Goal: Information Seeking & Learning: Learn about a topic

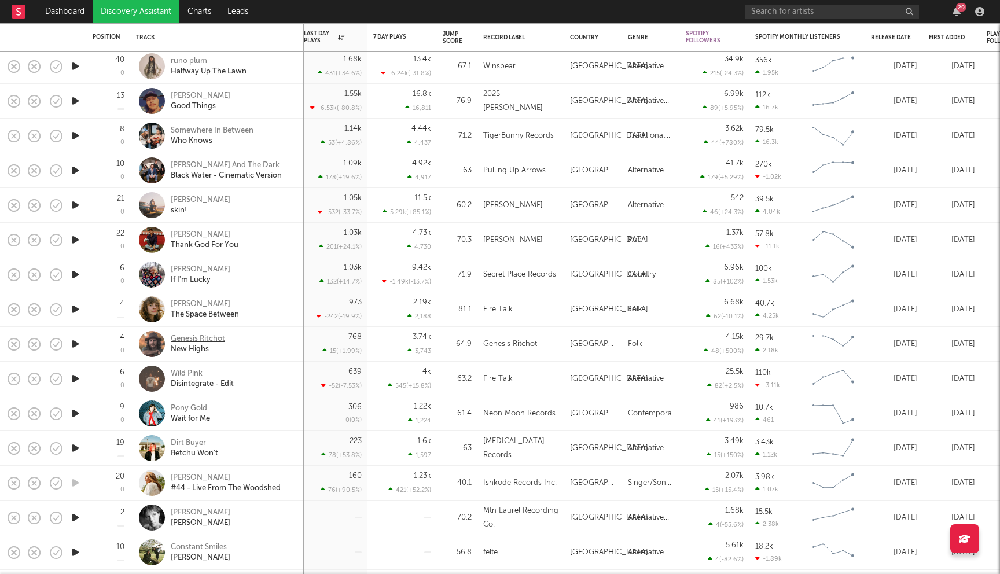
click at [209, 337] on div "Genesis Ritchot" at bounding box center [198, 339] width 54 height 10
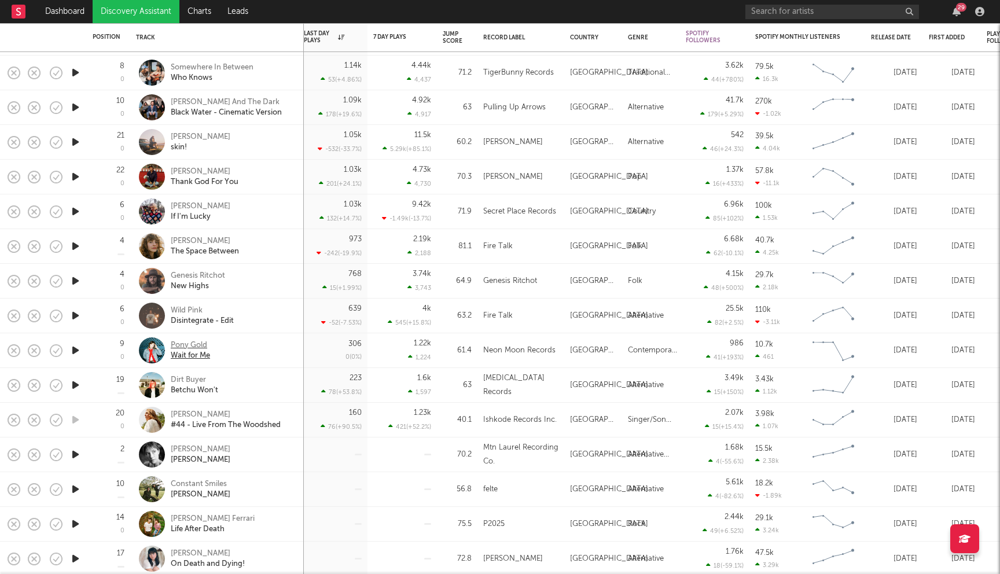
click at [194, 344] on div "Pony Gold" at bounding box center [190, 345] width 39 height 10
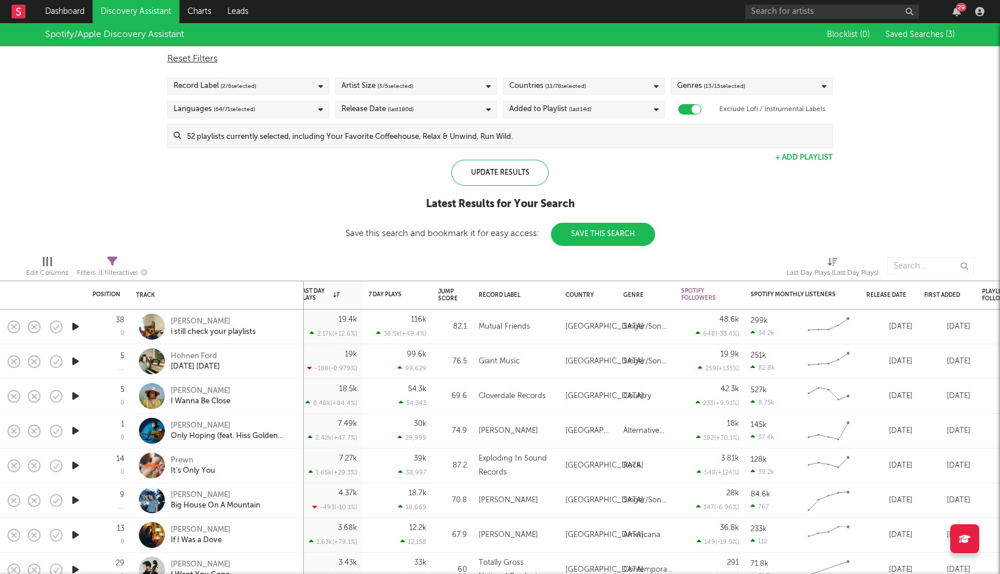
click at [461, 139] on input at bounding box center [506, 135] width 651 height 23
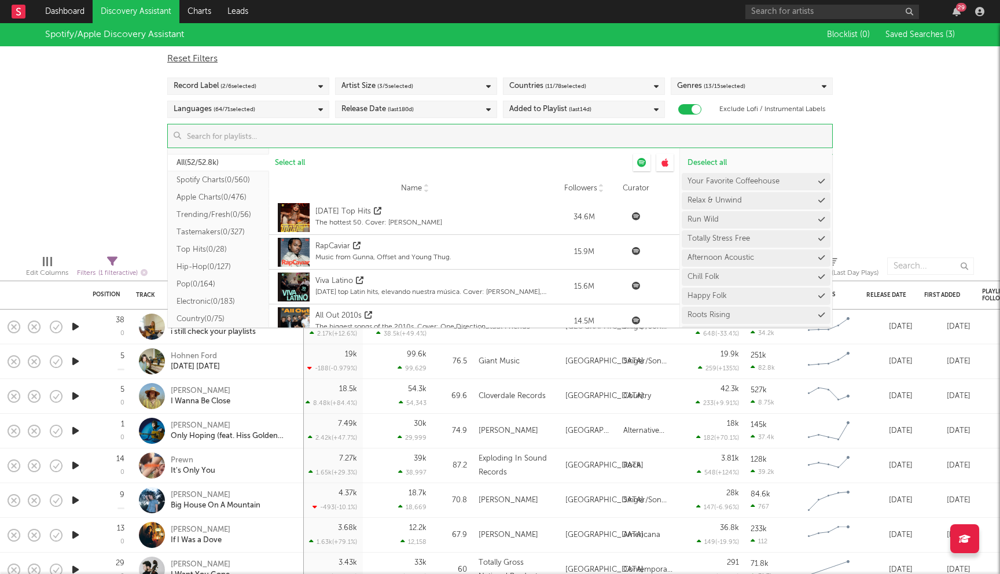
click at [303, 140] on input at bounding box center [506, 135] width 651 height 23
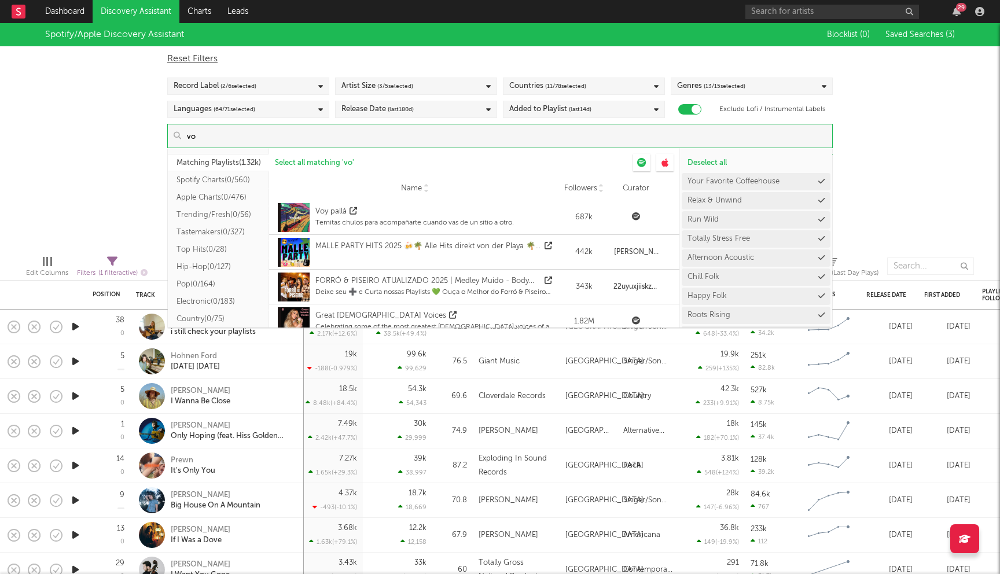
type input "v"
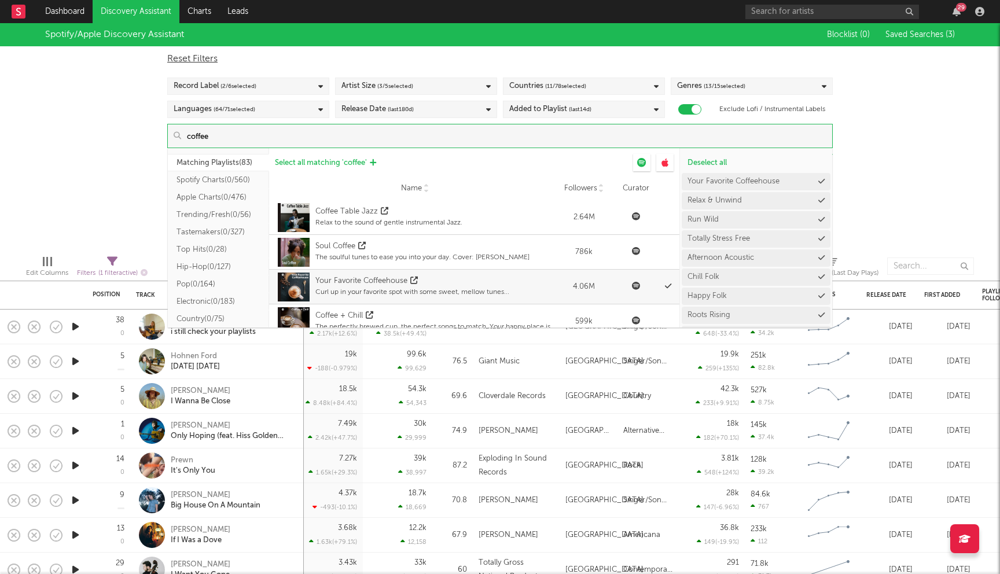
type input "coffee"
click at [311, 161] on span "Select all matching ' coffee '" at bounding box center [321, 163] width 92 height 8
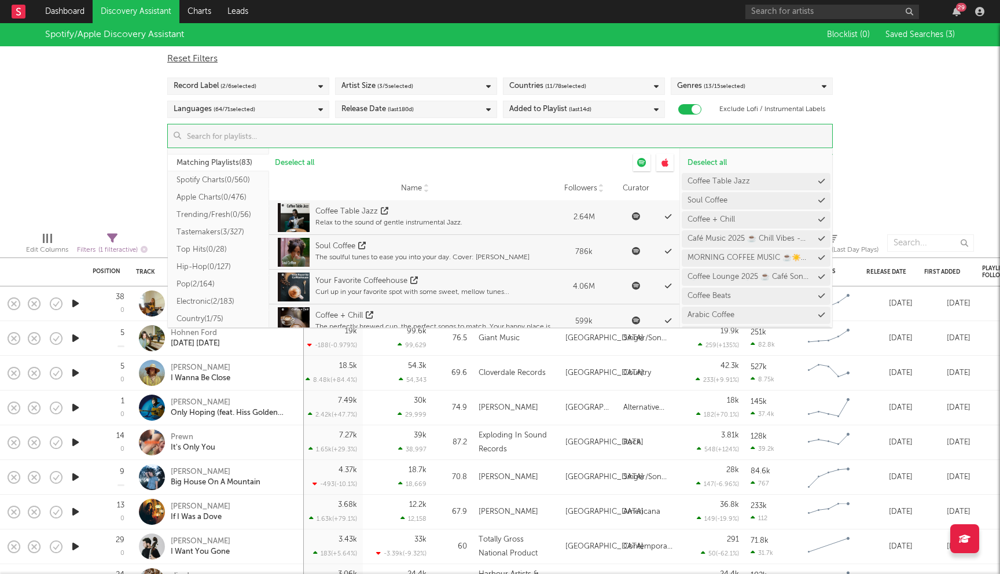
click at [133, 128] on div "Spotify/Apple Discovery Assistant Blocklist ( 0 ) Saved Searches ( 3 ) Reset Fi…" at bounding box center [500, 123] width 1000 height 200
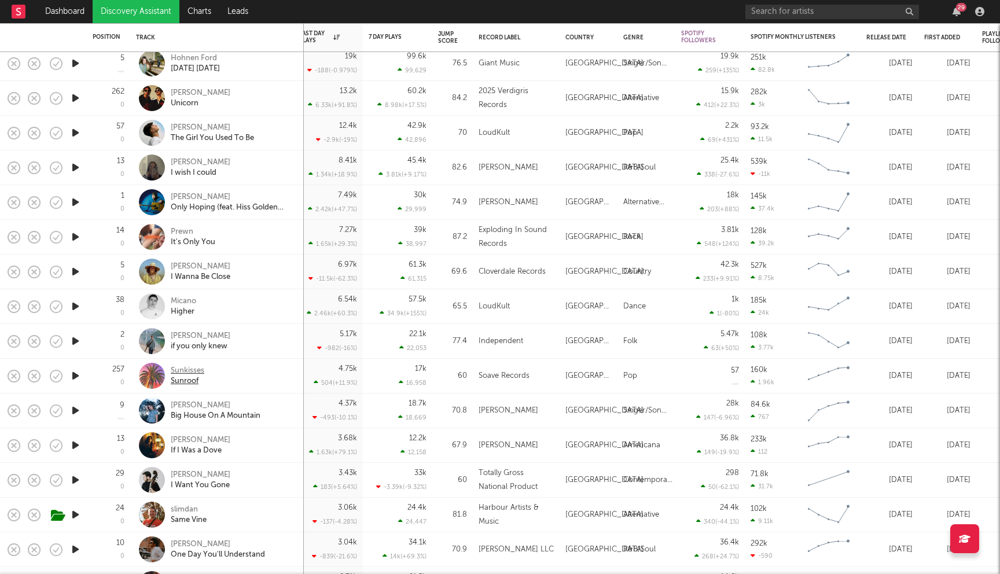
click at [194, 369] on div "Sunkisses" at bounding box center [188, 371] width 34 height 10
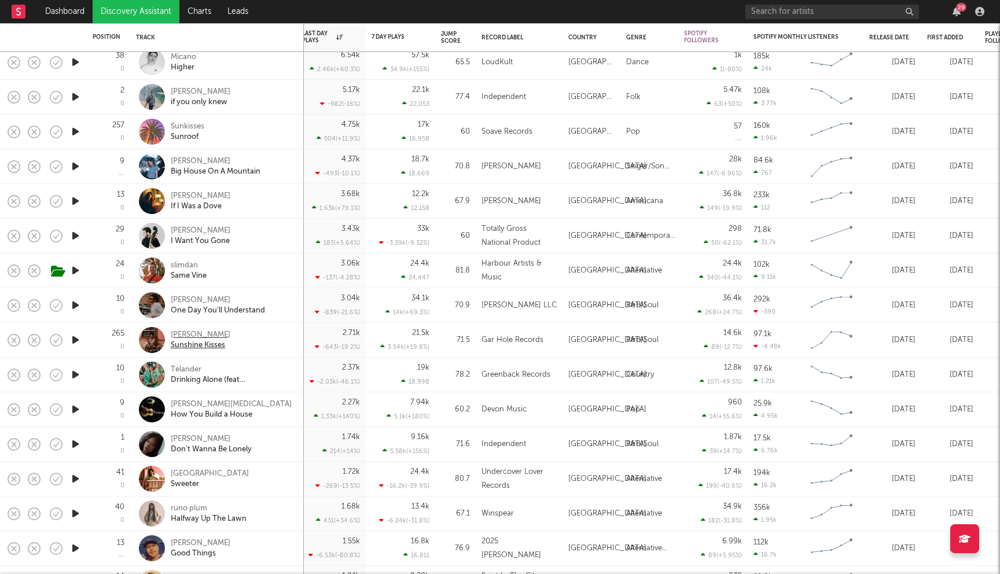
click at [209, 339] on div "Sabine McCalla" at bounding box center [201, 335] width 60 height 10
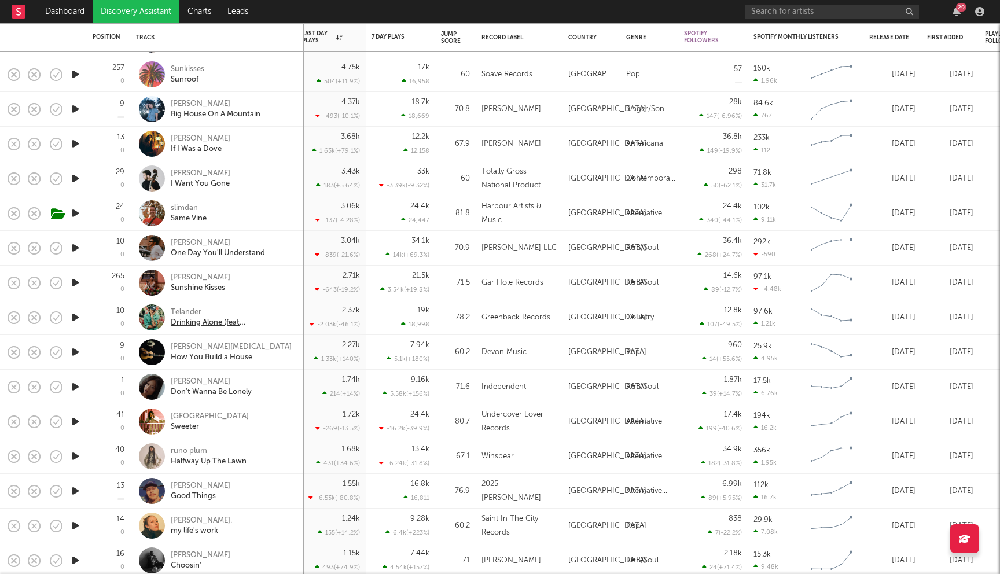
click at [186, 312] on div "Telander" at bounding box center [233, 312] width 124 height 10
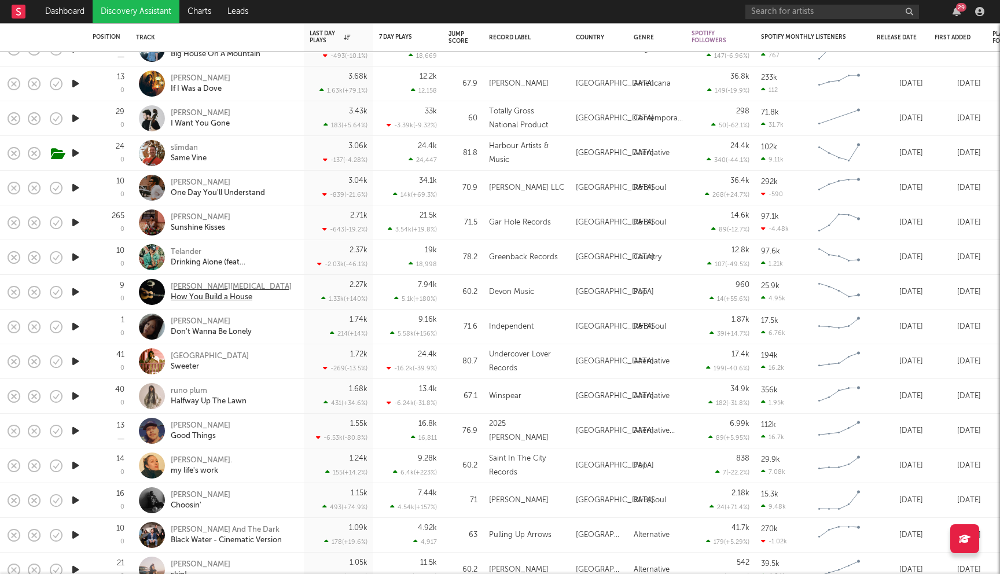
click at [197, 292] on div "How You Build a House" at bounding box center [231, 297] width 121 height 10
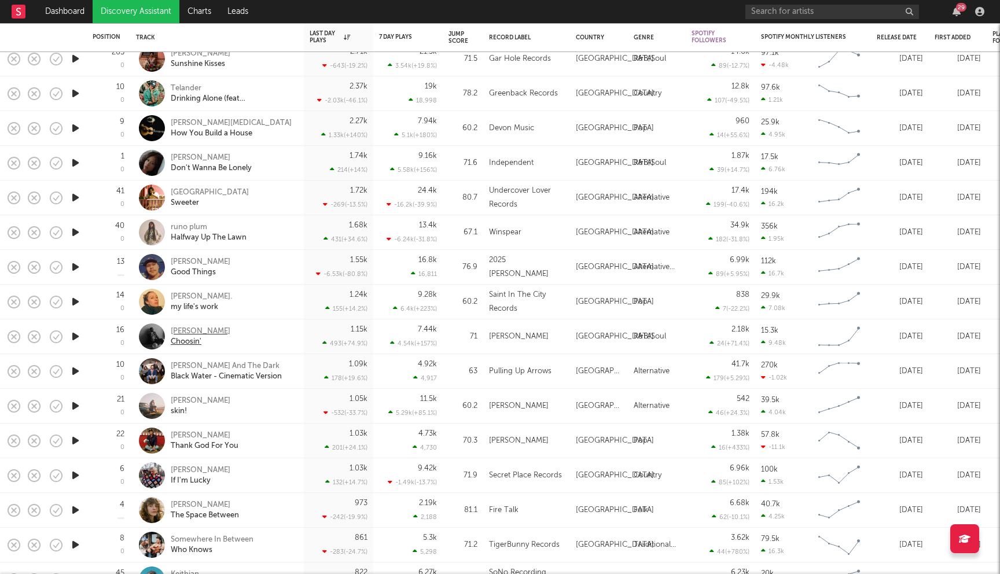
click at [218, 336] on div "Solomon Headen" at bounding box center [201, 331] width 60 height 10
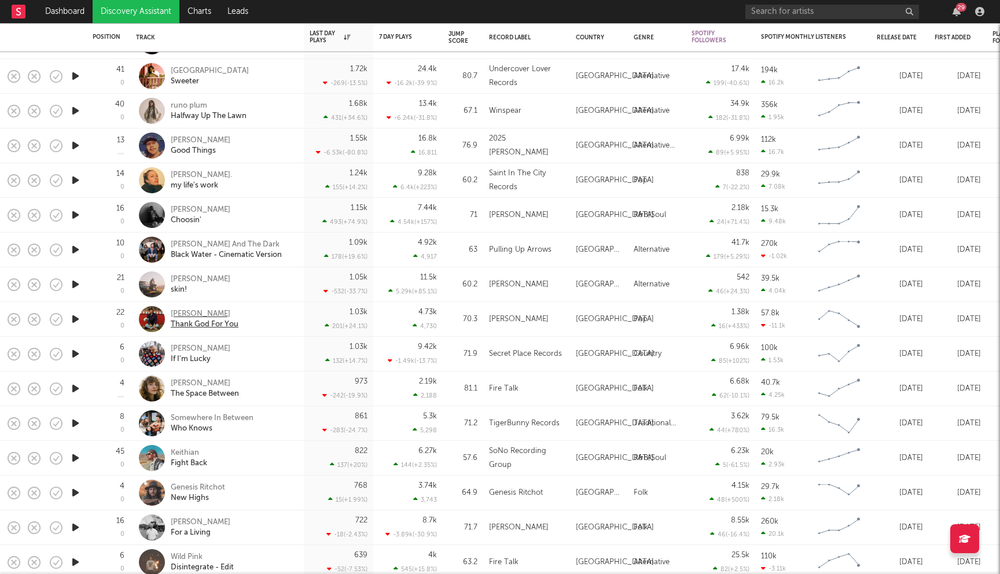
click at [219, 318] on div "Whitney Fenimore" at bounding box center [205, 314] width 68 height 10
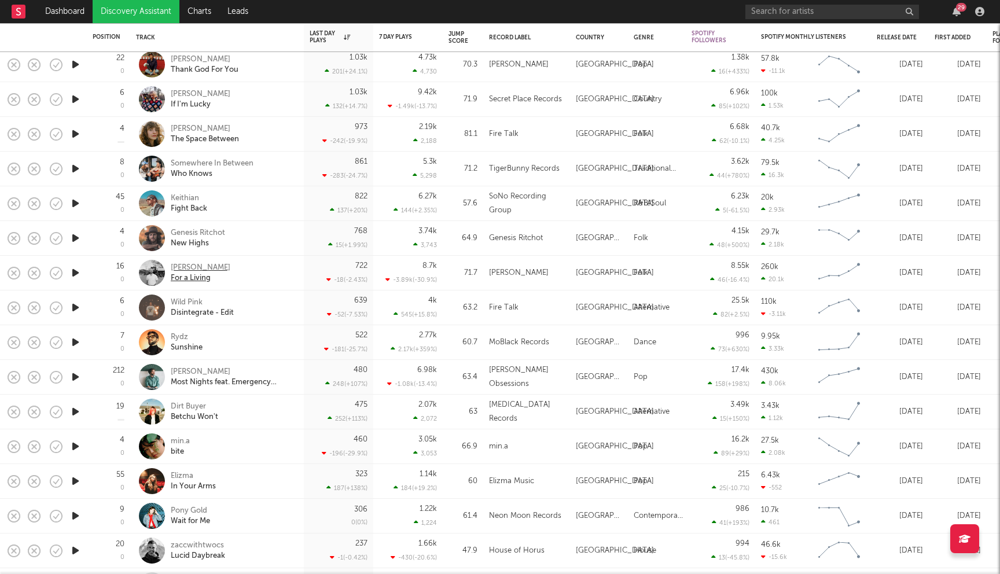
click at [190, 269] on div "C. James" at bounding box center [201, 268] width 60 height 10
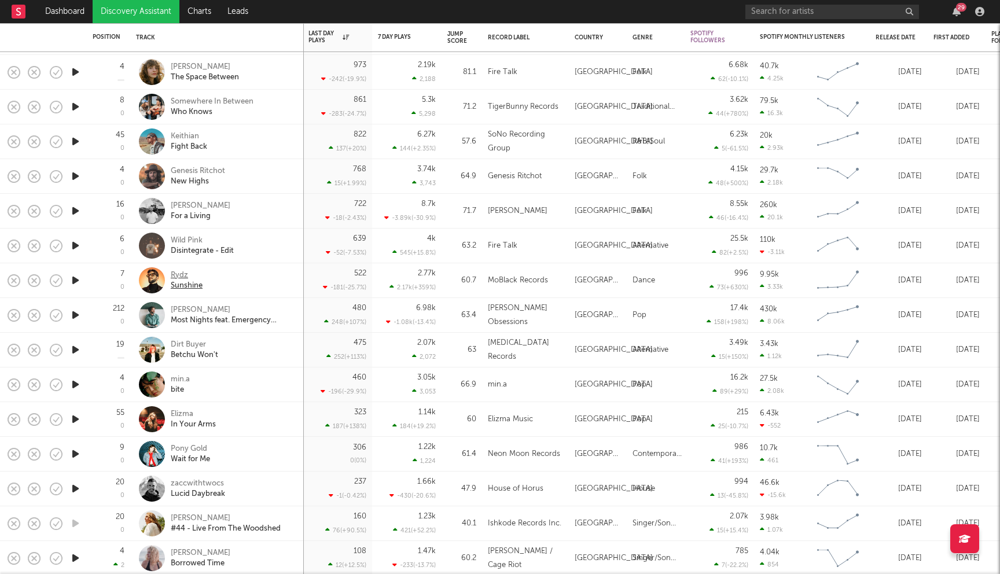
click at [181, 273] on div "Rydz" at bounding box center [187, 275] width 32 height 10
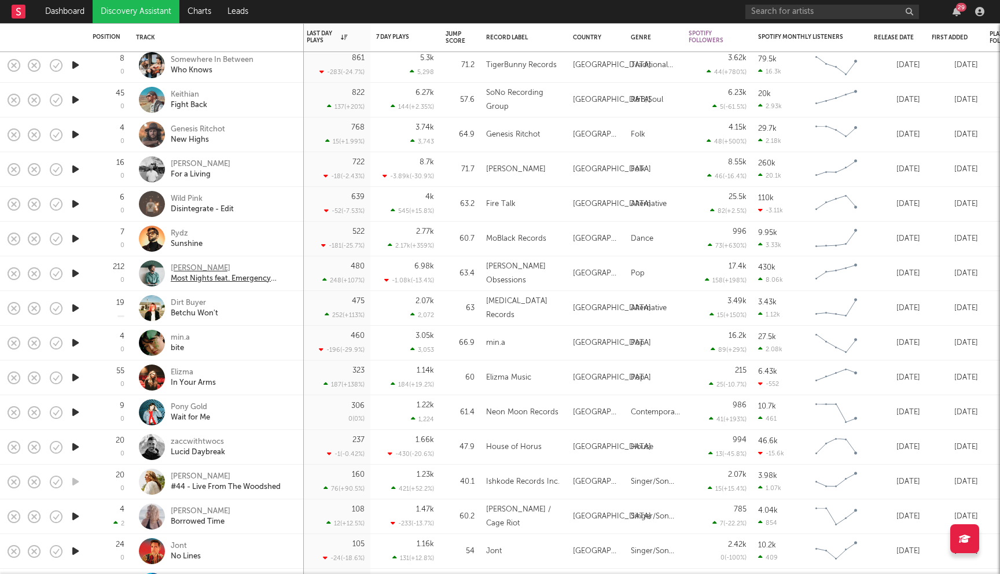
click at [197, 266] on div "Octave Lissner" at bounding box center [233, 268] width 124 height 10
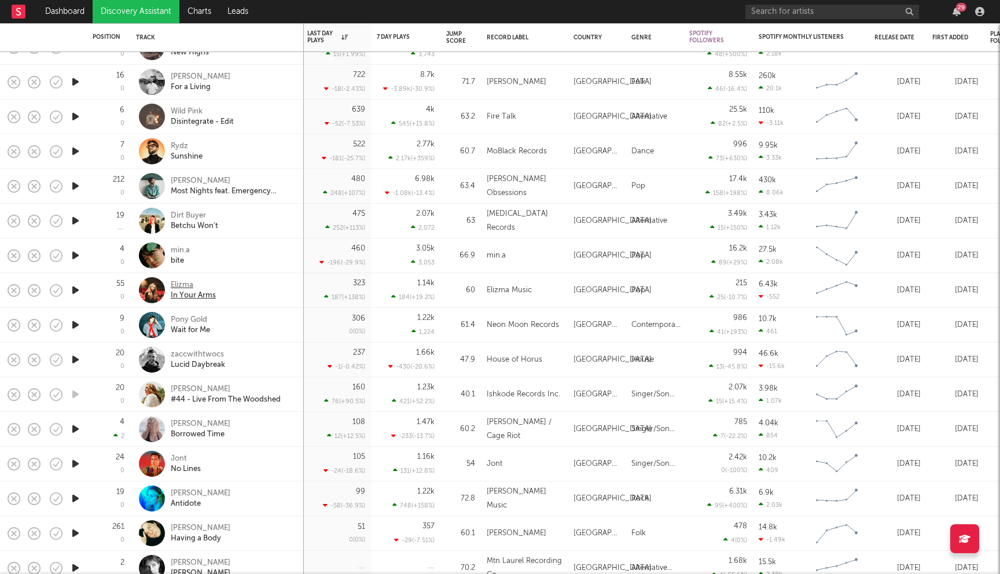
click at [181, 288] on div "Elizma" at bounding box center [193, 285] width 45 height 10
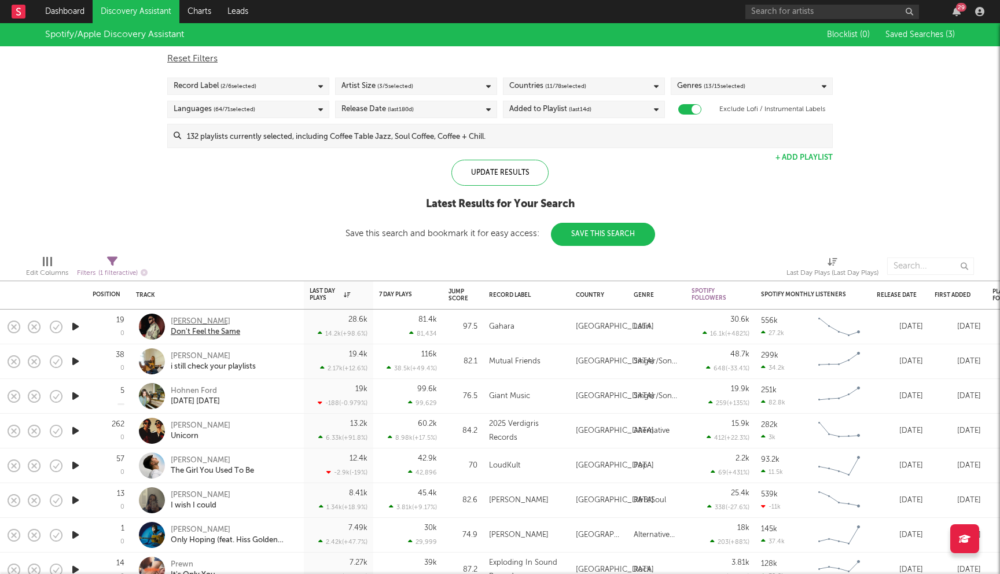
click at [182, 323] on div "Natty Rico" at bounding box center [205, 322] width 69 height 10
click at [311, 126] on input at bounding box center [506, 135] width 651 height 23
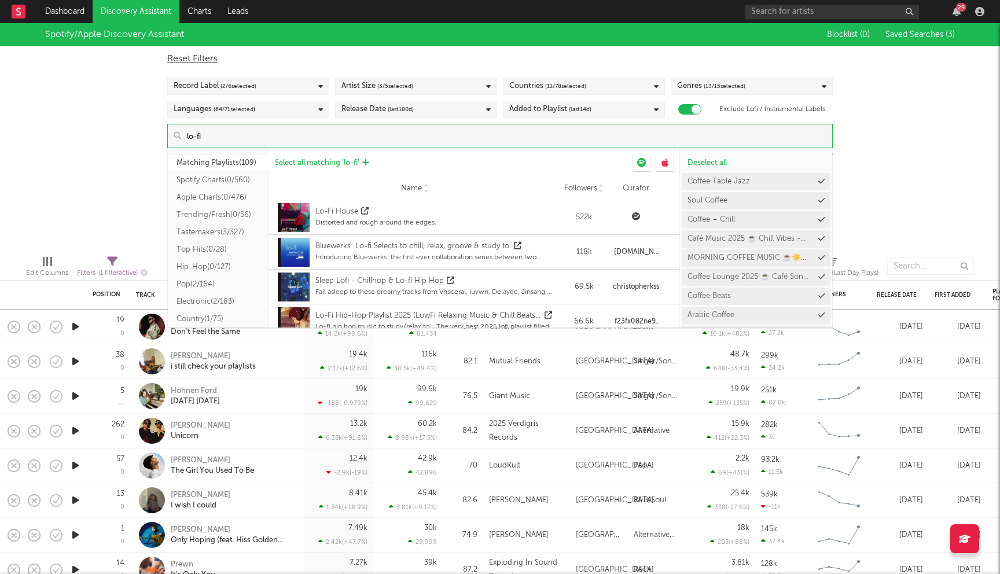
type input "lo-fi"
click at [318, 160] on span "Select all matching ' lo-fi '" at bounding box center [317, 163] width 84 height 8
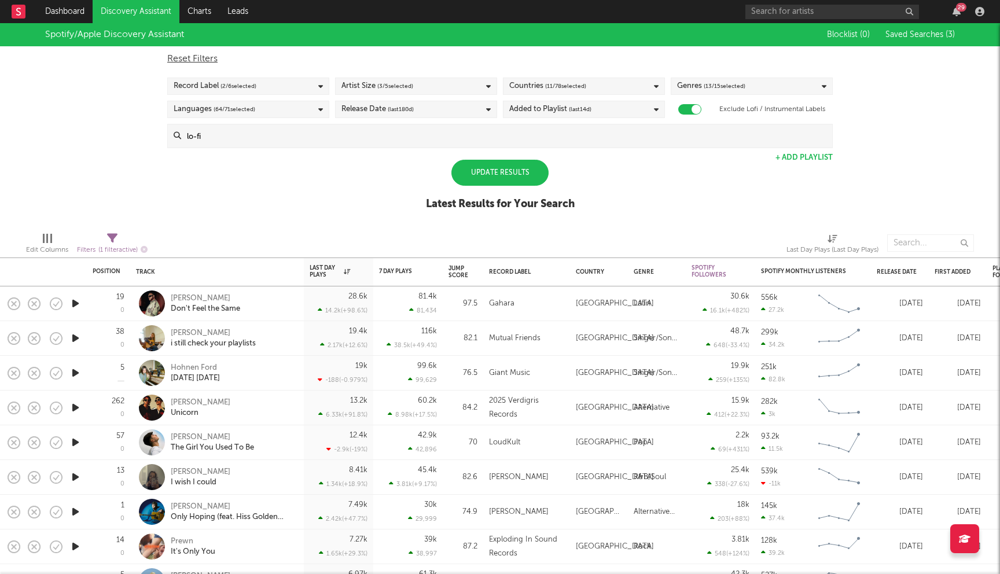
click at [106, 120] on div "Spotify/Apple Discovery Assistant Blocklist ( 0 ) Saved Searches ( 3 ) Reset Fi…" at bounding box center [500, 123] width 1000 height 200
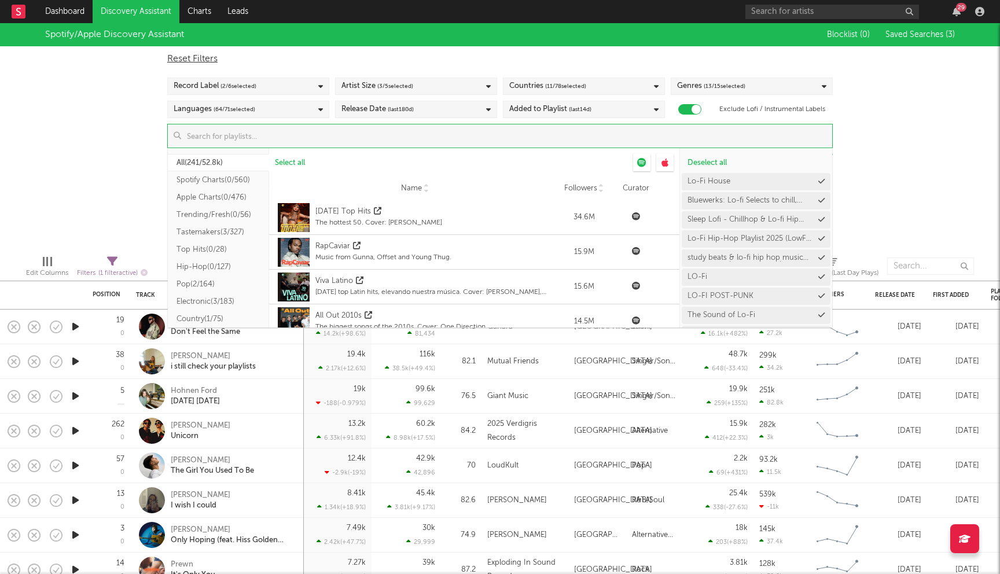
click at [340, 131] on input at bounding box center [506, 135] width 651 height 23
click at [293, 160] on span "Select all" at bounding box center [290, 163] width 30 height 8
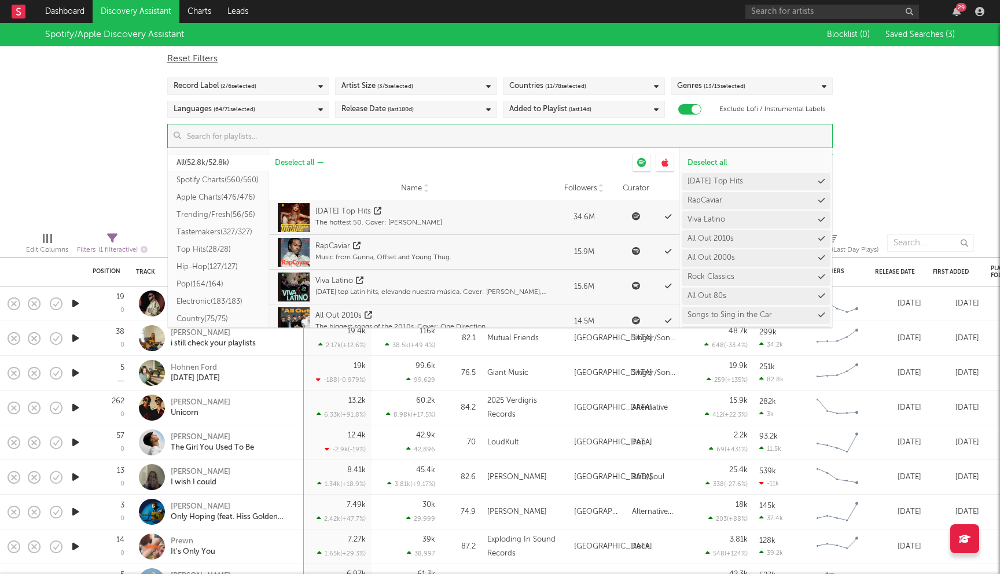
click at [293, 160] on span "Deselect all" at bounding box center [294, 163] width 39 height 8
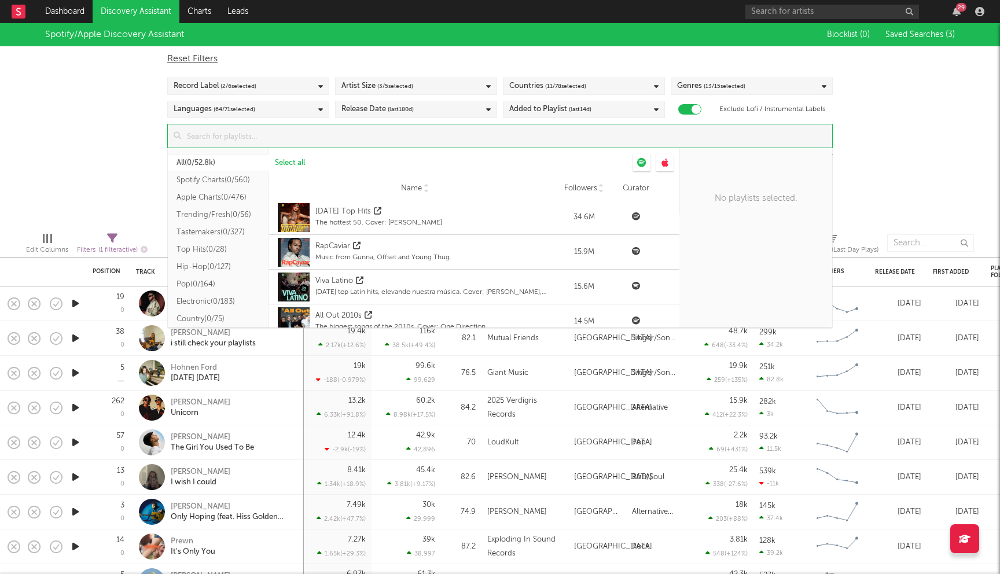
click at [248, 133] on input at bounding box center [506, 135] width 651 height 23
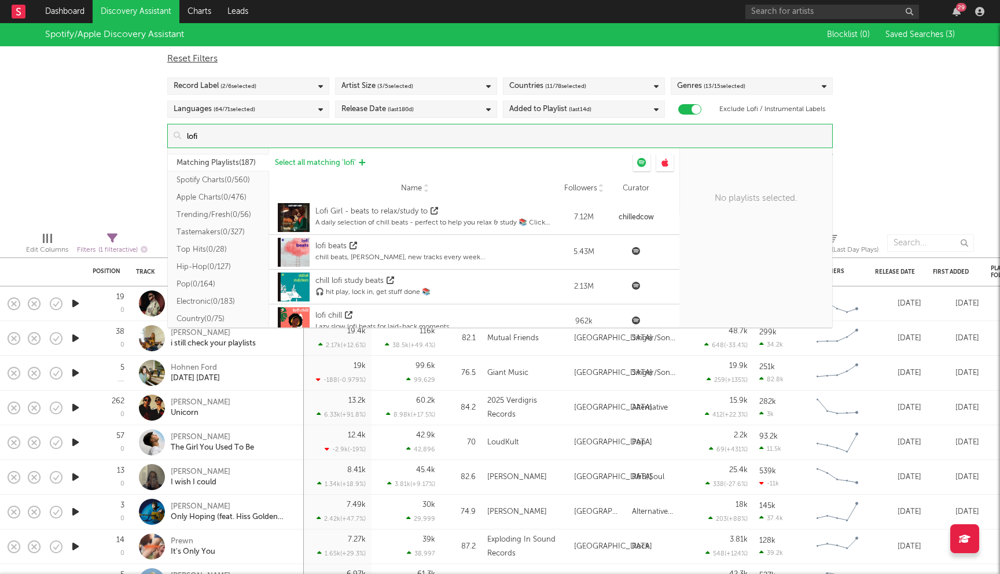
type input "lofi"
click at [312, 163] on span "Select all matching ' lofi '" at bounding box center [315, 163] width 81 height 8
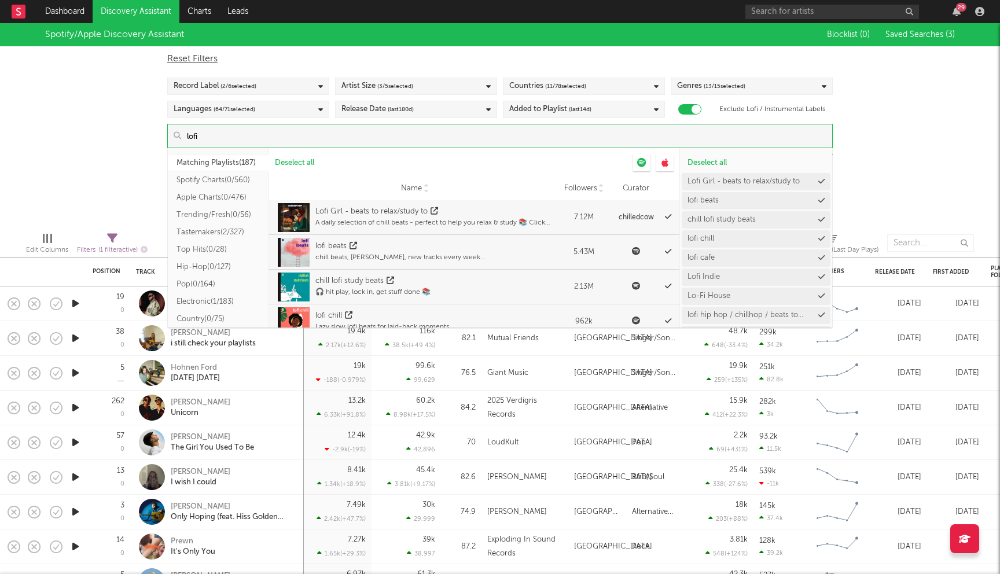
click at [111, 134] on div "Spotify/Apple Discovery Assistant Blocklist ( 0 ) Saved Searches ( 3 ) Reset Fi…" at bounding box center [500, 123] width 1000 height 200
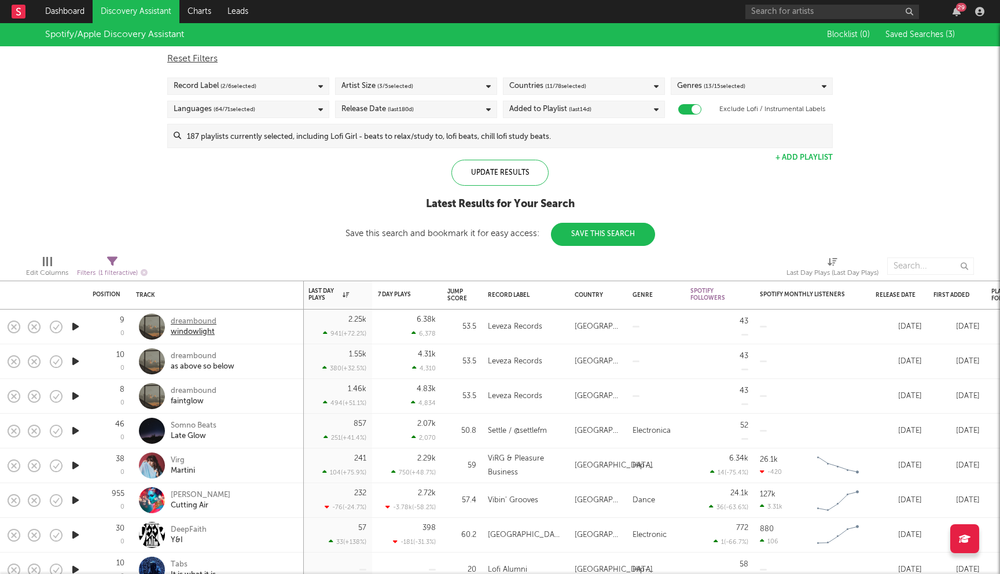
click at [207, 325] on div "dreambound" at bounding box center [194, 322] width 46 height 10
click at [336, 130] on input at bounding box center [506, 135] width 651 height 23
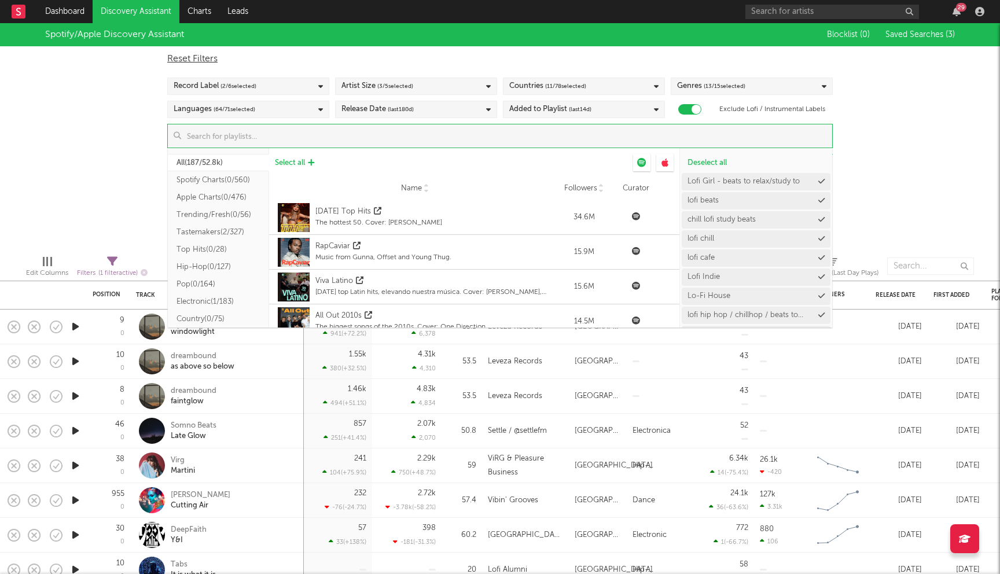
click at [285, 163] on span "Select all" at bounding box center [290, 163] width 30 height 8
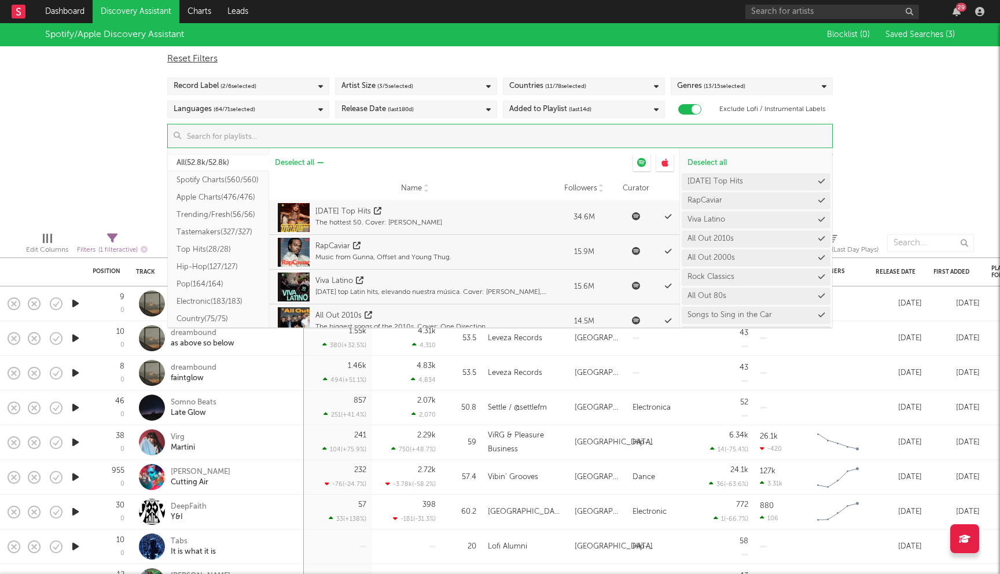
click at [285, 163] on span "Deselect all" at bounding box center [294, 163] width 39 height 8
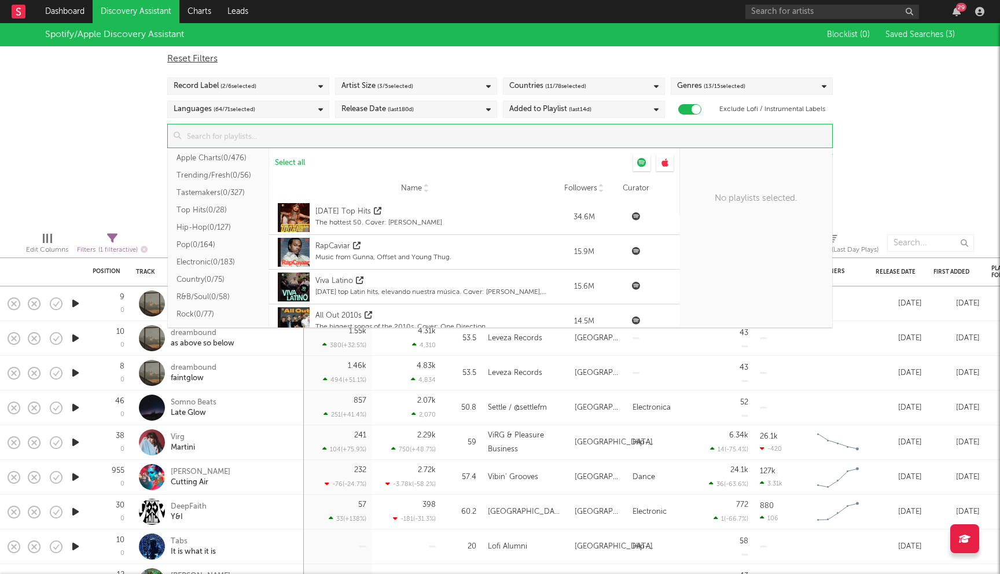
scroll to position [37, 0]
click at [213, 179] on button "Trending/Fresh ( 0/56 )" at bounding box center [218, 177] width 101 height 17
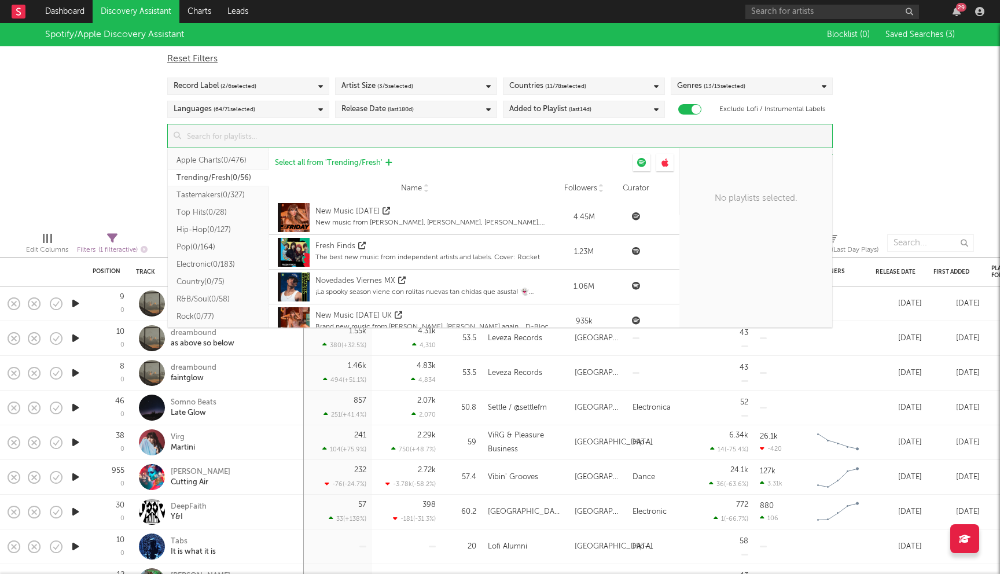
click at [320, 164] on span "Select all from ' Trending/Fresh '" at bounding box center [329, 163] width 108 height 8
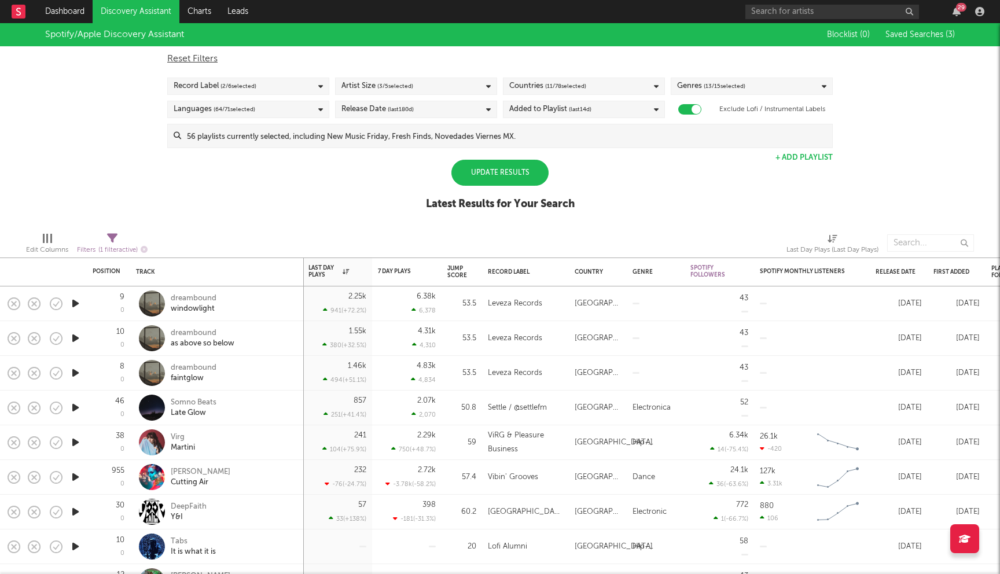
click at [111, 142] on div "Spotify/Apple Discovery Assistant Blocklist ( 0 ) Saved Searches ( 3 ) Reset Fi…" at bounding box center [500, 123] width 1000 height 200
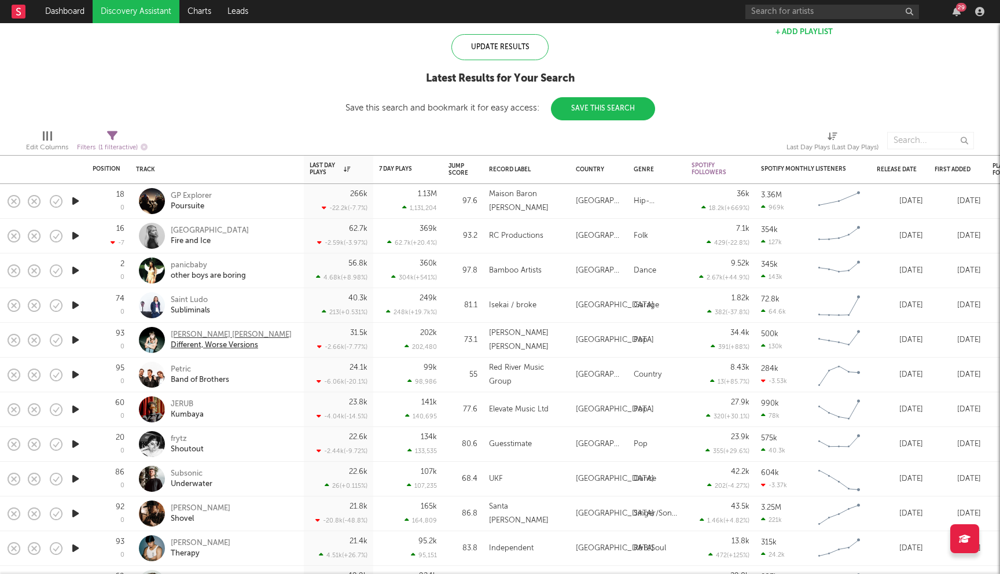
click at [213, 338] on div "Mercer Henderson" at bounding box center [231, 335] width 121 height 10
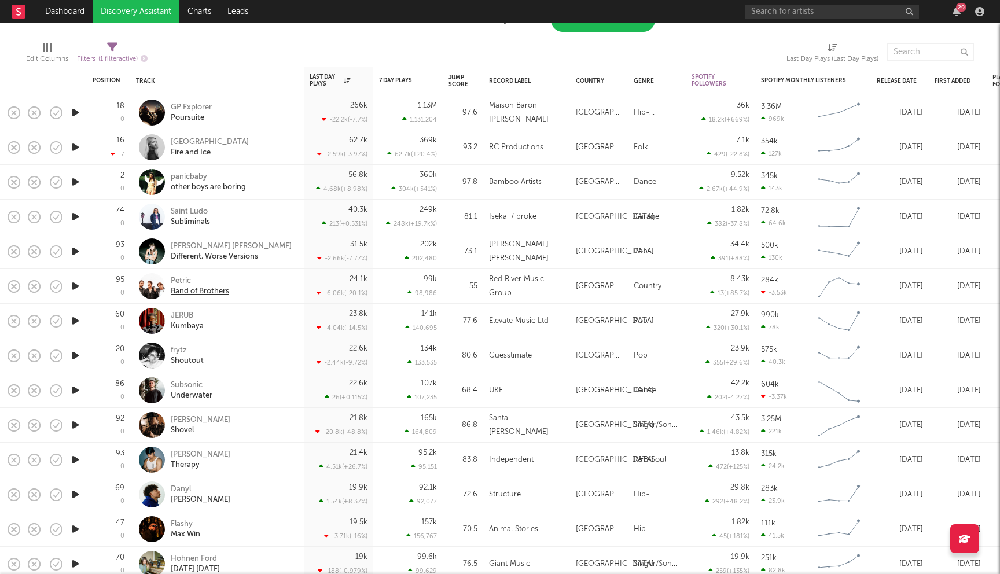
click at [181, 278] on div "Petric" at bounding box center [200, 281] width 58 height 10
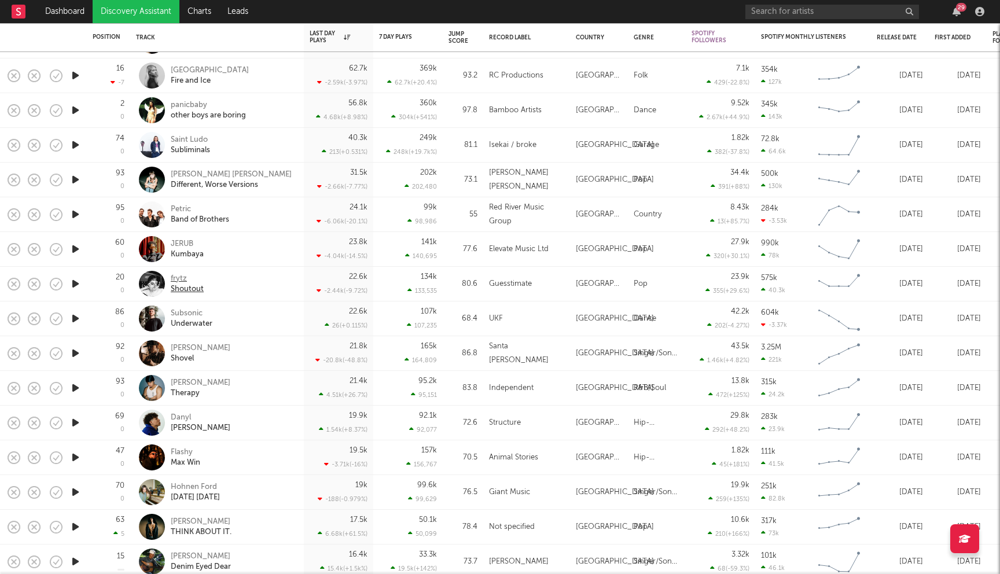
click at [179, 280] on div "frytz" at bounding box center [187, 279] width 33 height 10
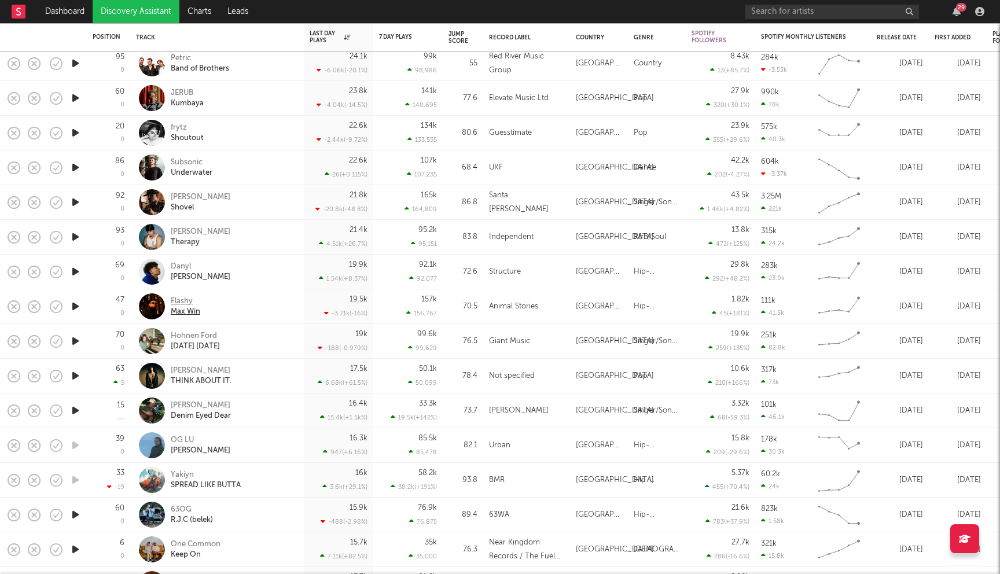
click at [191, 300] on div "Flashy" at bounding box center [186, 301] width 30 height 10
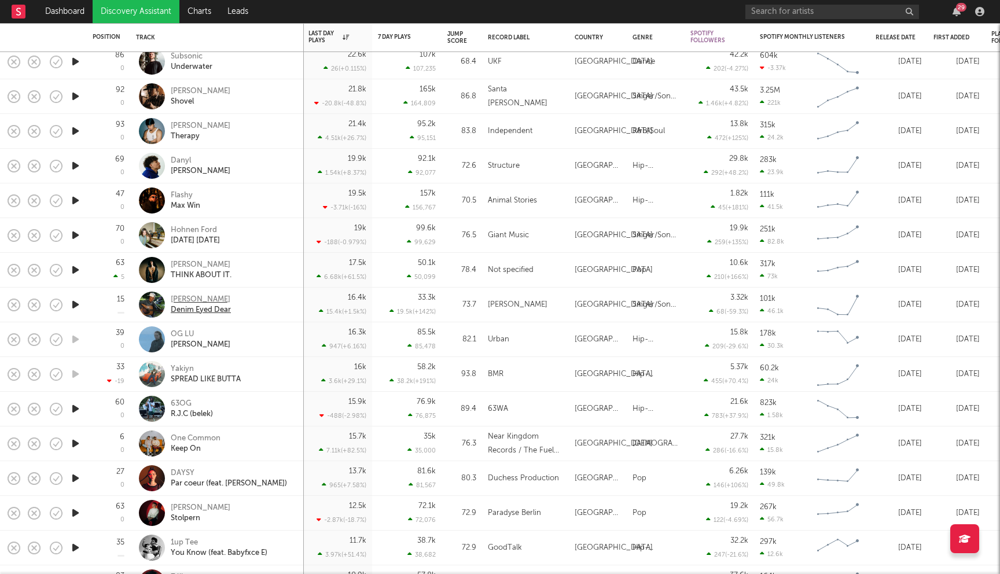
click at [208, 299] on div "[PERSON_NAME]" at bounding box center [201, 300] width 60 height 10
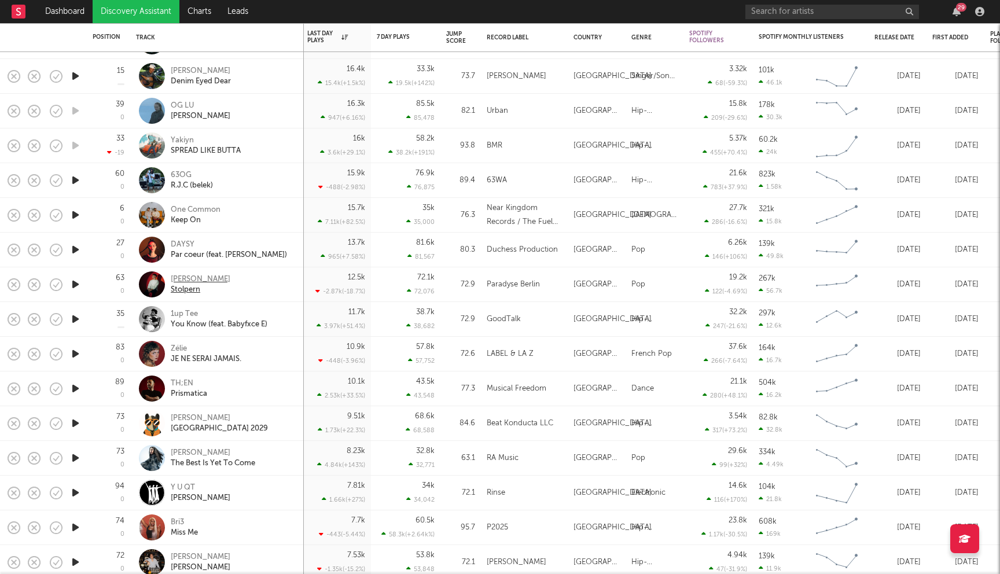
click at [220, 282] on div "[PERSON_NAME]" at bounding box center [201, 279] width 60 height 10
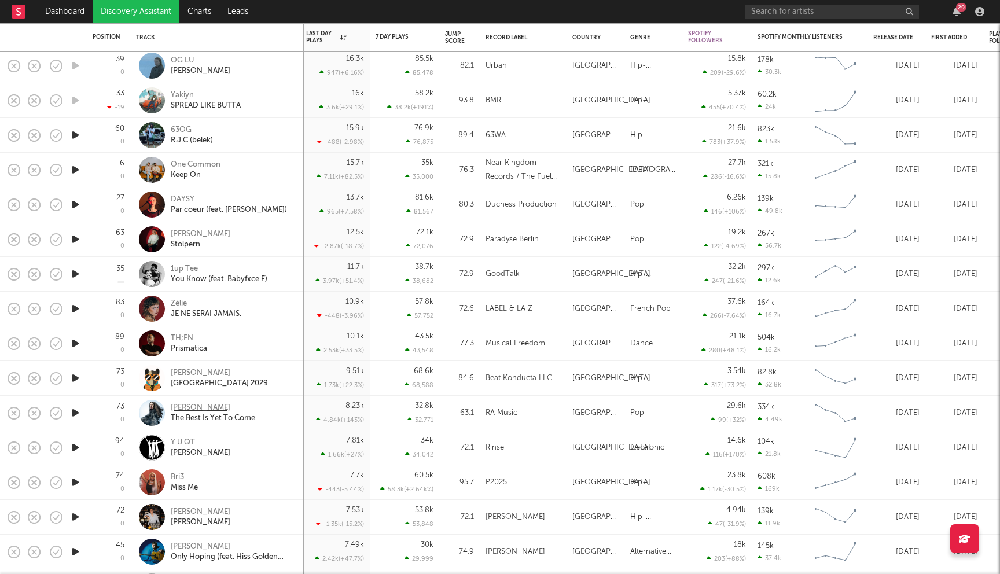
click at [186, 408] on div "[PERSON_NAME]" at bounding box center [213, 408] width 84 height 10
click at [190, 407] on div "[PERSON_NAME]" at bounding box center [213, 408] width 84 height 10
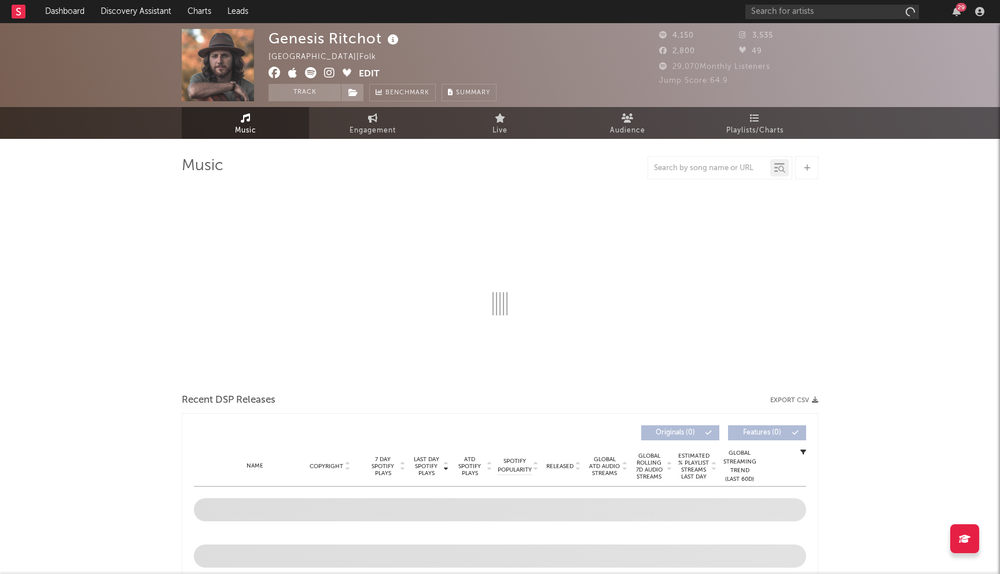
select select "6m"
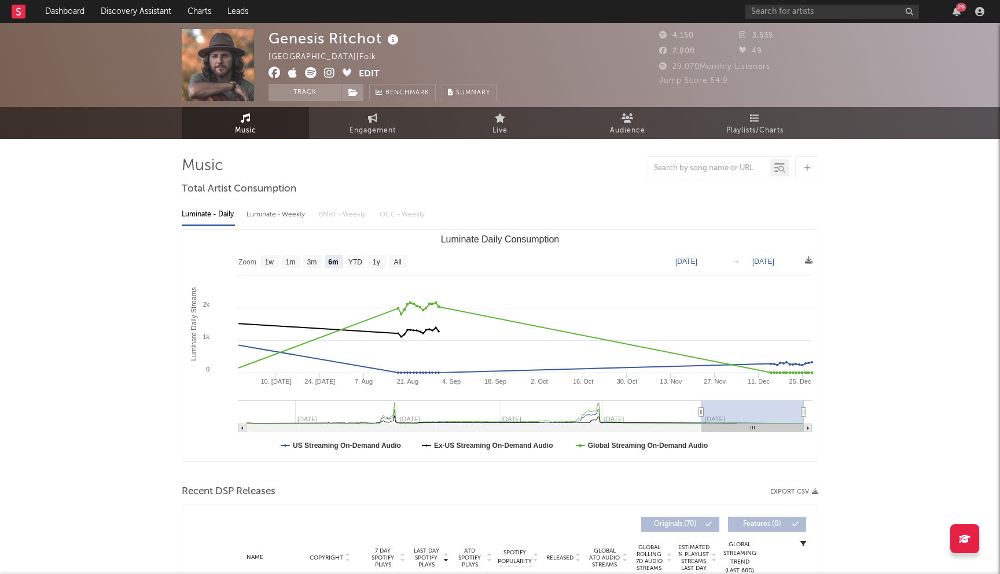
click at [278, 76] on icon at bounding box center [274, 73] width 12 height 12
click at [775, 15] on input "text" at bounding box center [832, 12] width 174 height 14
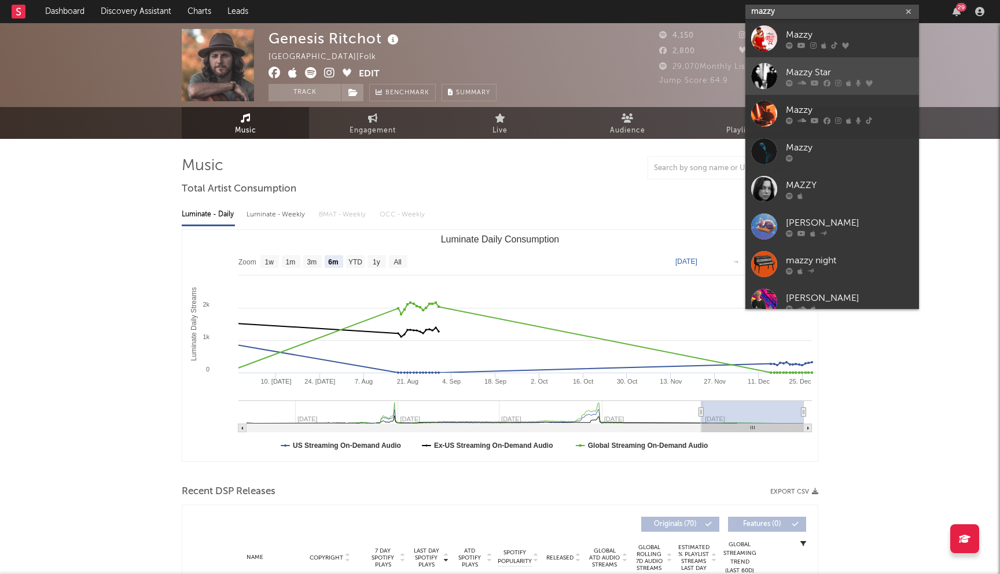
type input "mazzy"
click at [816, 74] on div "Mazzy Star" at bounding box center [849, 72] width 127 height 14
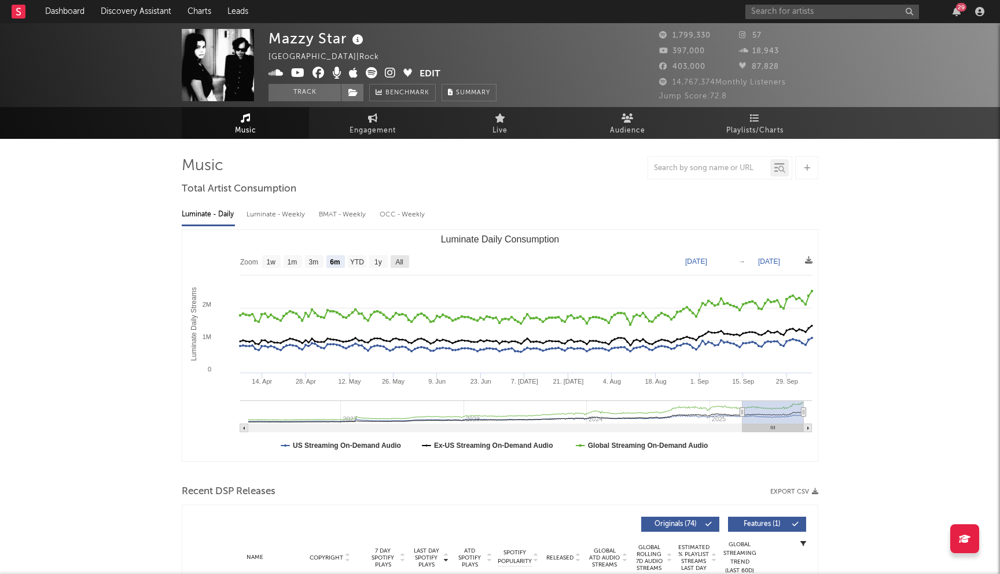
click at [402, 261] on text "All" at bounding box center [399, 262] width 8 height 8
select select "All"
type input "2021-03-31"
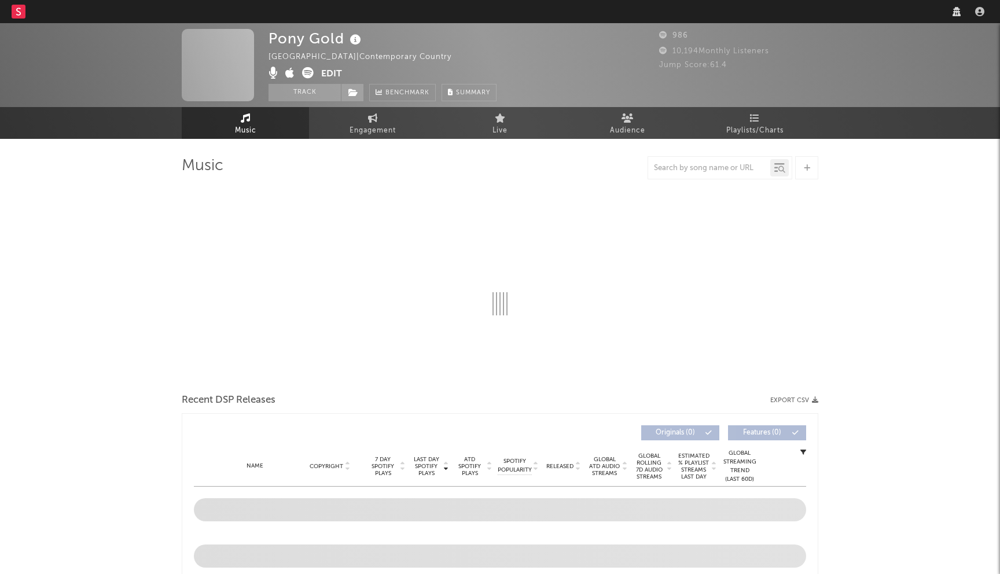
select select "1w"
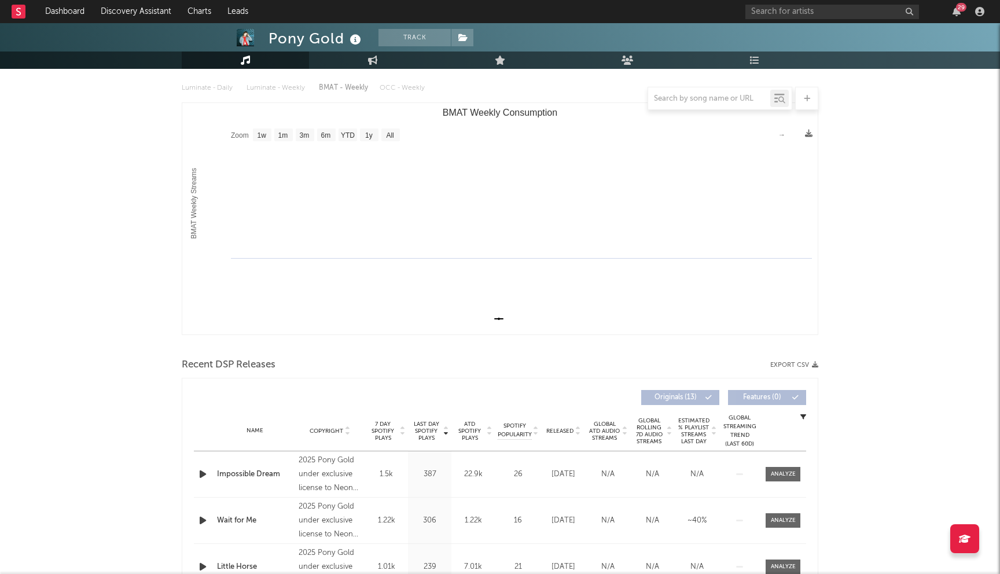
scroll to position [5, 0]
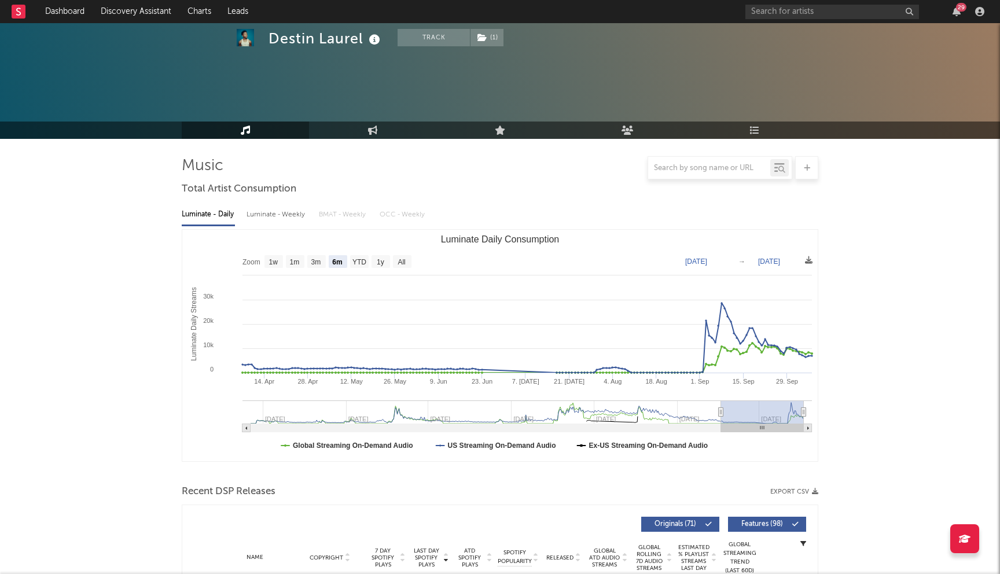
select select "6m"
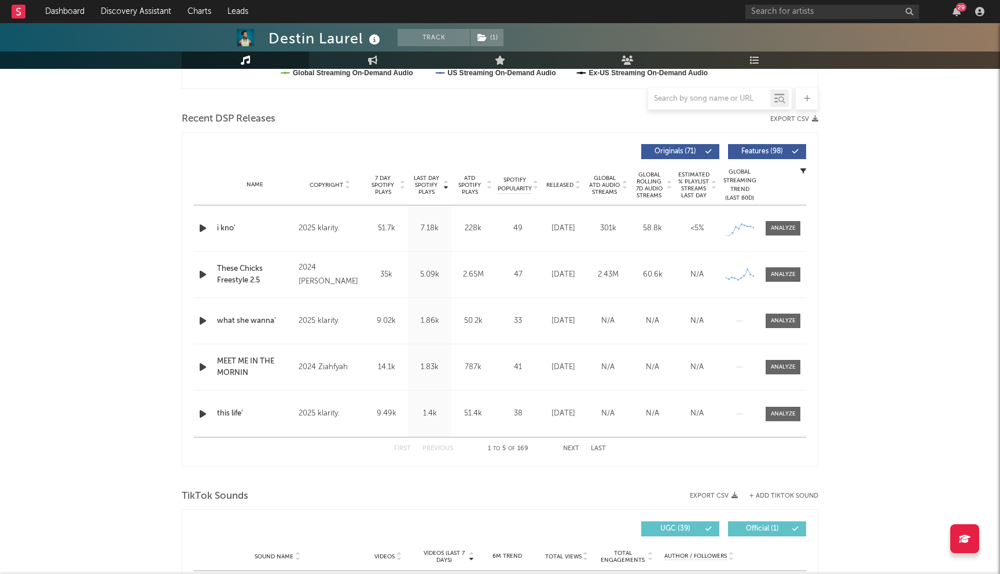
scroll to position [373, 0]
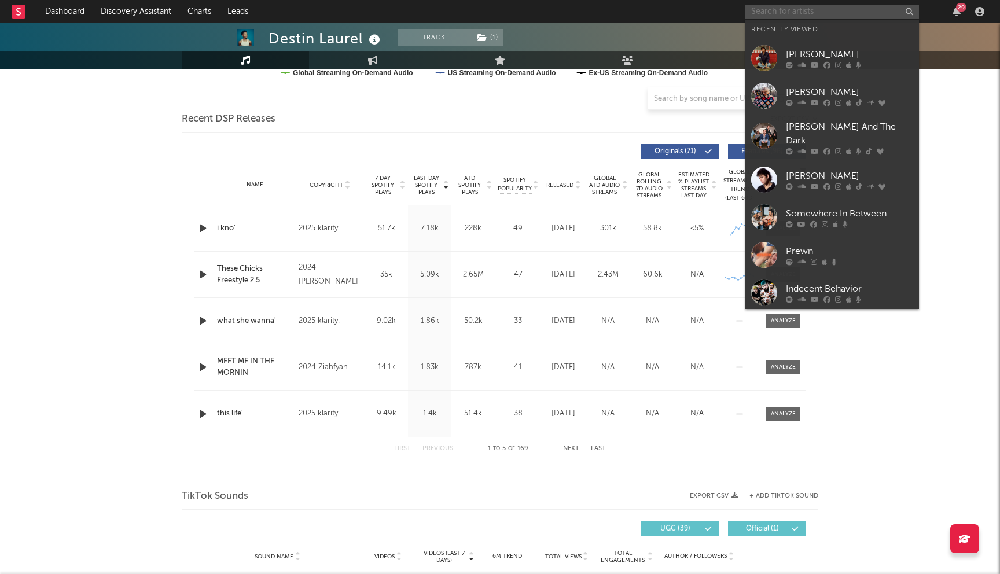
click at [821, 10] on input "text" at bounding box center [832, 12] width 174 height 14
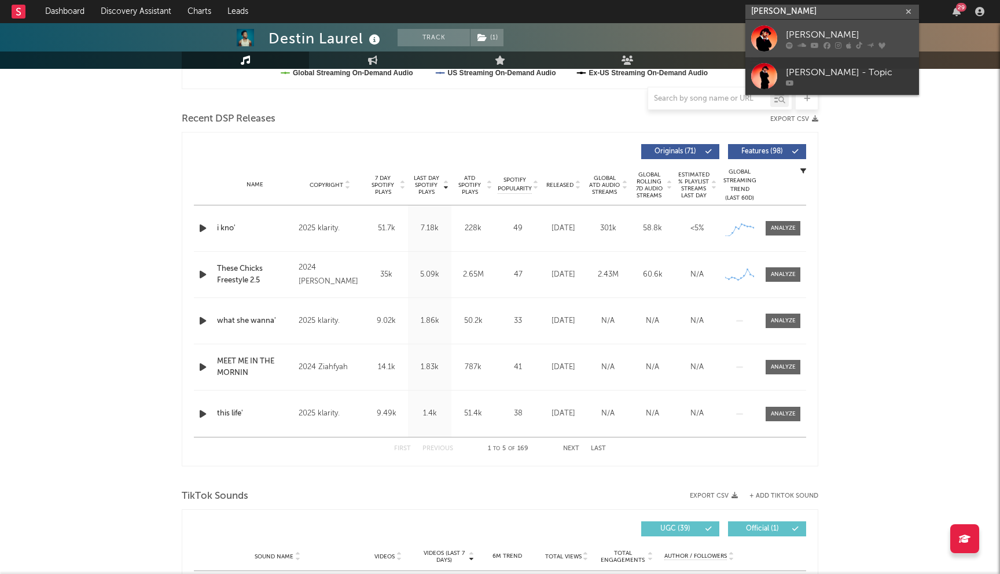
type input "curtis waters"
click at [837, 40] on div "Curtis Waters" at bounding box center [849, 35] width 127 height 14
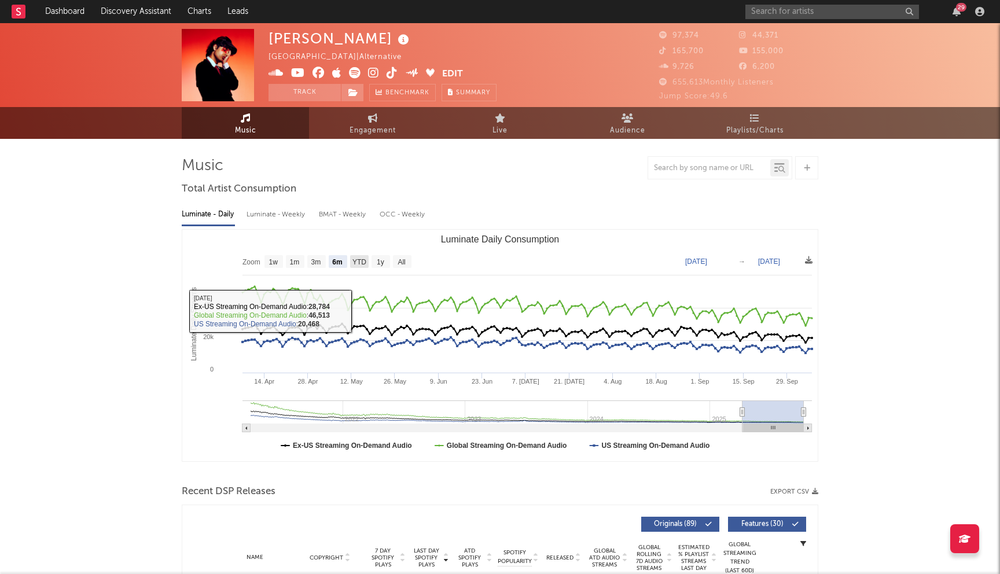
click at [363, 259] on text "YTD" at bounding box center [359, 262] width 14 height 8
select select "YTD"
type input "2025-01-01"
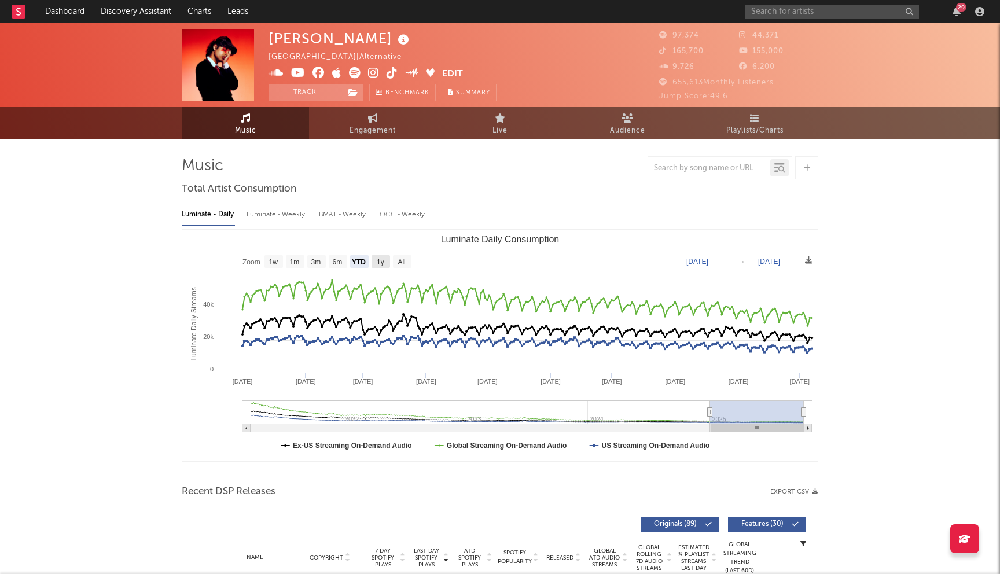
click at [377, 263] on text "1y" at bounding box center [381, 262] width 8 height 8
select select "1y"
type input "2024-10-07"
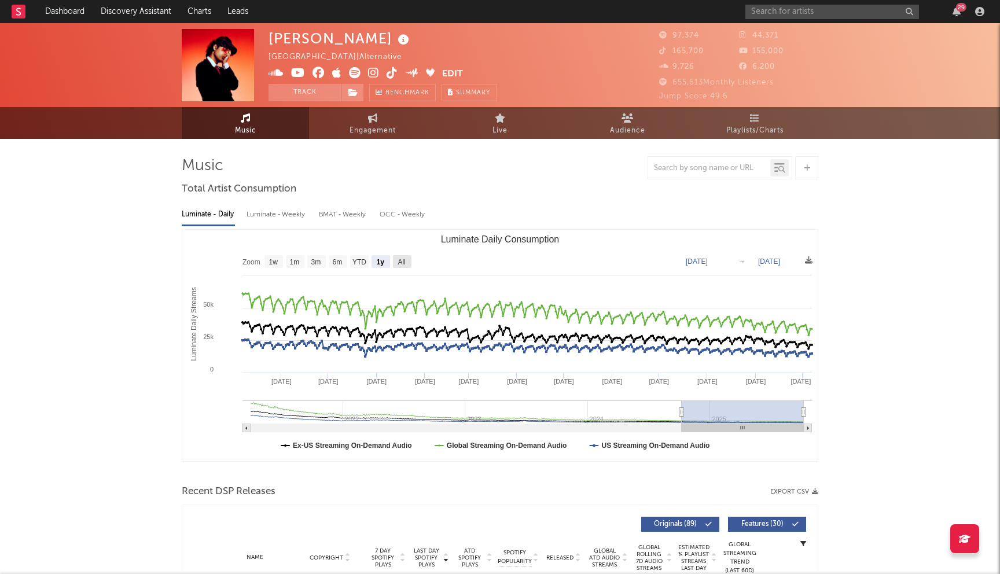
click at [396, 258] on rect "Luminate Daily Consumption" at bounding box center [402, 261] width 19 height 13
select select "All"
type input "2021-03-31"
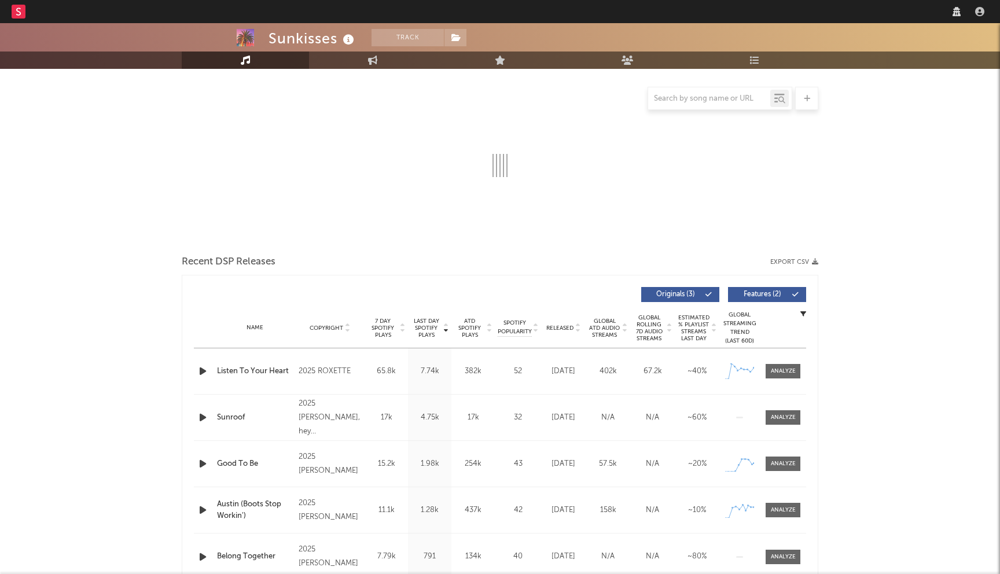
scroll to position [164, 0]
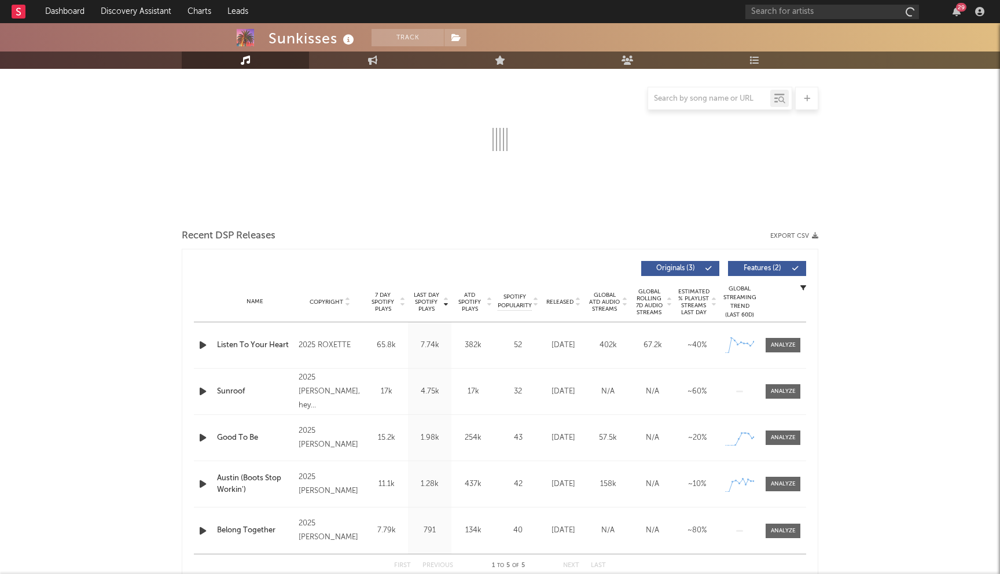
select select "1w"
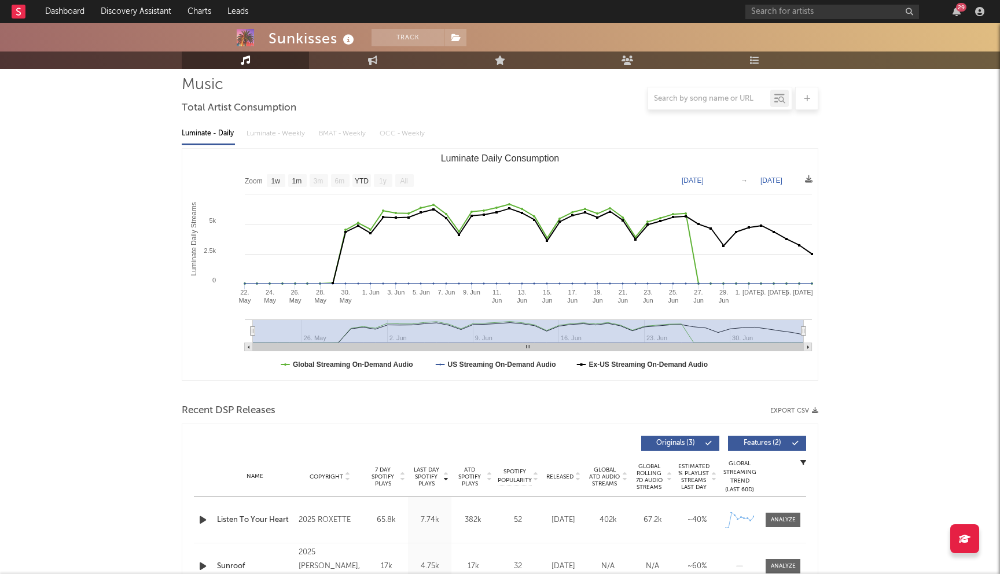
scroll to position [0, 0]
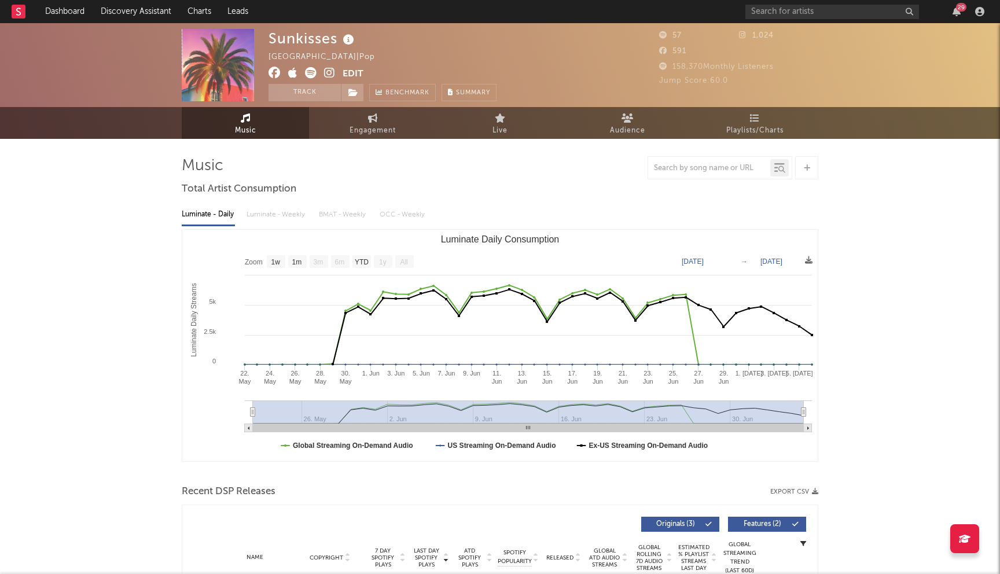
click at [275, 72] on icon at bounding box center [274, 73] width 12 height 12
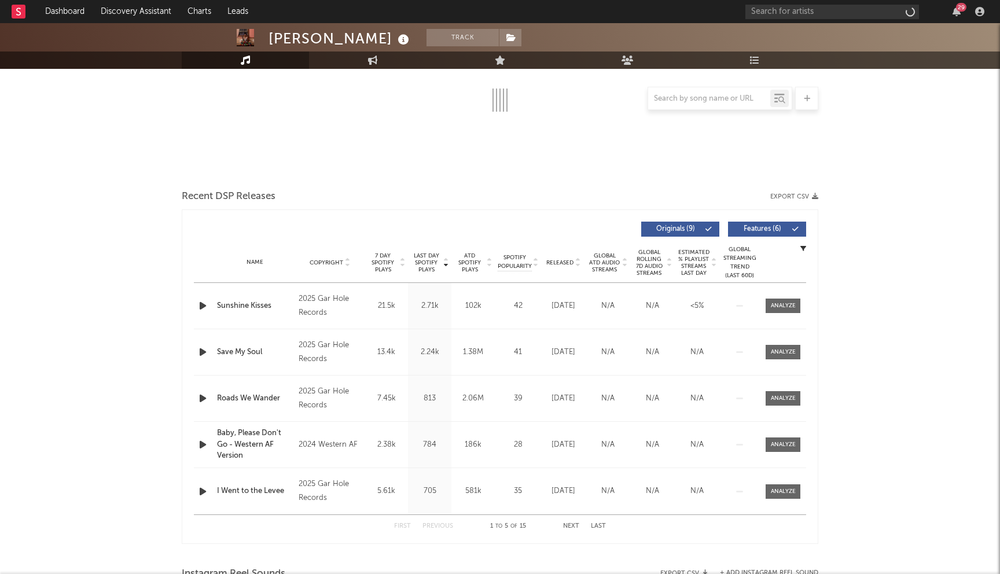
select select "6m"
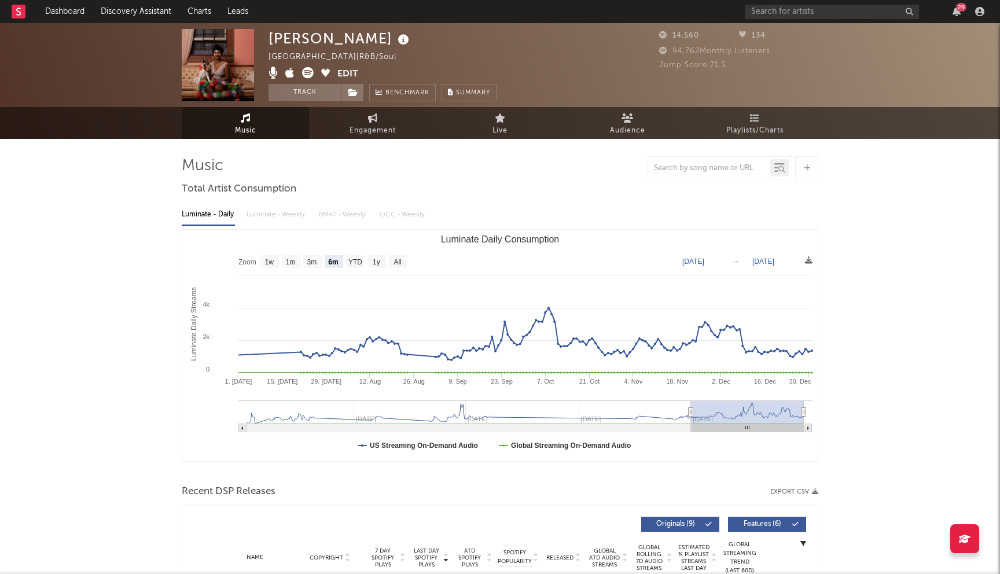
drag, startPoint x: 378, startPoint y: 40, endPoint x: 268, endPoint y: 41, distance: 109.9
click at [268, 41] on div "[PERSON_NAME] [GEOGRAPHIC_DATA] | R&B/Soul Edit Track Benchmark Summary 14,560 …" at bounding box center [500, 65] width 1000 height 84
copy div "[PERSON_NAME]"
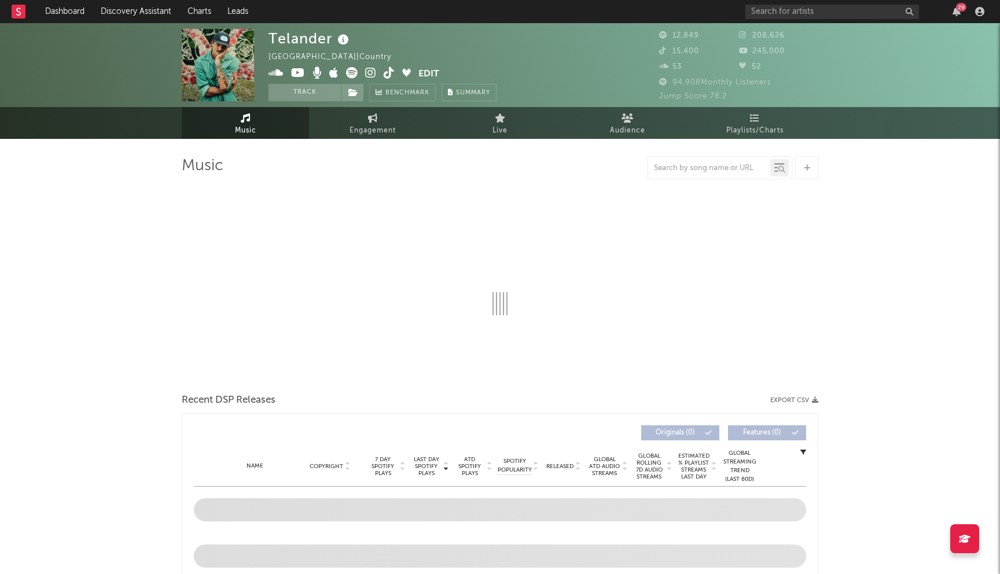
select select "6m"
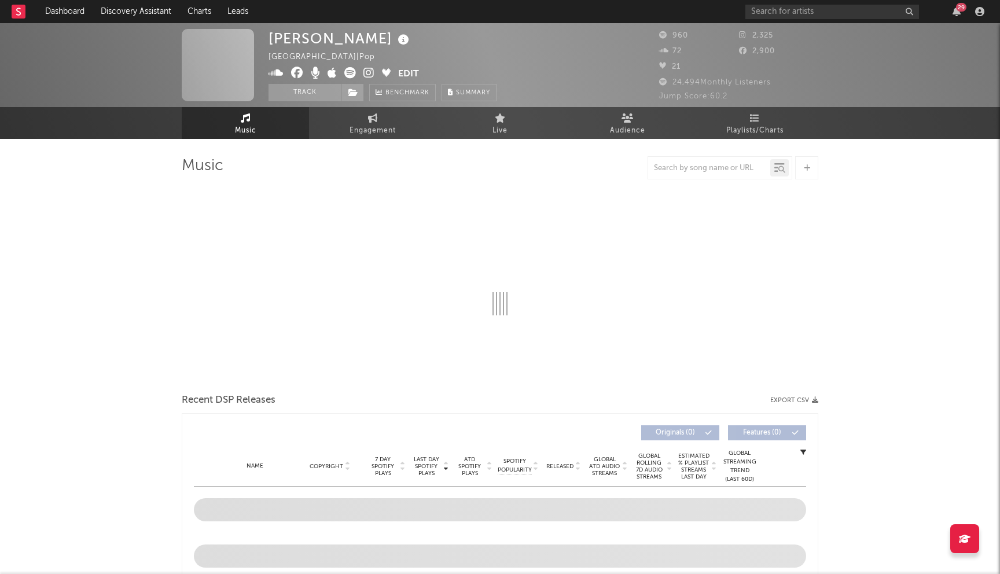
select select "6m"
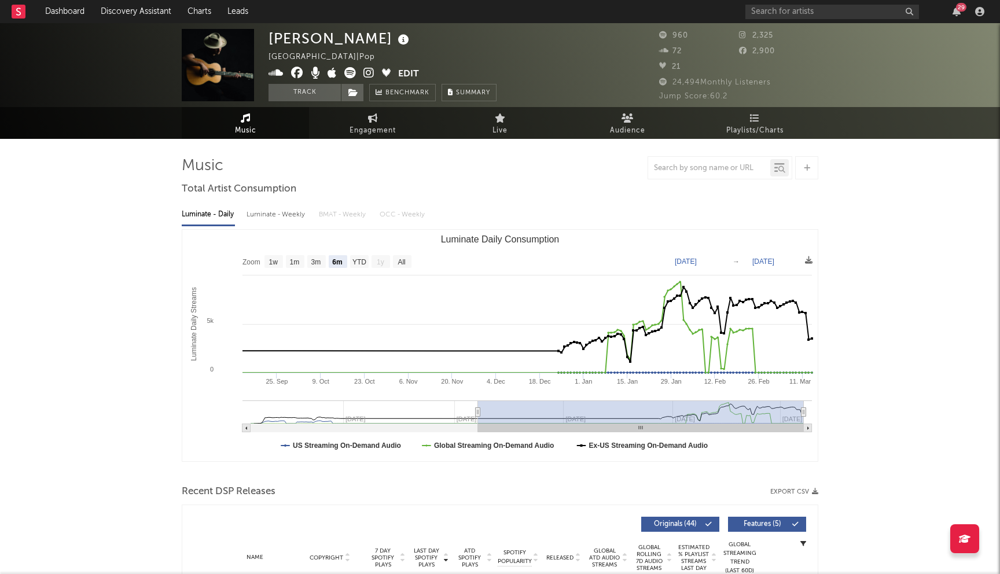
click at [295, 67] on icon at bounding box center [297, 73] width 12 height 12
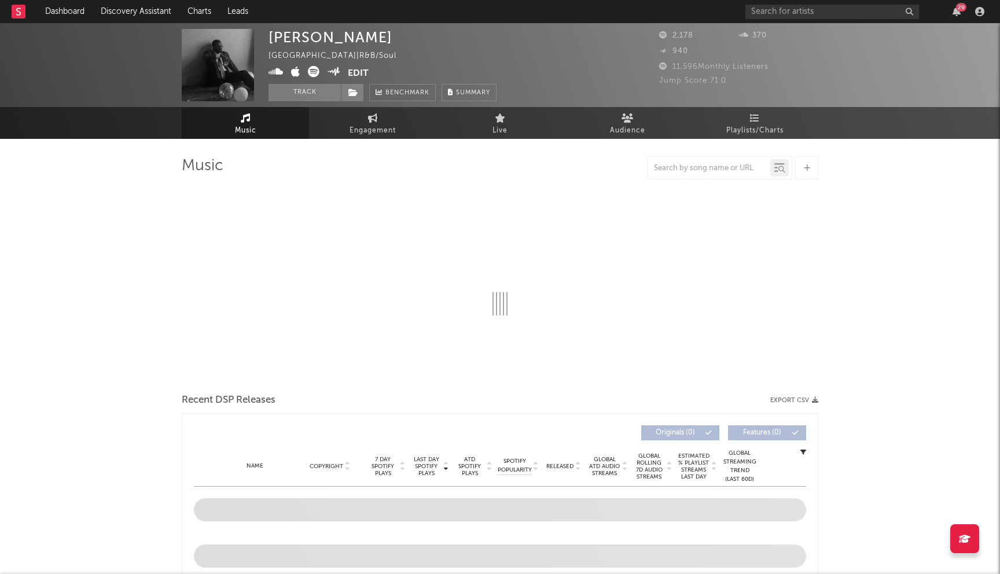
select select "6m"
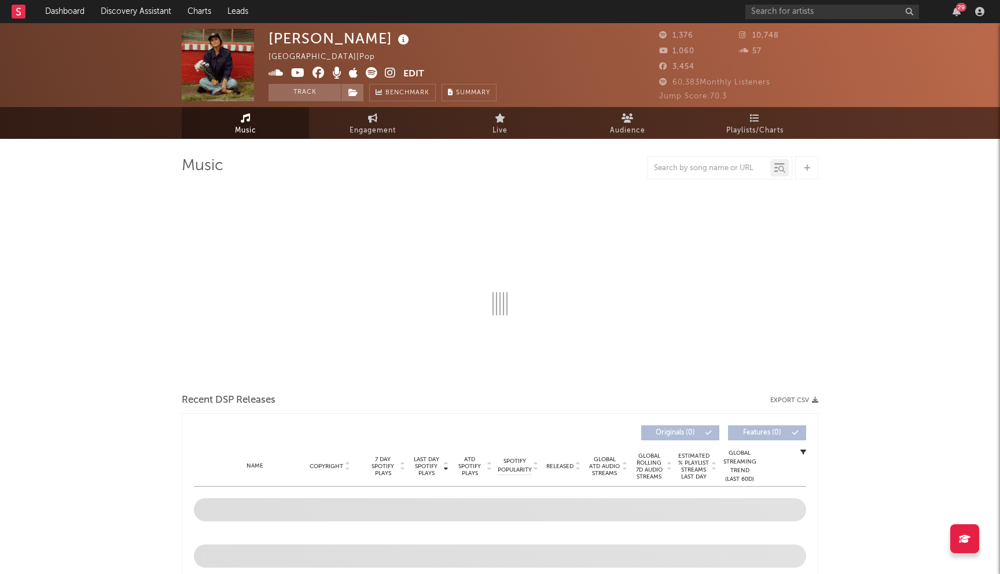
select select "1w"
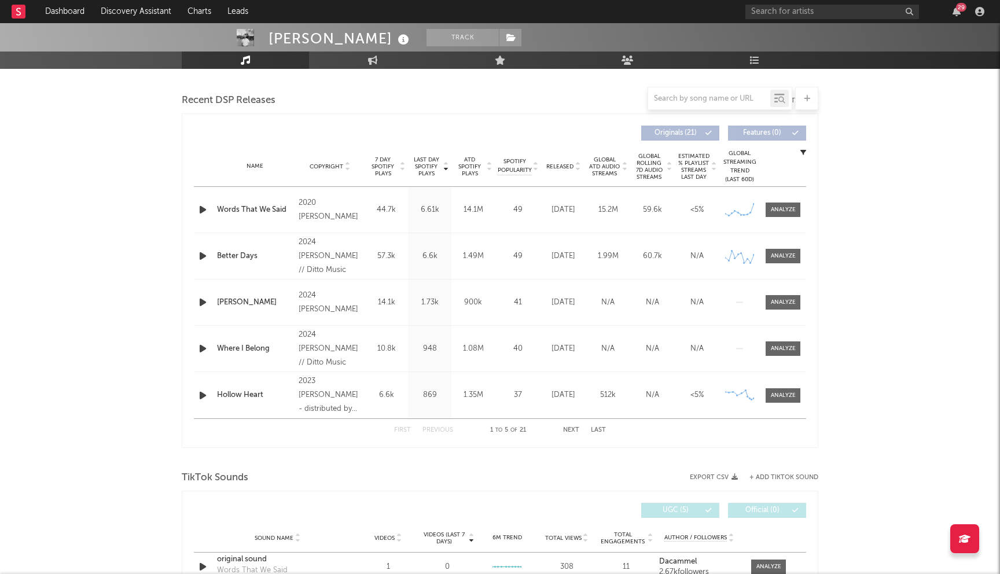
select select "6m"
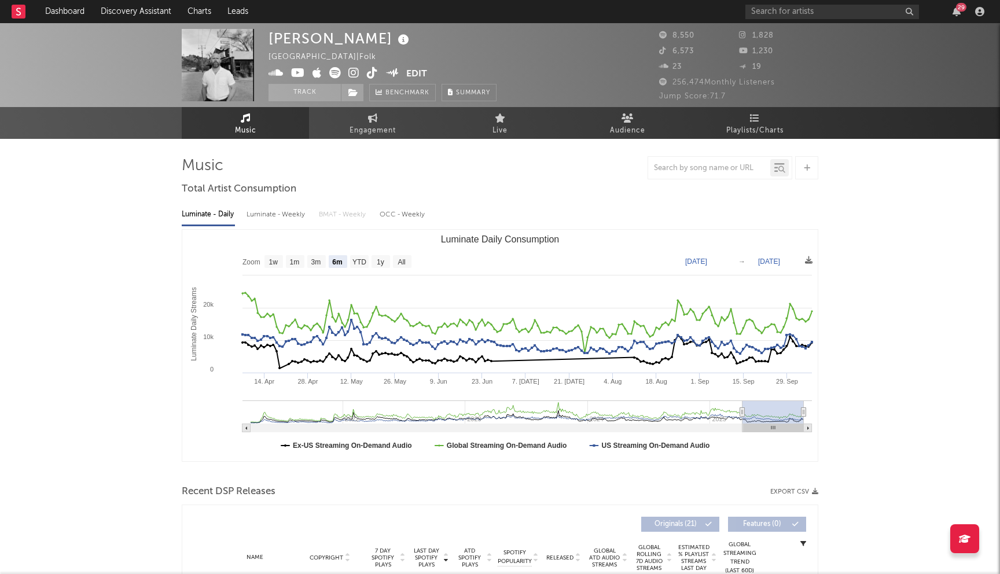
click at [352, 75] on icon at bounding box center [353, 73] width 11 height 12
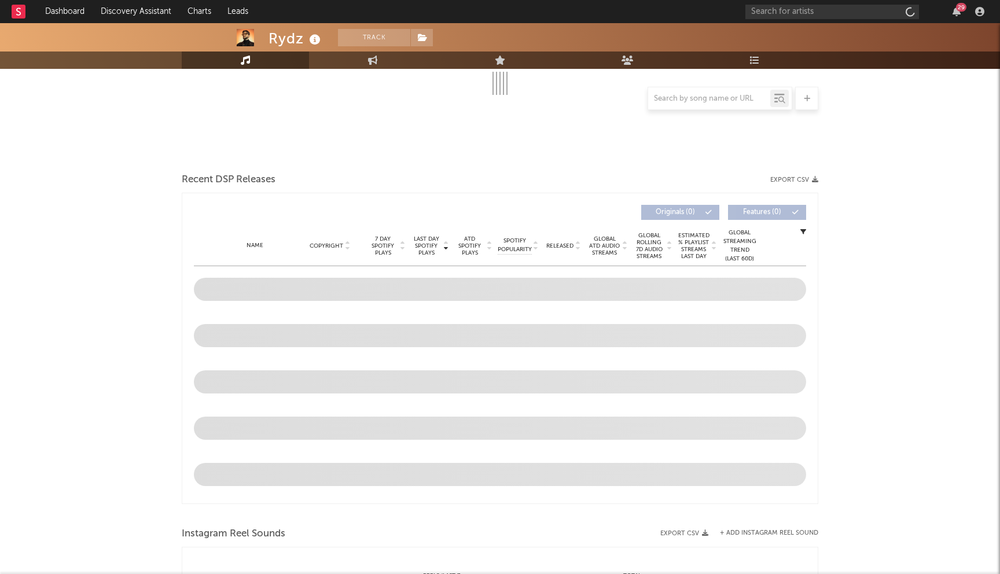
scroll to position [312, 0]
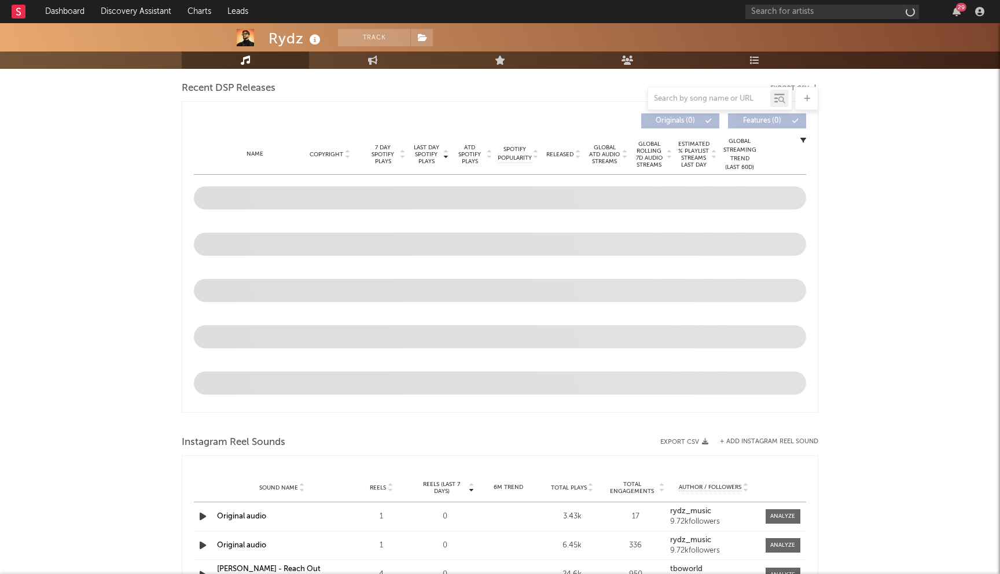
select select "1w"
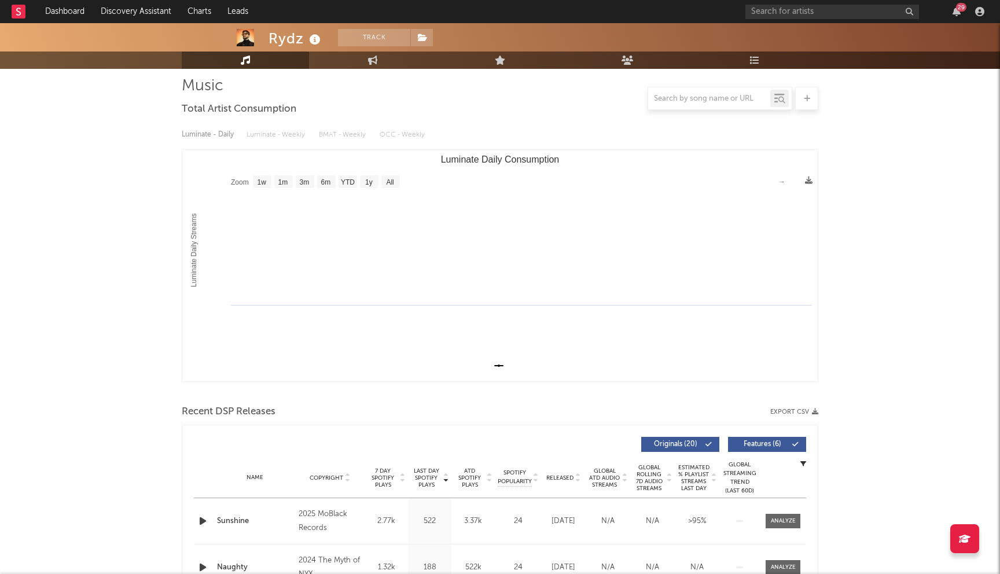
scroll to position [0, 0]
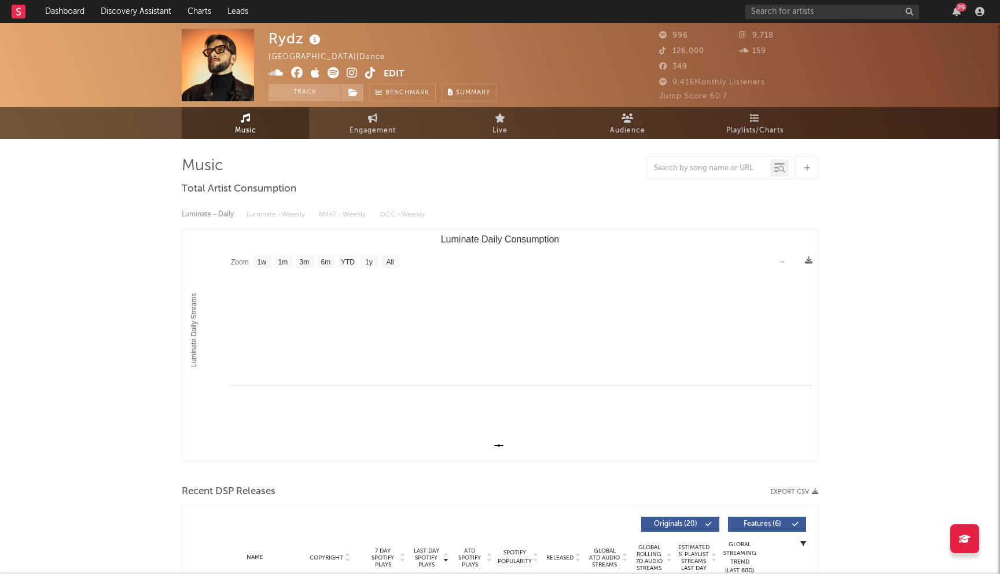
click at [299, 70] on icon at bounding box center [297, 73] width 12 height 12
click at [803, 8] on input "text" at bounding box center [832, 12] width 174 height 14
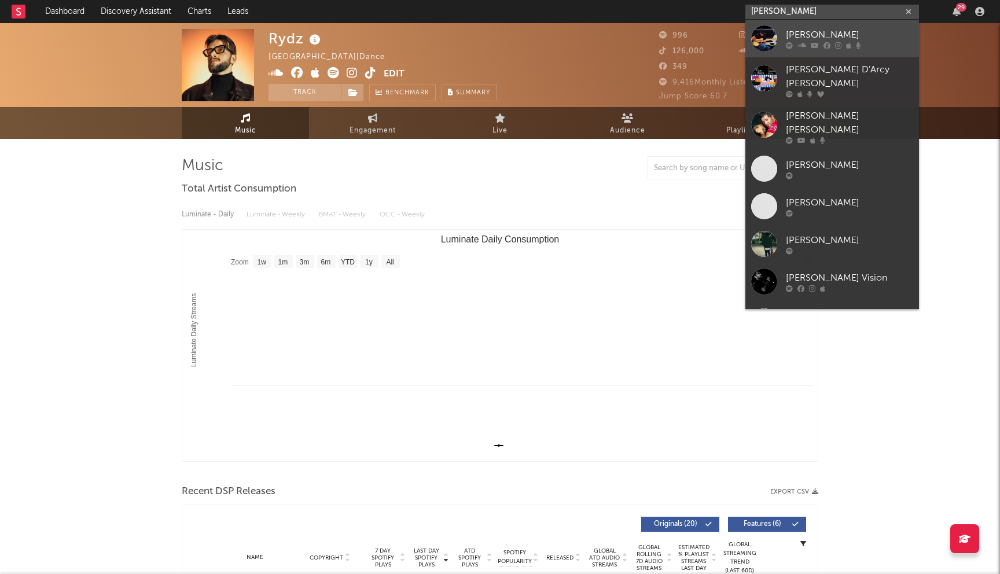
type input "brian james"
click at [804, 42] on icon at bounding box center [801, 45] width 9 height 7
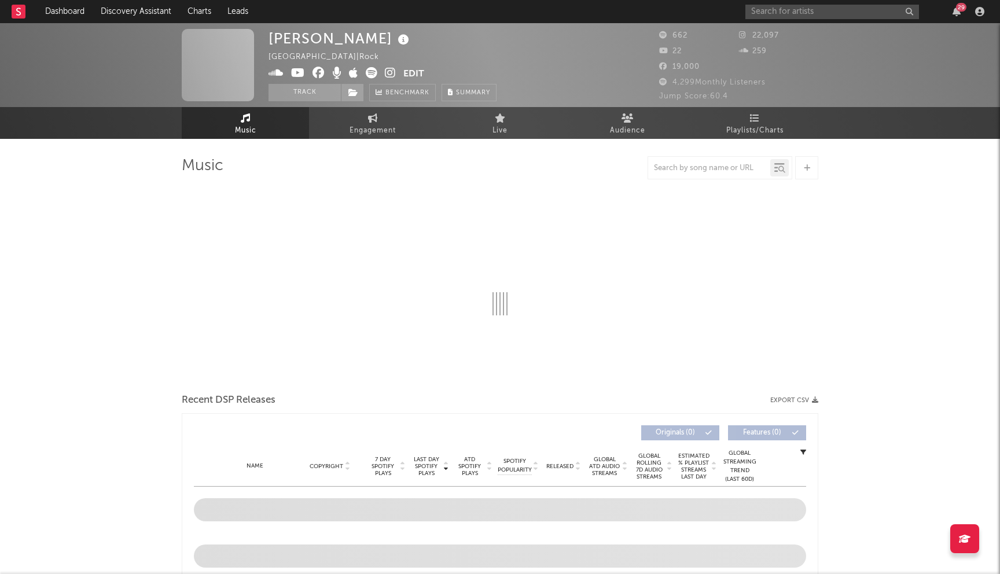
select select "6m"
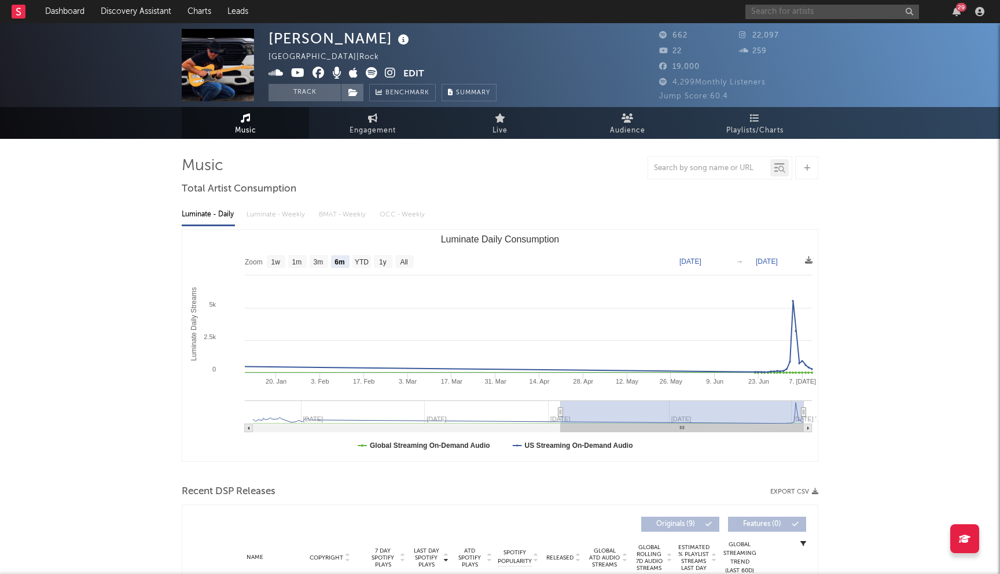
click at [788, 8] on input "text" at bounding box center [832, 12] width 174 height 14
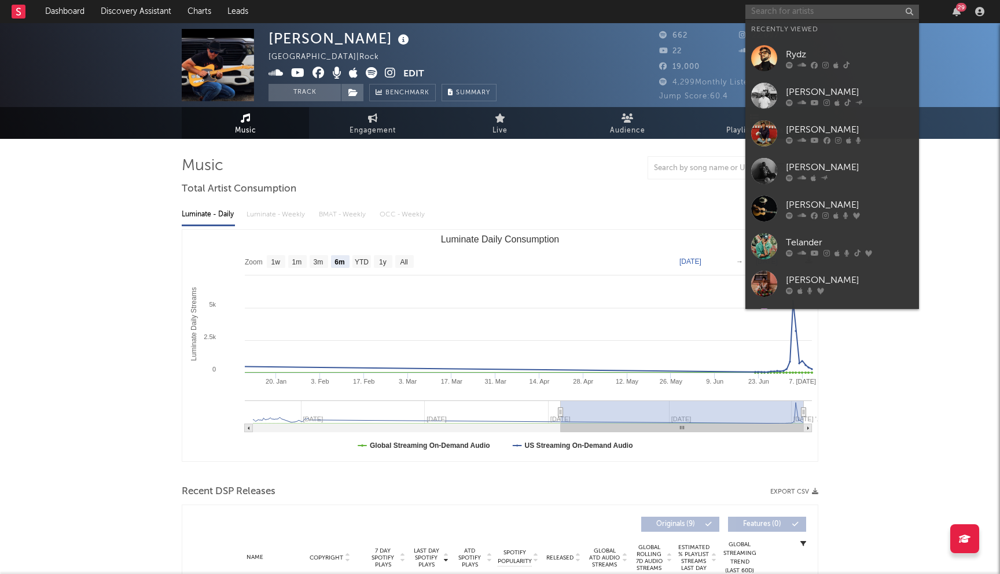
paste input "https://open.spotify.com/artist/3rgtwMtiWuoE6f8I8r60kz"
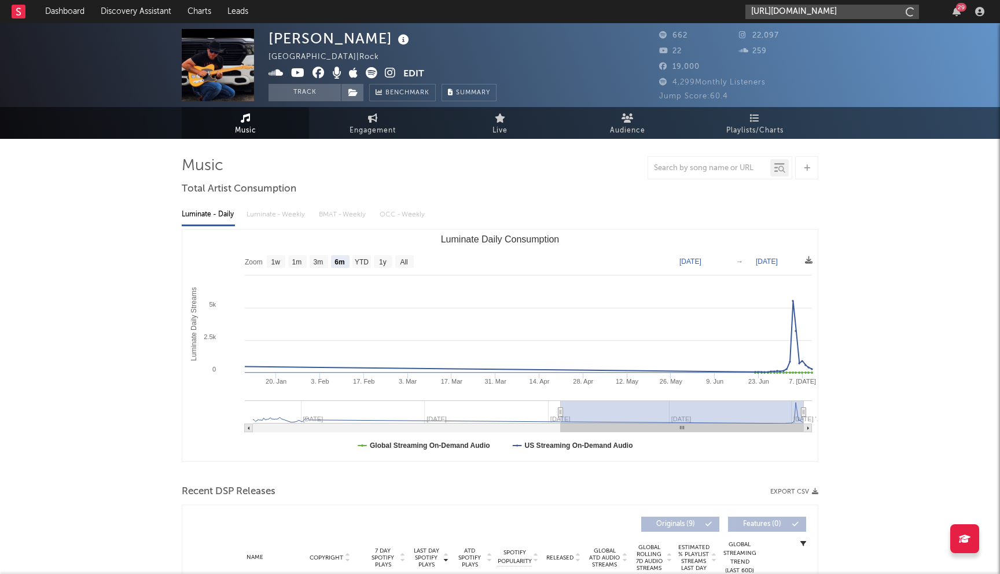
scroll to position [0, 62]
type input "https://open.spotify.com/artist/3rgtwMtiWuoE6f8I8r60kz"
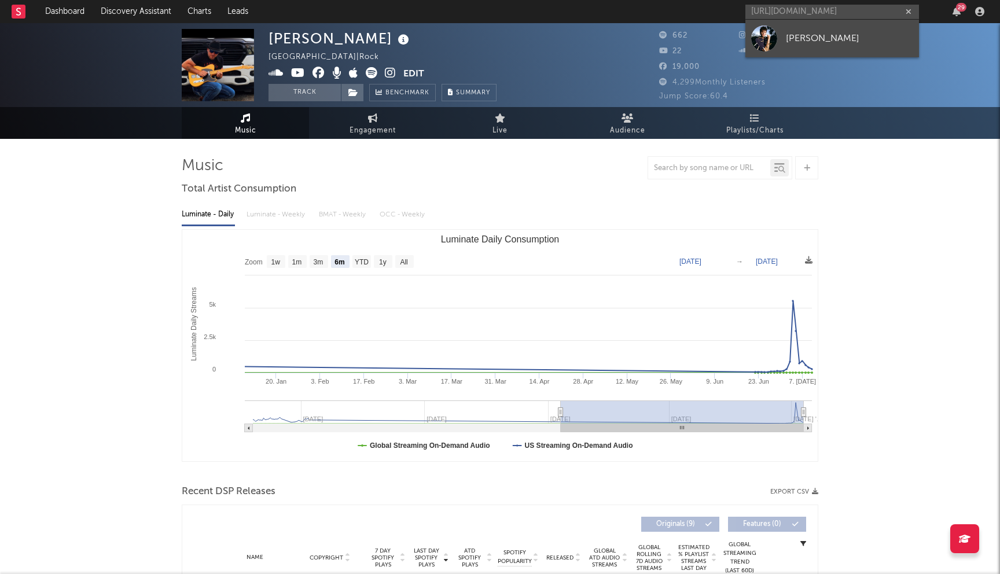
scroll to position [0, 0]
click at [805, 39] on div "Brian Jaims" at bounding box center [849, 38] width 127 height 14
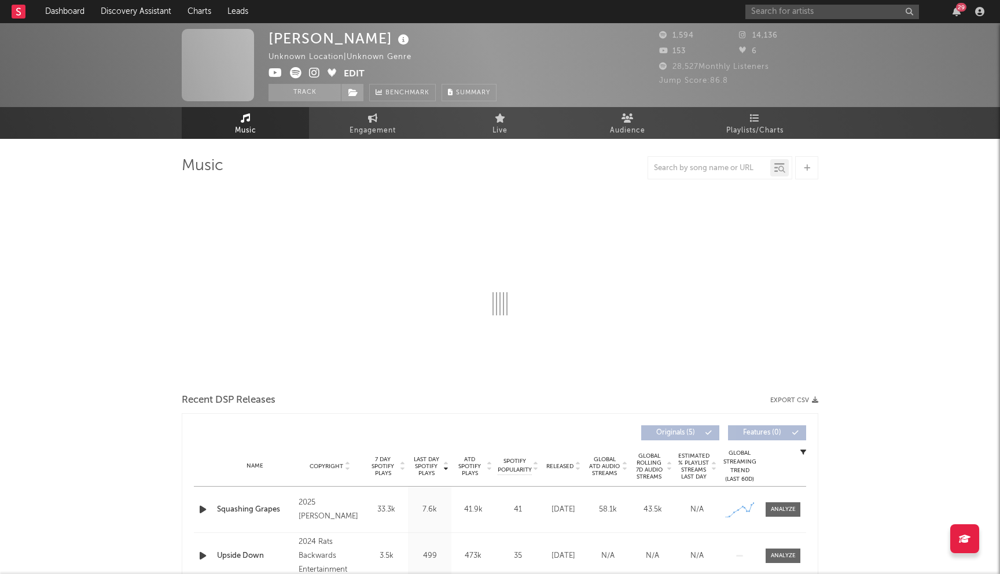
select select "6m"
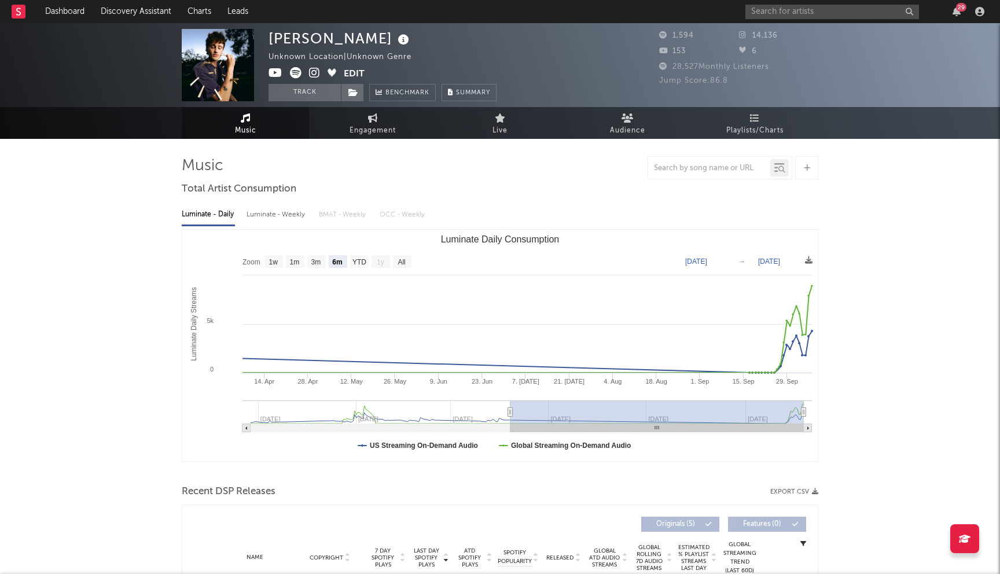
click at [317, 72] on icon at bounding box center [314, 73] width 11 height 12
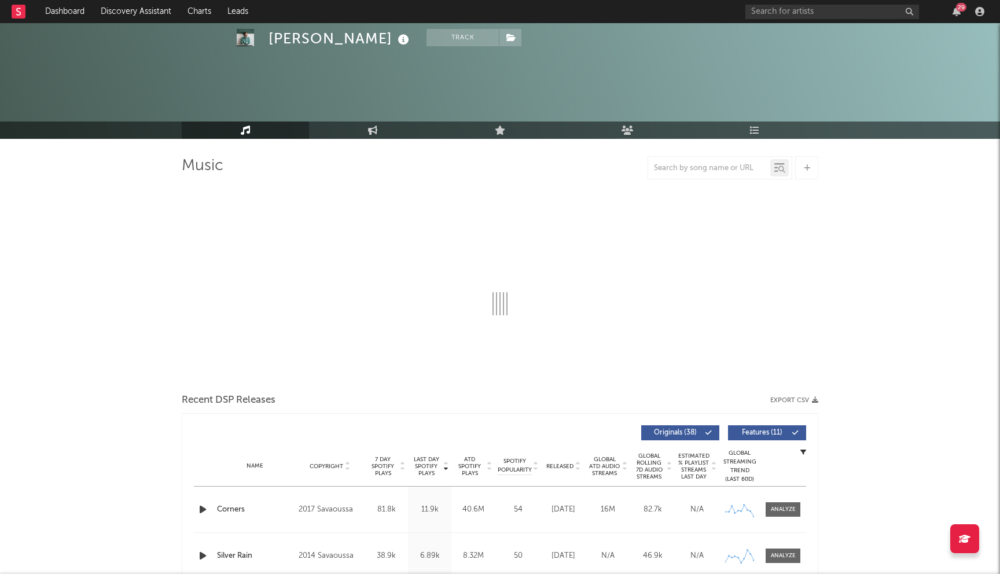
select select "6m"
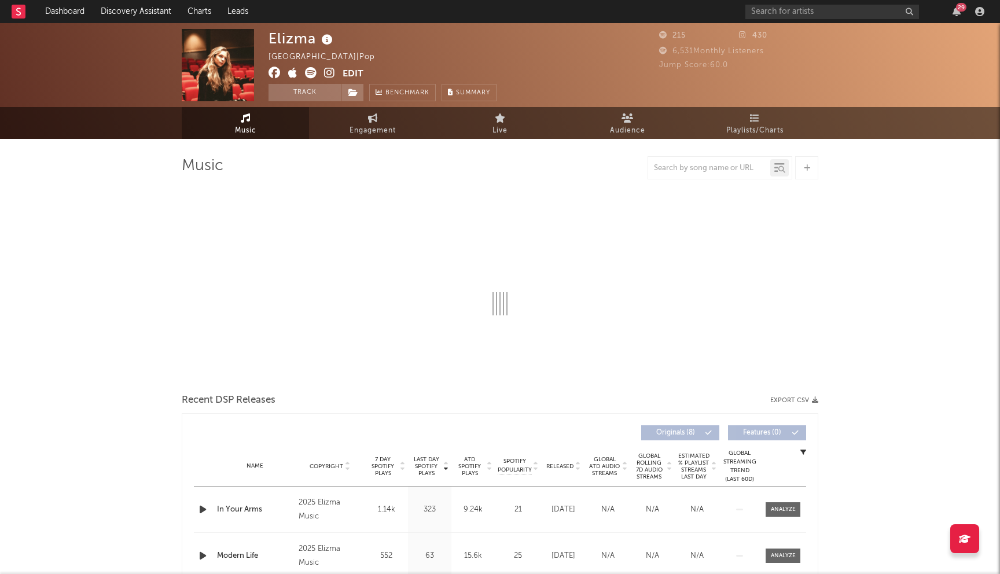
click at [274, 69] on icon at bounding box center [274, 73] width 12 height 12
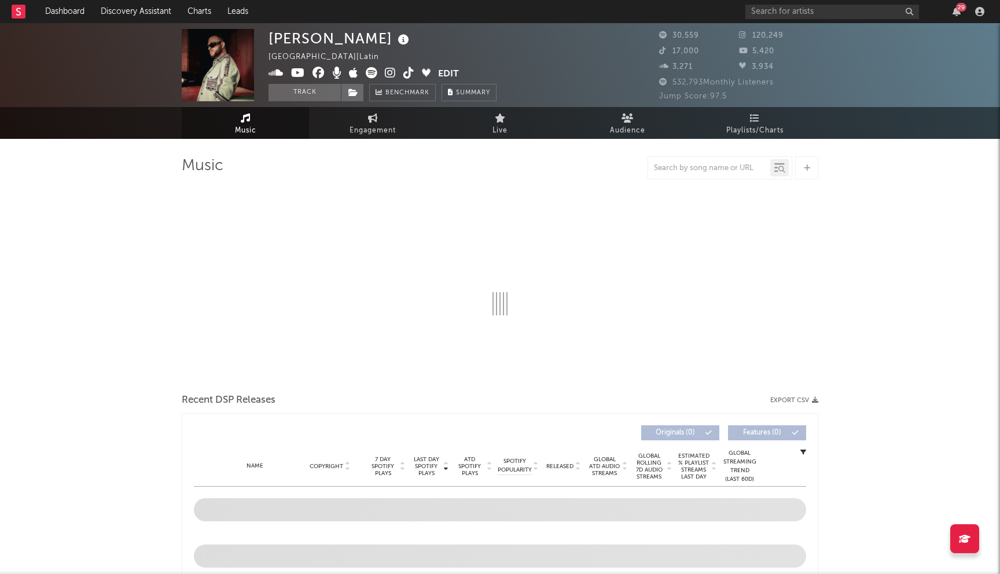
select select "6m"
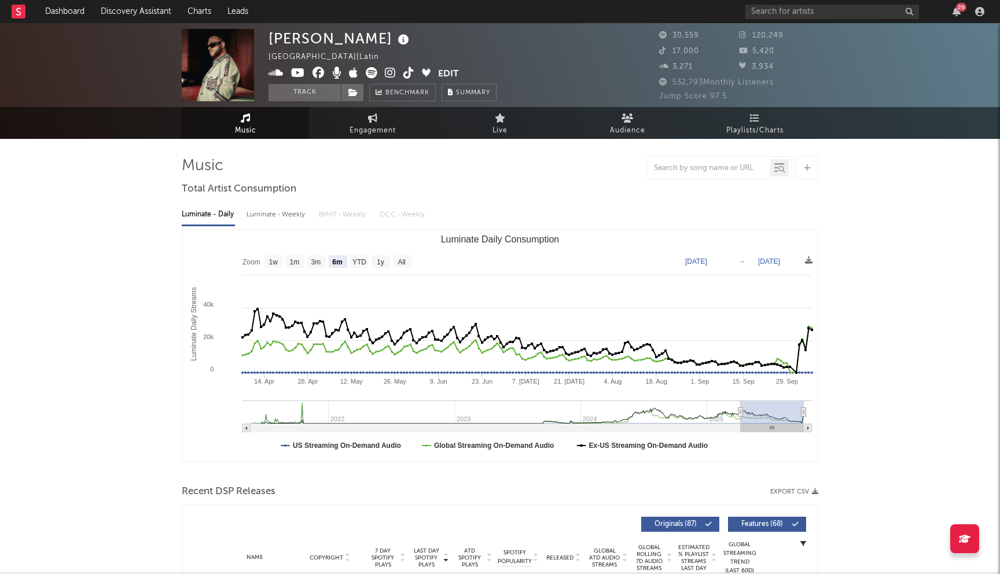
click at [316, 71] on icon at bounding box center [318, 73] width 12 height 12
click at [297, 75] on icon at bounding box center [298, 73] width 14 height 12
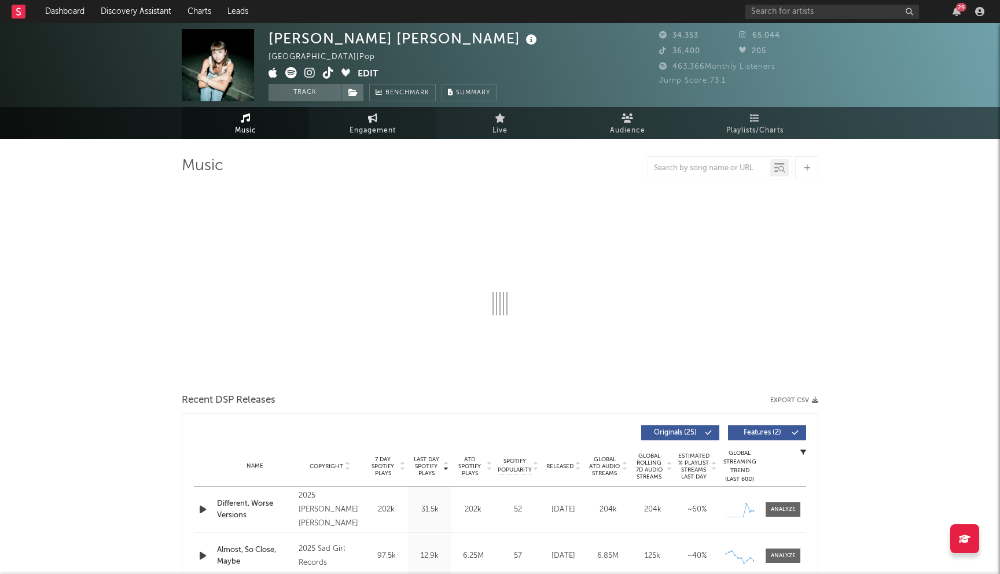
select select "6m"
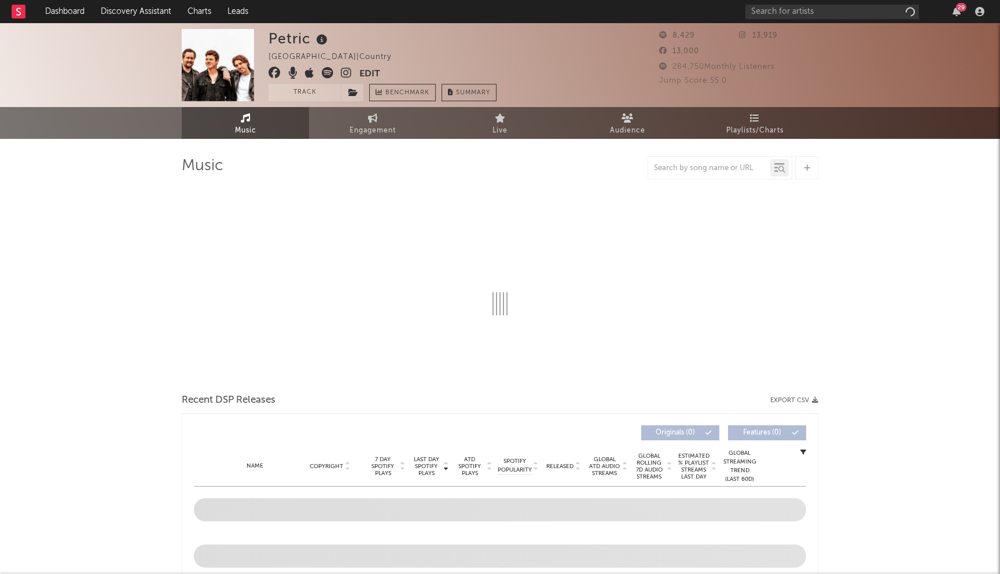
select select "6m"
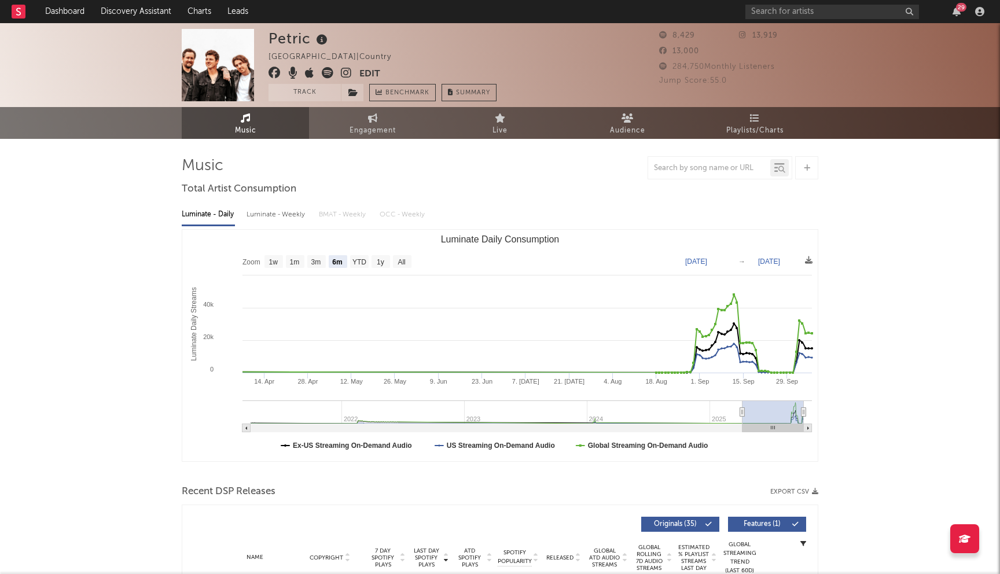
click at [278, 73] on icon at bounding box center [274, 73] width 12 height 12
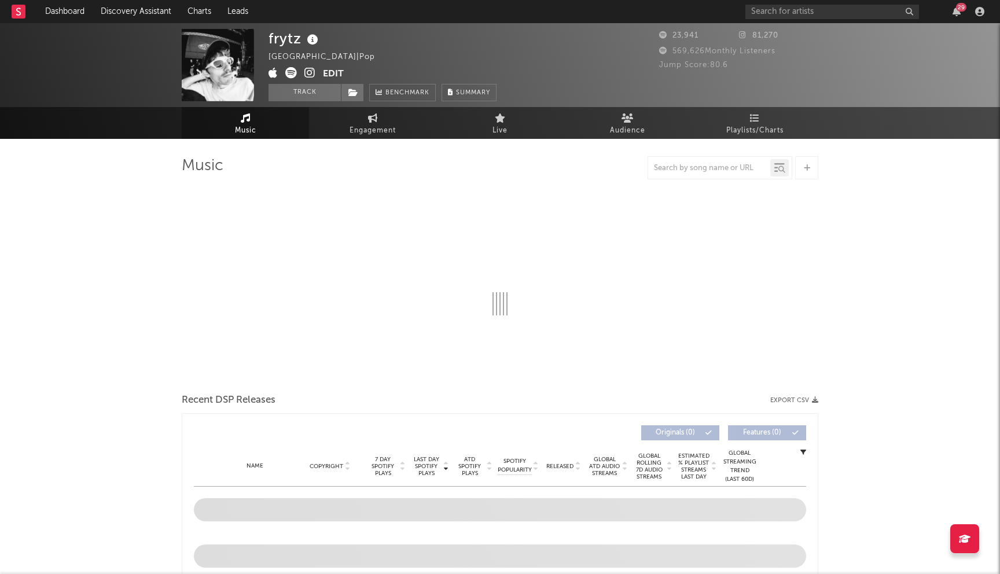
select select "6m"
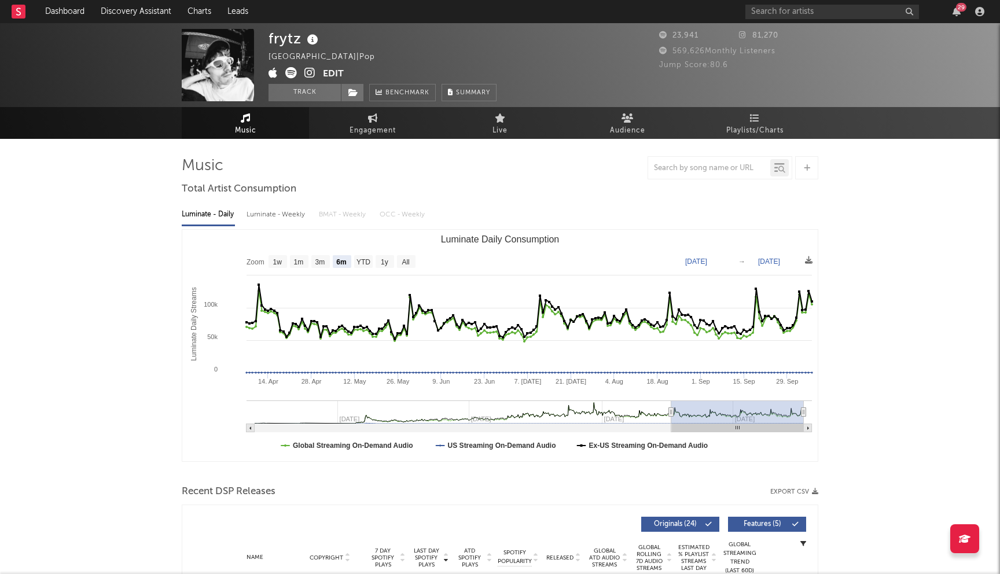
click at [307, 73] on icon at bounding box center [309, 73] width 11 height 12
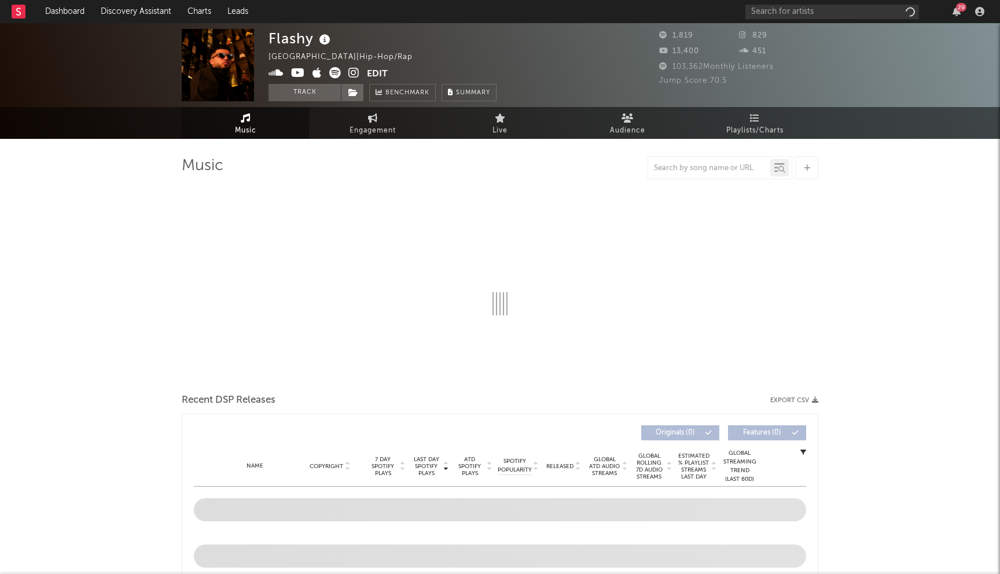
select select "6m"
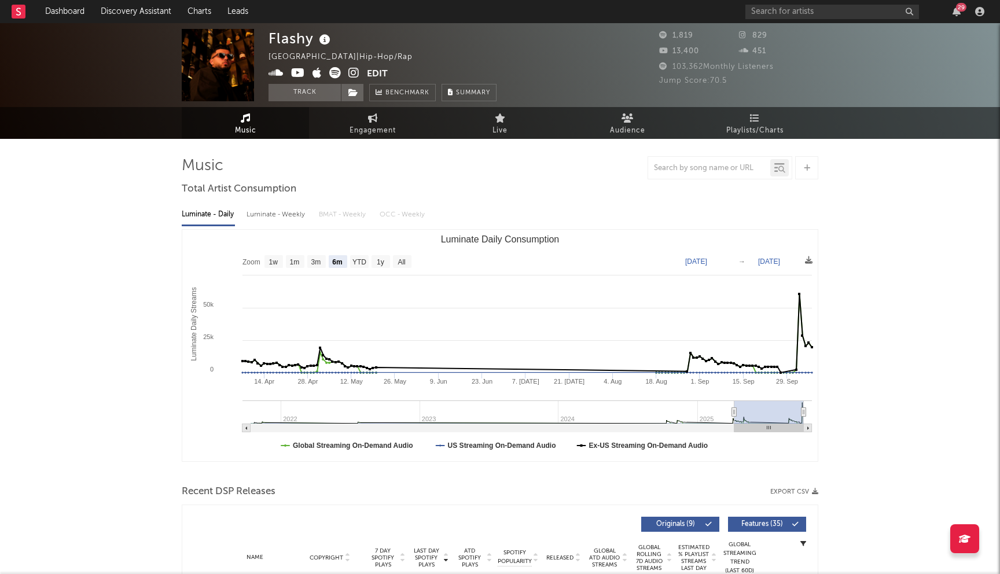
click at [347, 74] on span at bounding box center [317, 74] width 98 height 14
click at [348, 74] on icon at bounding box center [353, 73] width 11 height 12
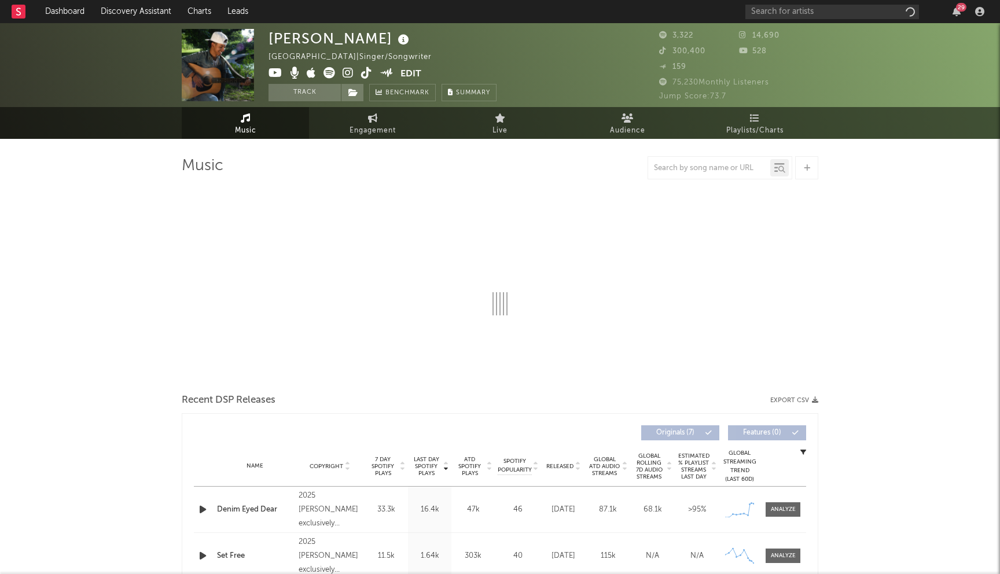
select select "6m"
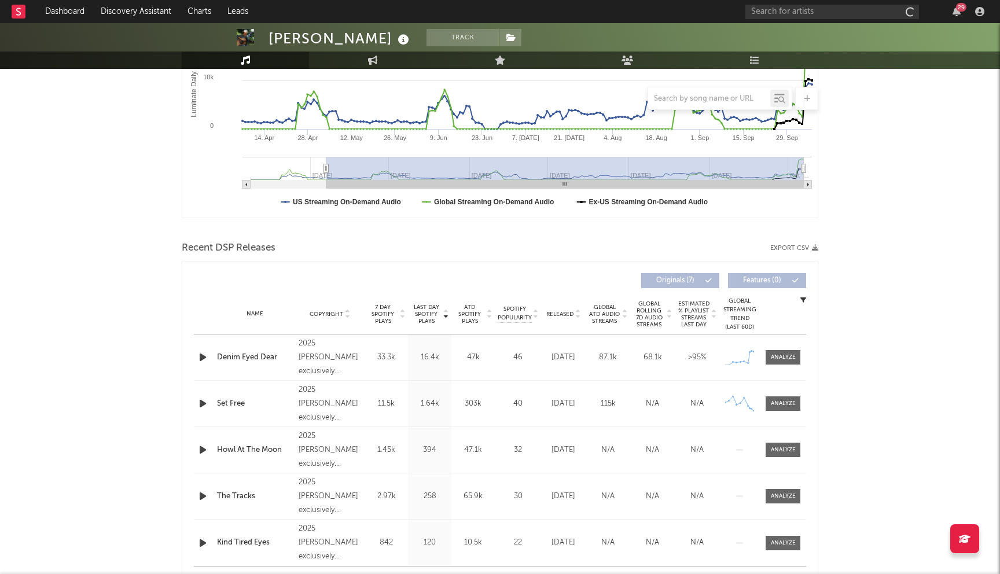
scroll to position [351, 0]
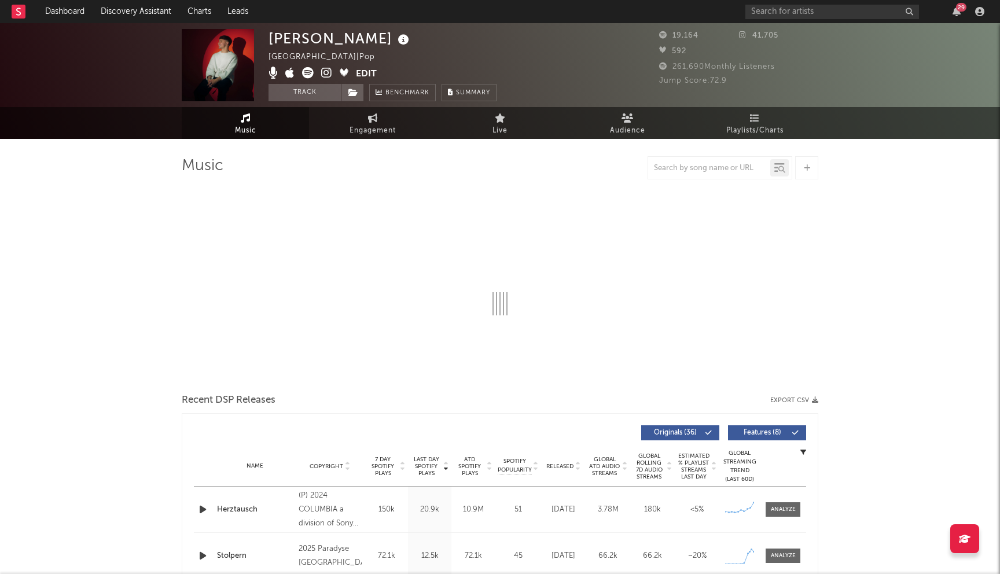
select select "6m"
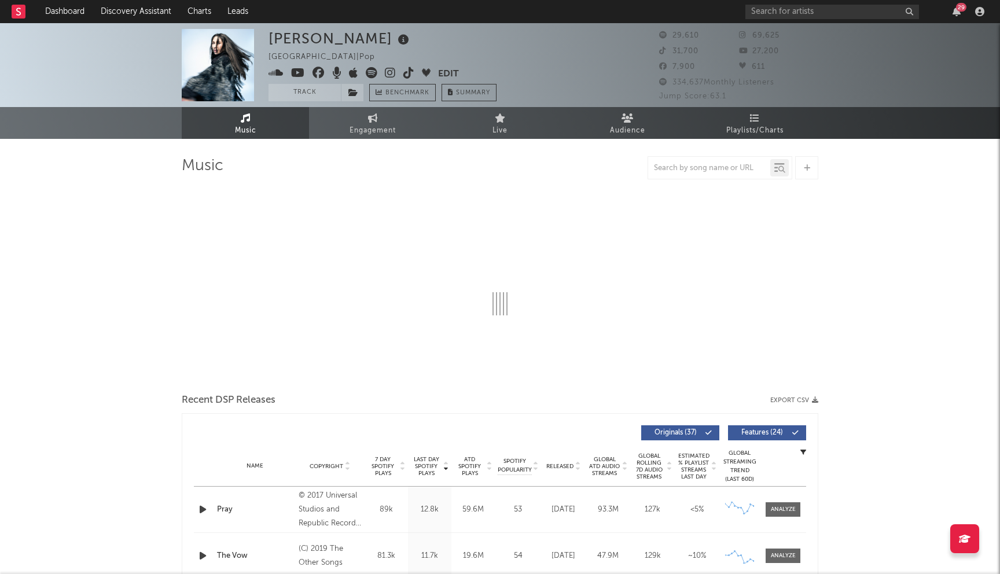
select select "6m"
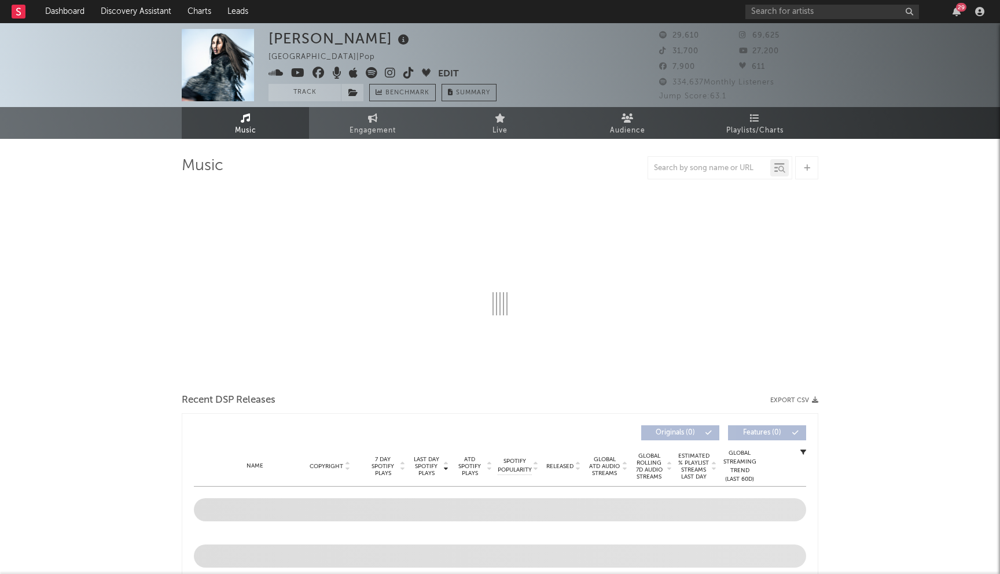
click at [318, 69] on icon at bounding box center [318, 73] width 12 height 12
select select "6m"
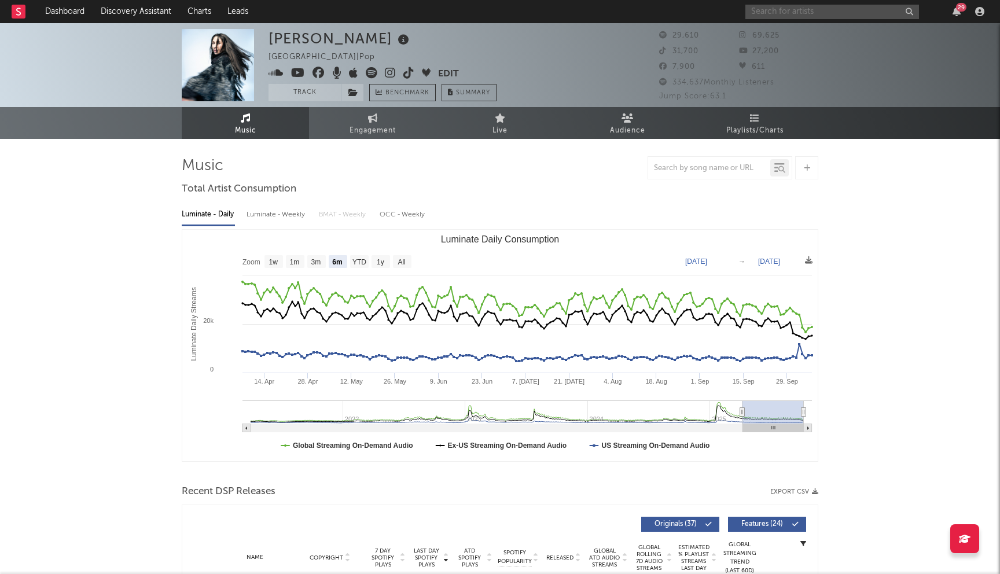
click at [807, 9] on input "text" at bounding box center [832, 12] width 174 height 14
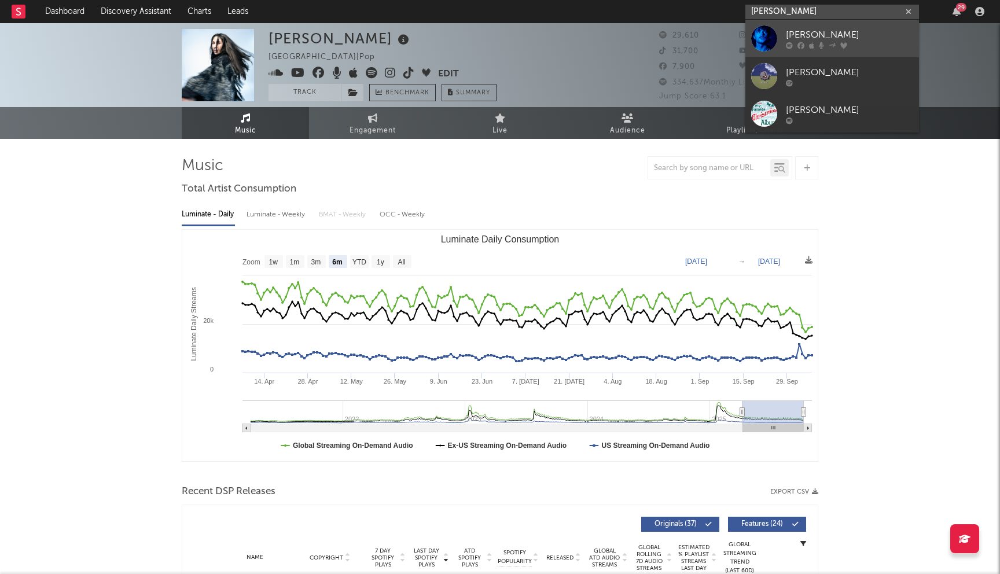
type input "joshua golden"
click at [795, 32] on div "Joshua Golden" at bounding box center [849, 35] width 127 height 14
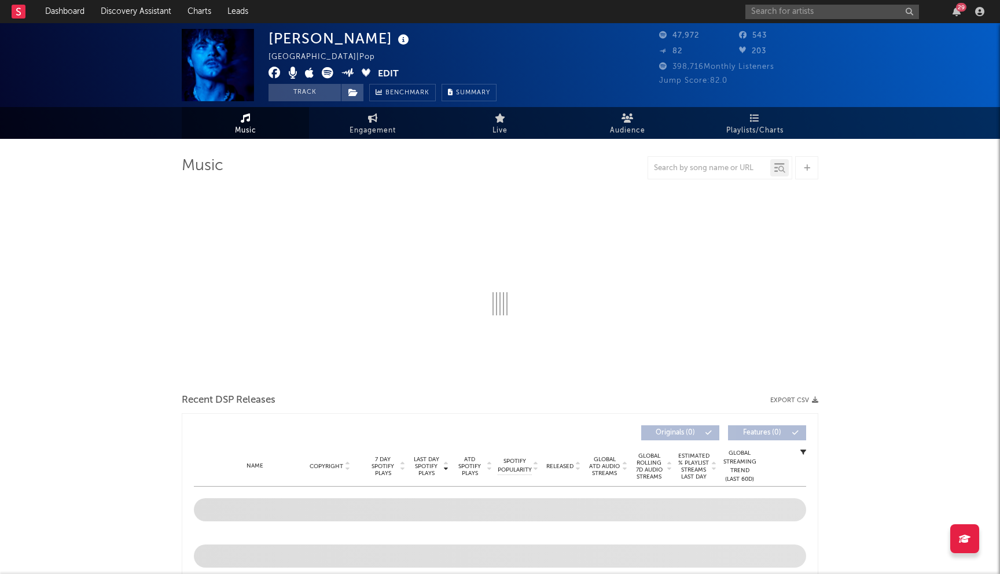
select select "6m"
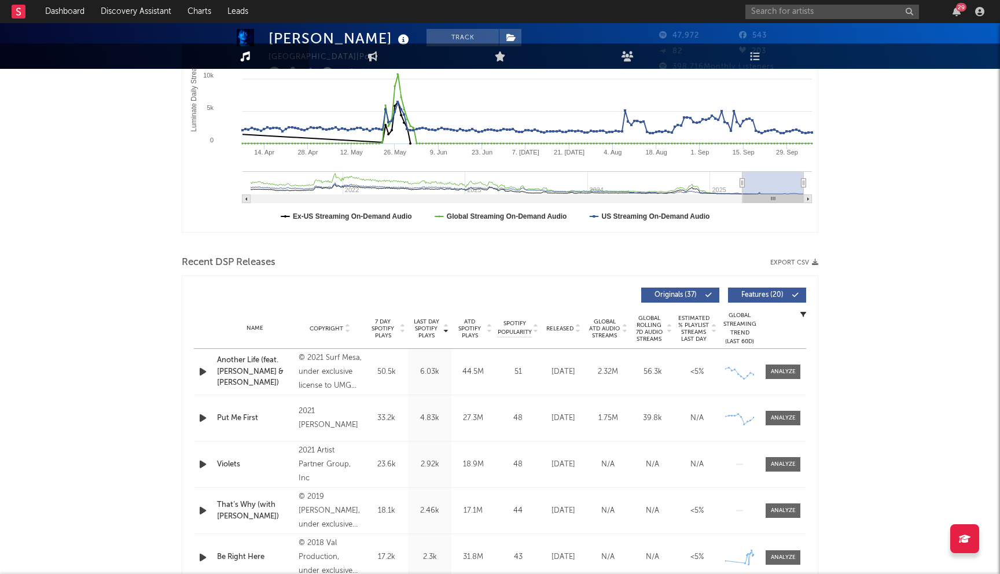
scroll to position [381, 0]
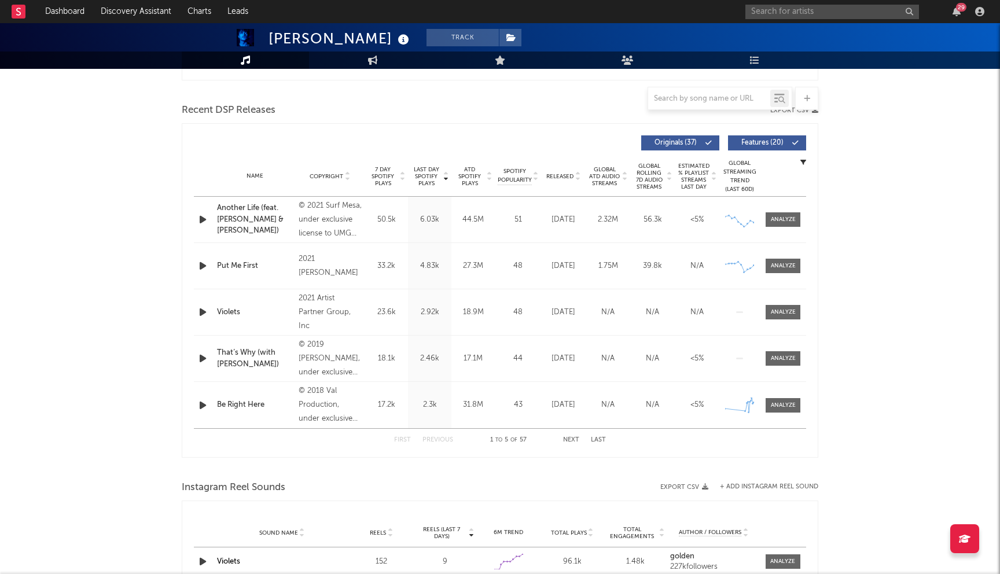
click at [433, 175] on span "Last Day Spotify Plays" at bounding box center [426, 176] width 31 height 21
click at [562, 176] on span "Released" at bounding box center [559, 176] width 27 height 7
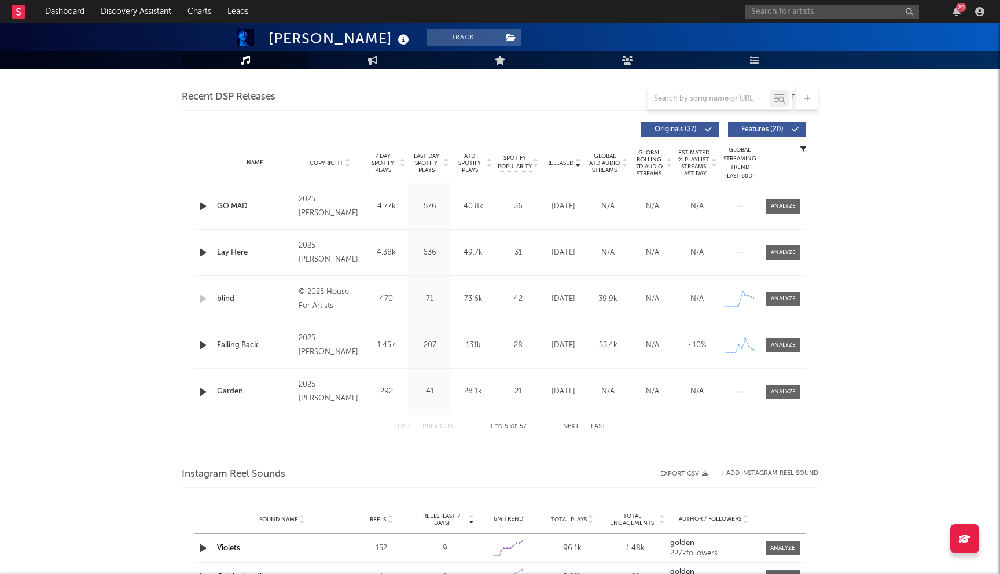
scroll to position [408, 0]
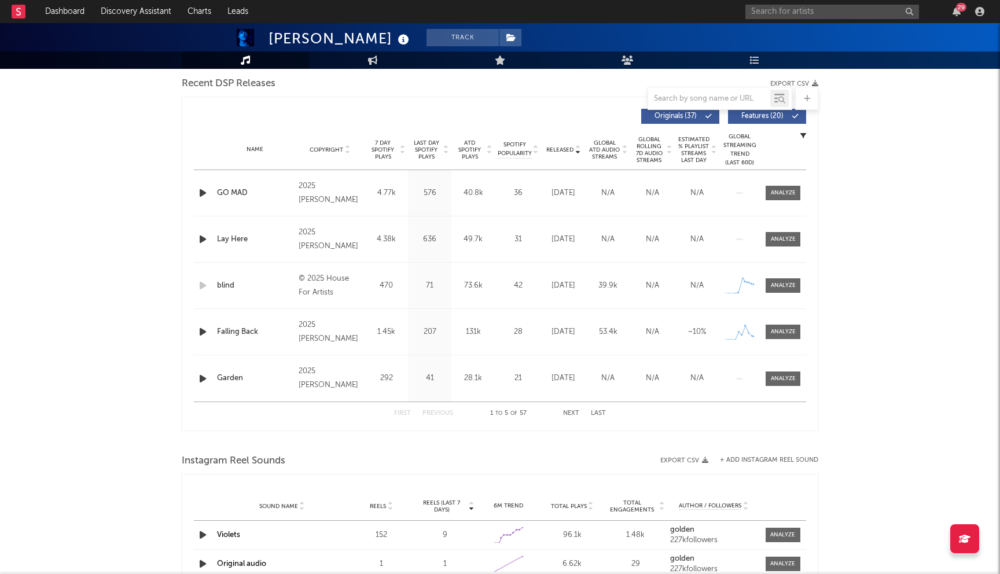
click at [572, 411] on button "Next" at bounding box center [571, 413] width 16 height 6
click at [449, 412] on button "Previous" at bounding box center [437, 413] width 31 height 6
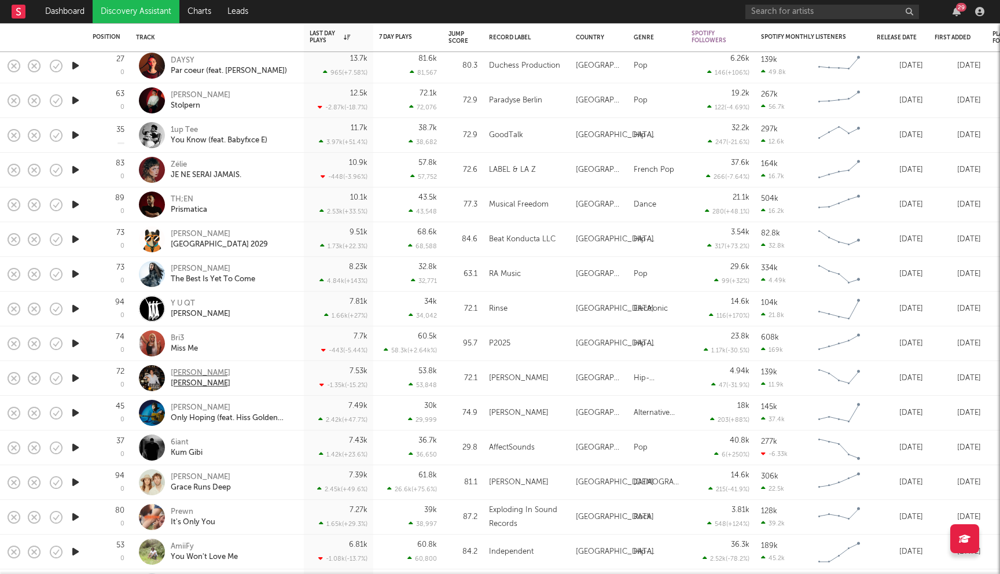
click at [200, 377] on div "[PERSON_NAME]" at bounding box center [201, 373] width 60 height 10
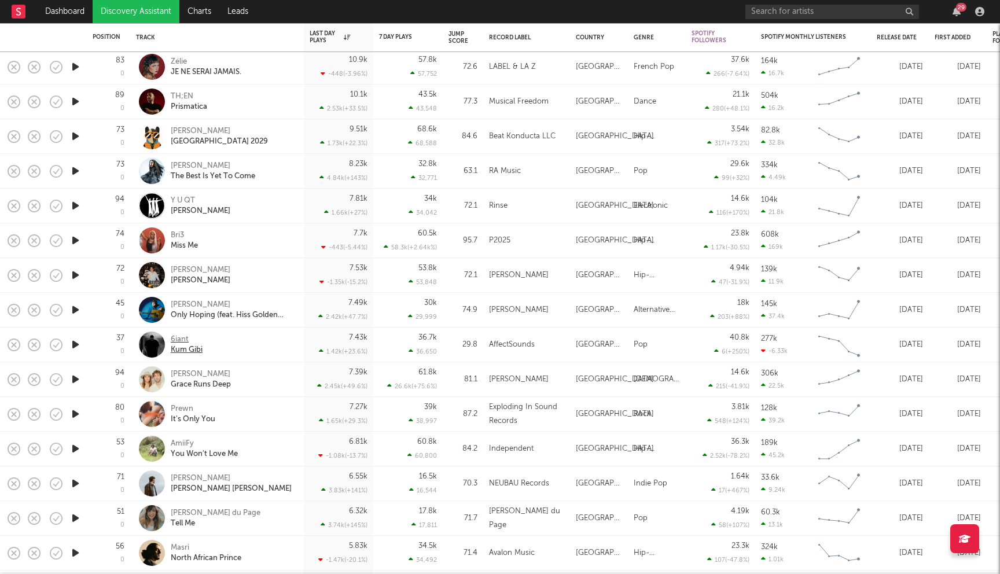
click at [181, 338] on div "6iant" at bounding box center [187, 339] width 32 height 10
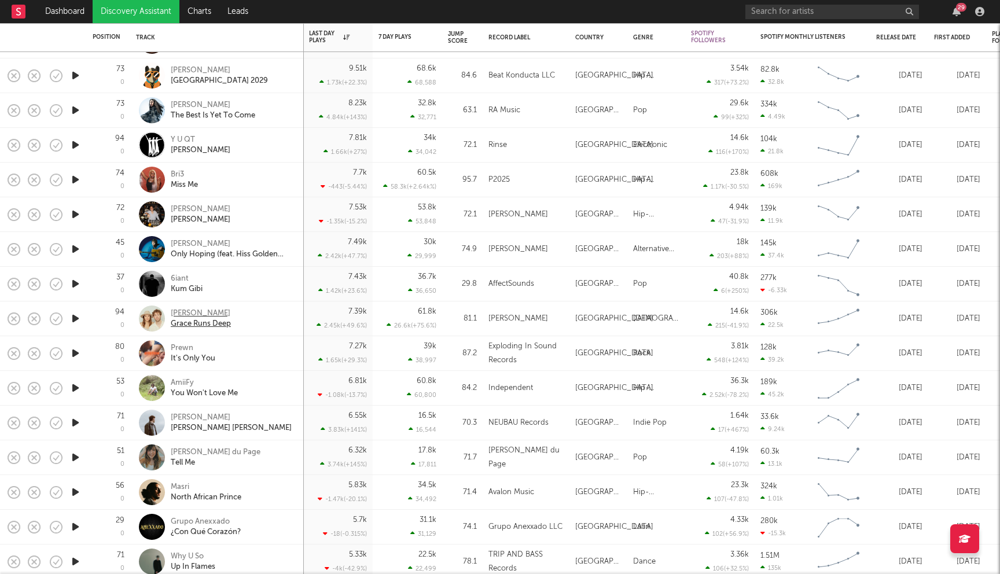
click at [193, 311] on div "NONAH" at bounding box center [201, 313] width 60 height 10
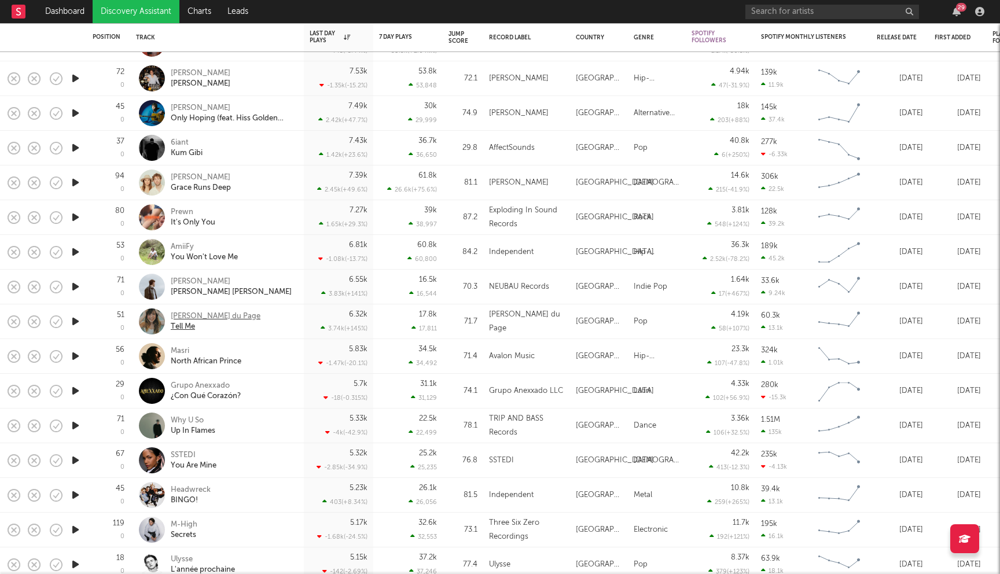
click at [215, 321] on div "Billie du Page" at bounding box center [216, 316] width 90 height 10
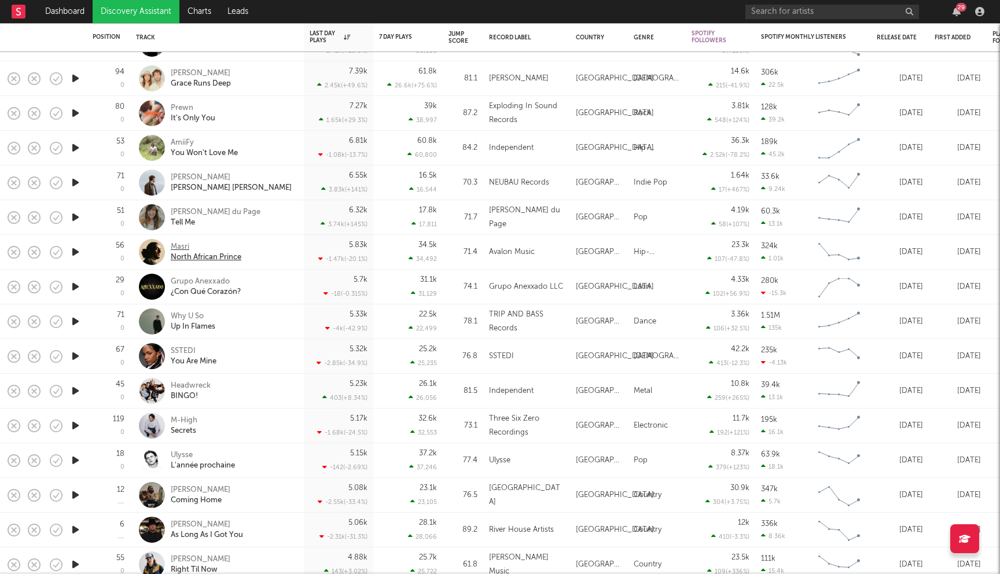
click at [182, 250] on div "Masri" at bounding box center [206, 247] width 71 height 10
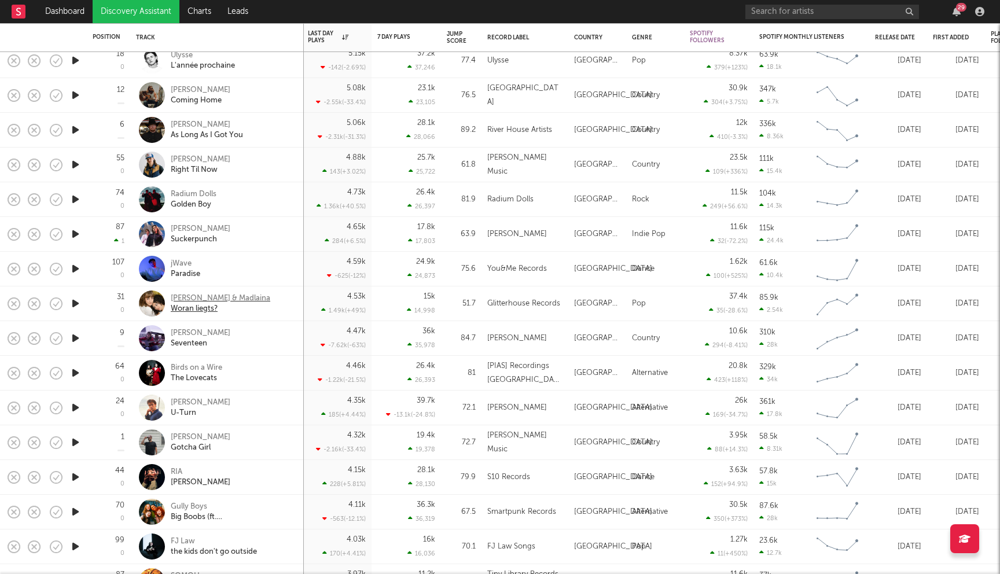
click at [219, 302] on div "[PERSON_NAME] & Madlaina" at bounding box center [221, 298] width 100 height 10
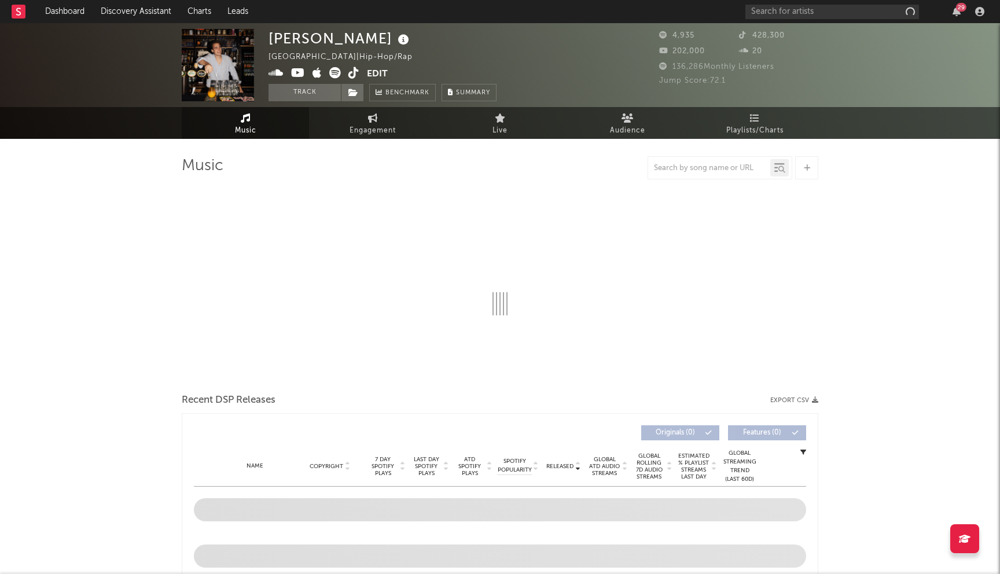
select select "6m"
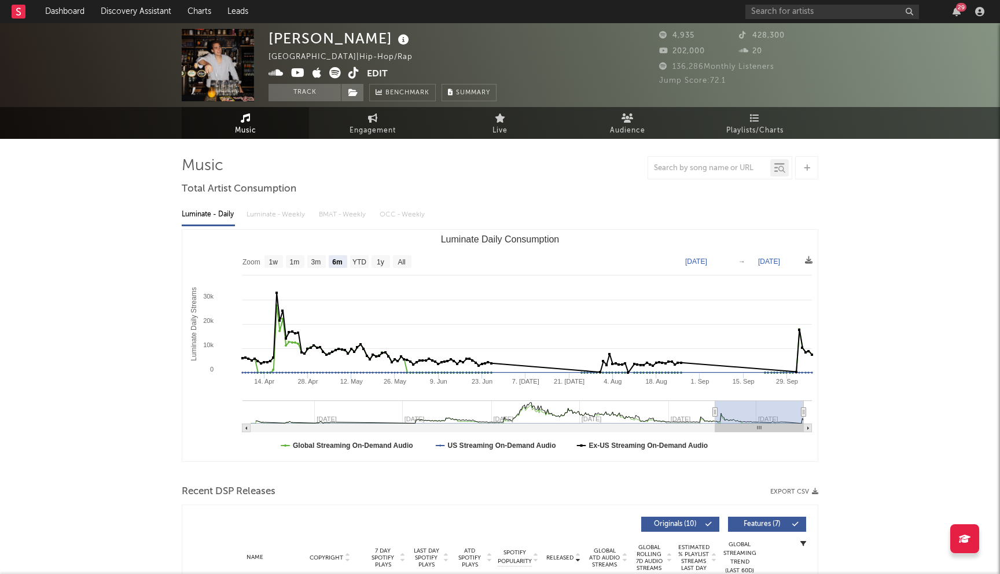
click at [297, 73] on icon at bounding box center [298, 73] width 14 height 12
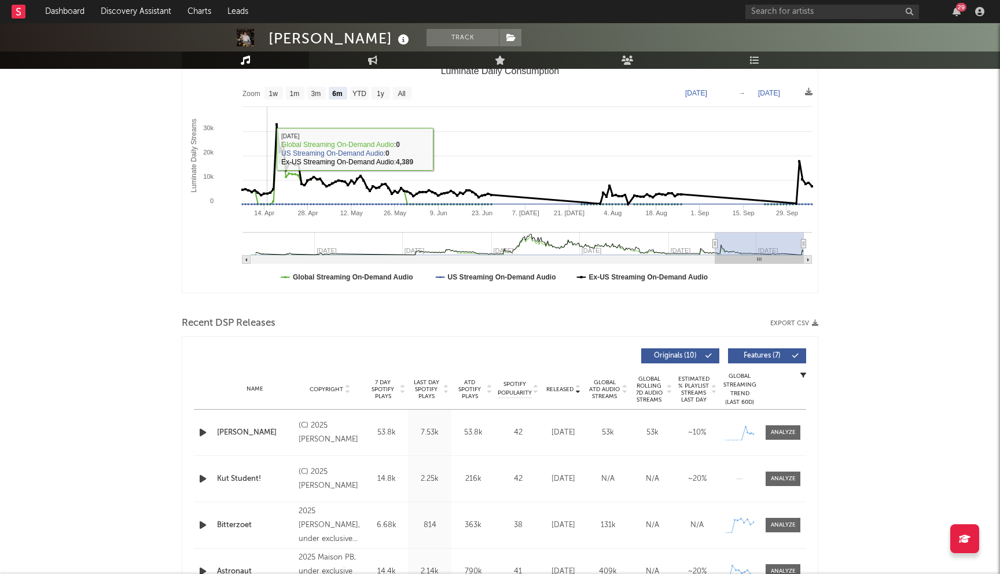
scroll to position [177, 0]
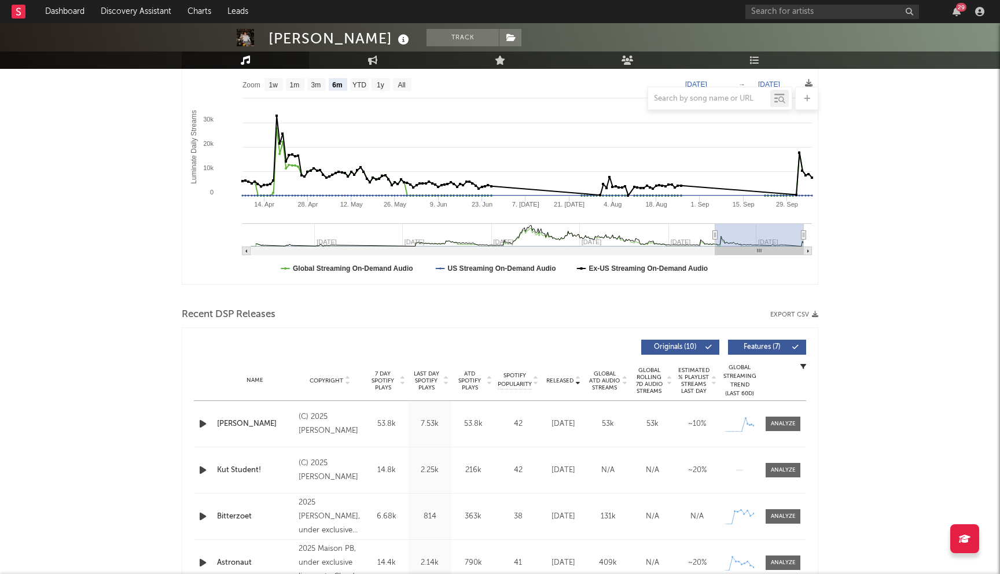
click at [201, 468] on icon "button" at bounding box center [203, 470] width 12 height 14
click at [201, 468] on icon "button" at bounding box center [202, 470] width 11 height 14
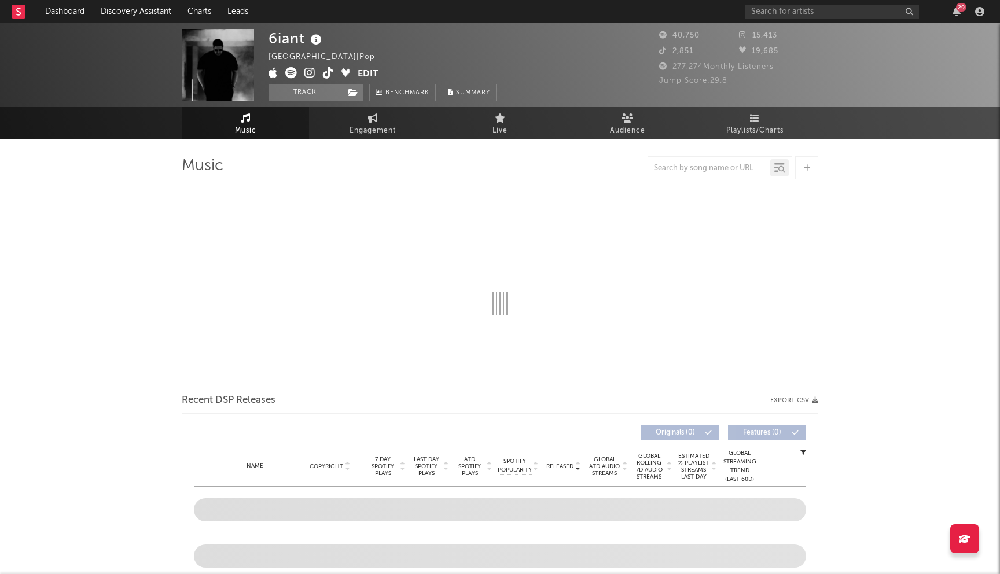
select select "6m"
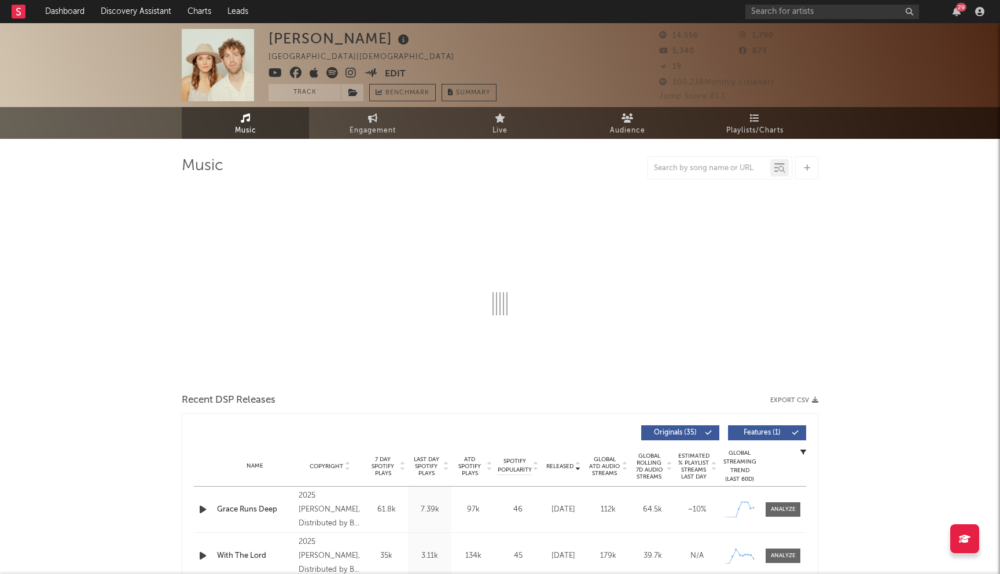
select select "6m"
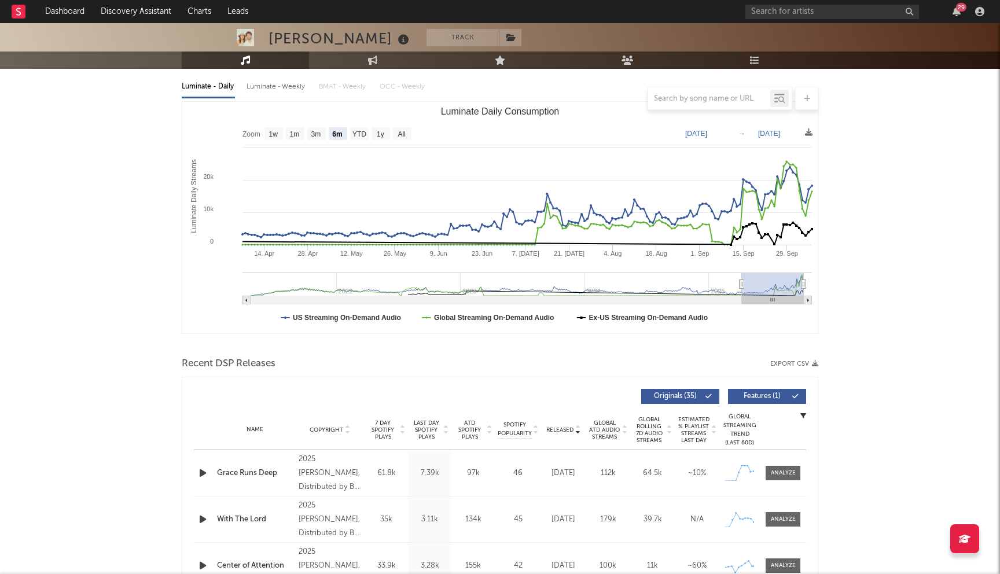
scroll to position [174, 0]
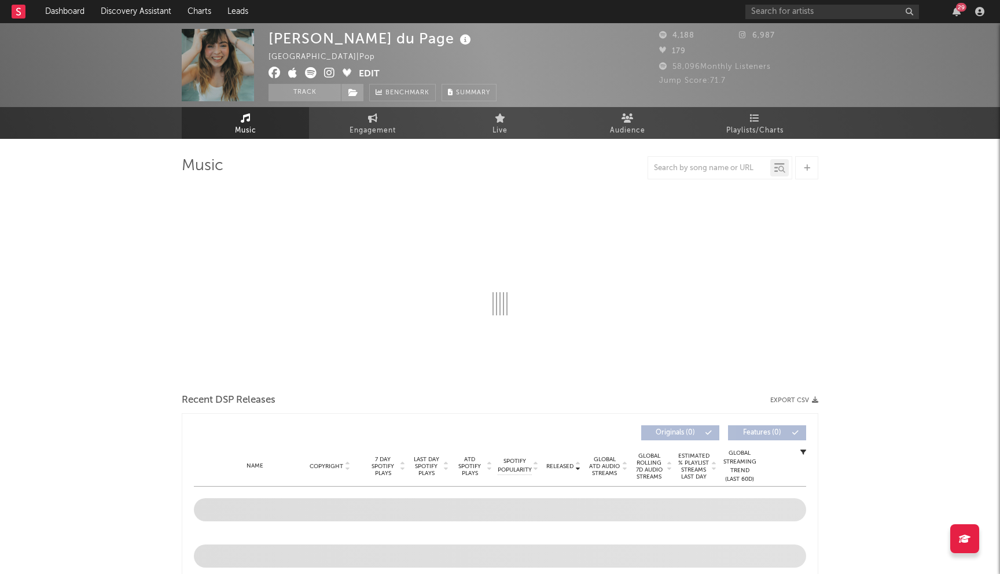
select select "6m"
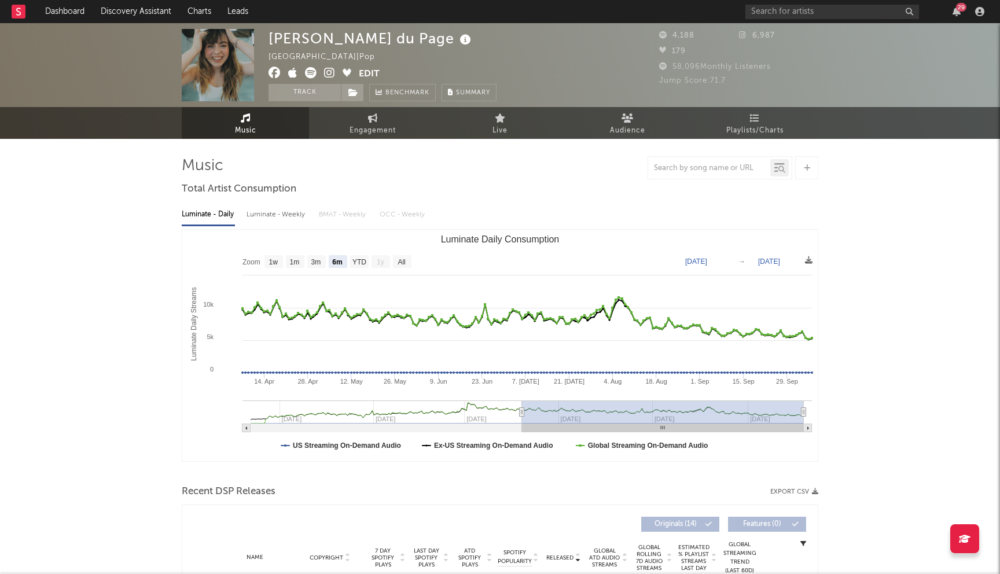
click at [275, 70] on icon at bounding box center [274, 73] width 12 height 12
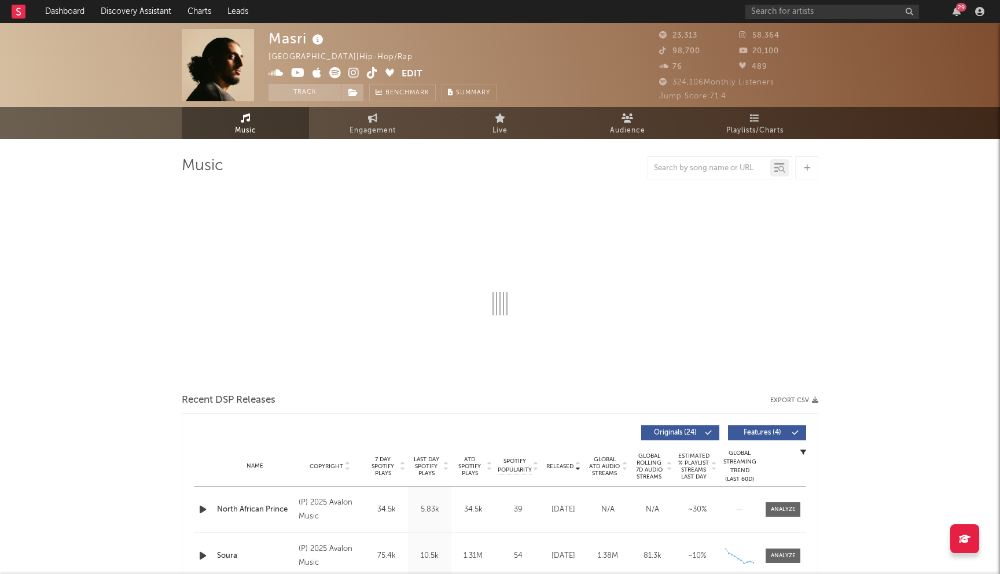
select select "6m"
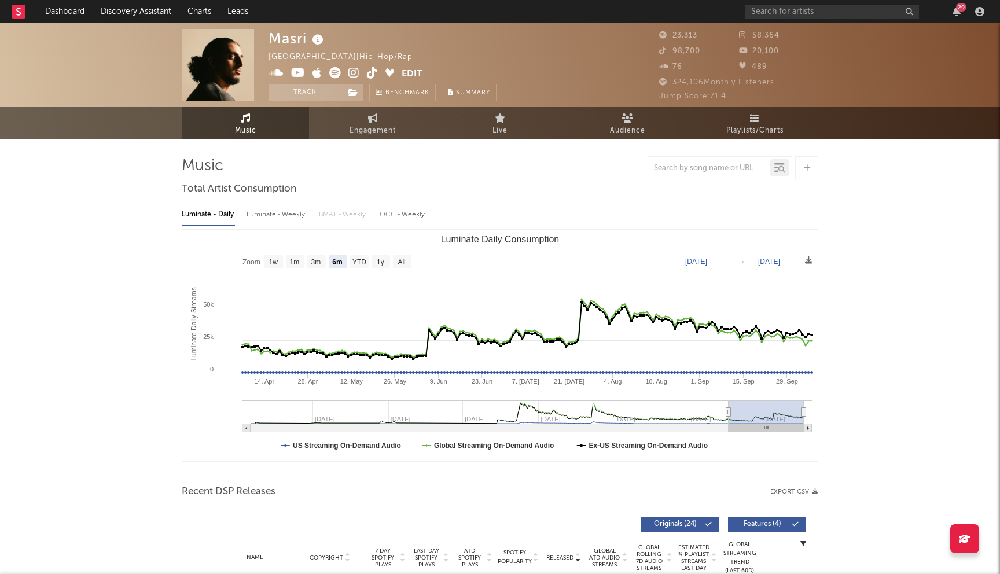
click at [300, 72] on icon at bounding box center [298, 73] width 14 height 12
click at [355, 75] on icon at bounding box center [353, 73] width 11 height 12
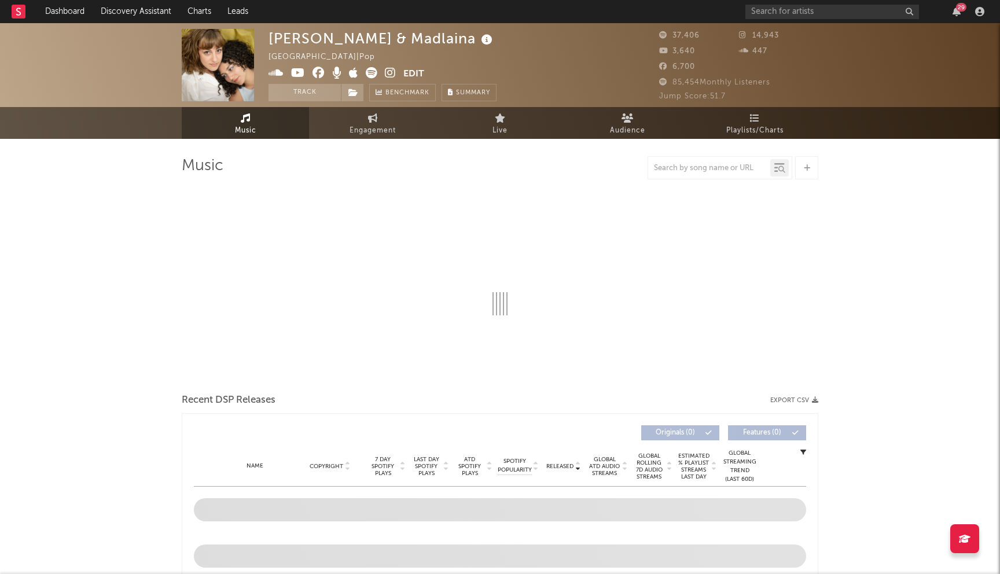
select select "6m"
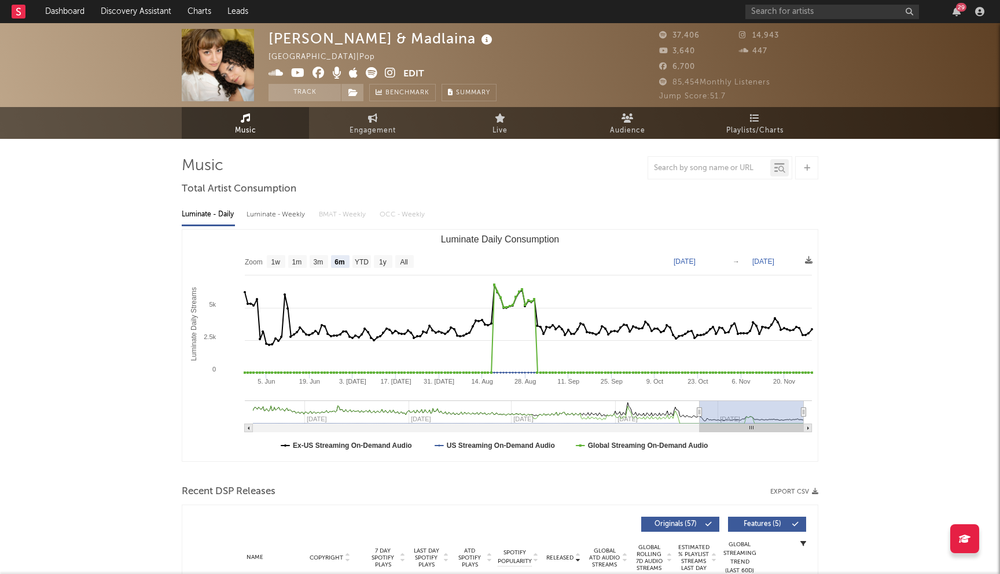
click at [317, 77] on icon at bounding box center [318, 73] width 12 height 12
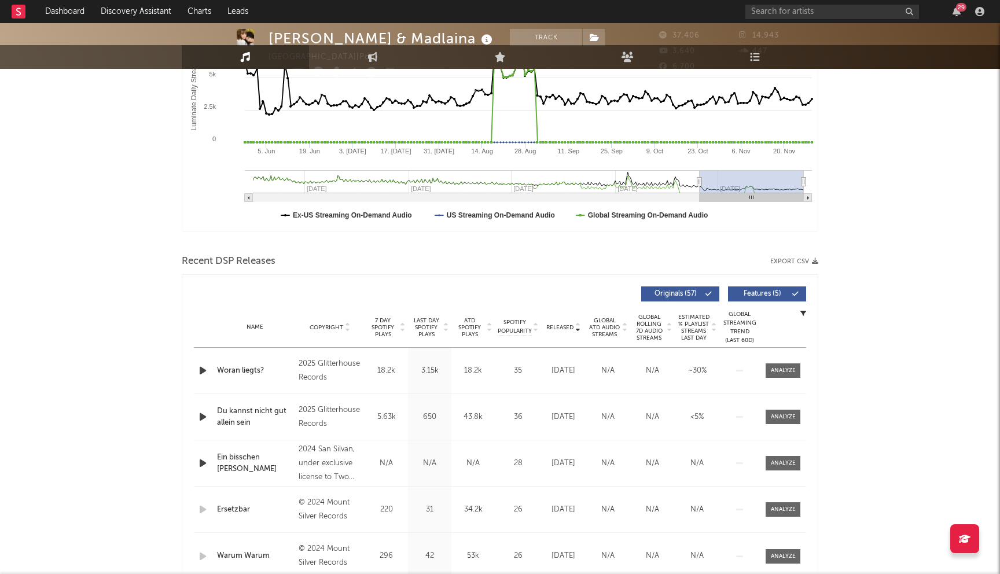
scroll to position [279, 0]
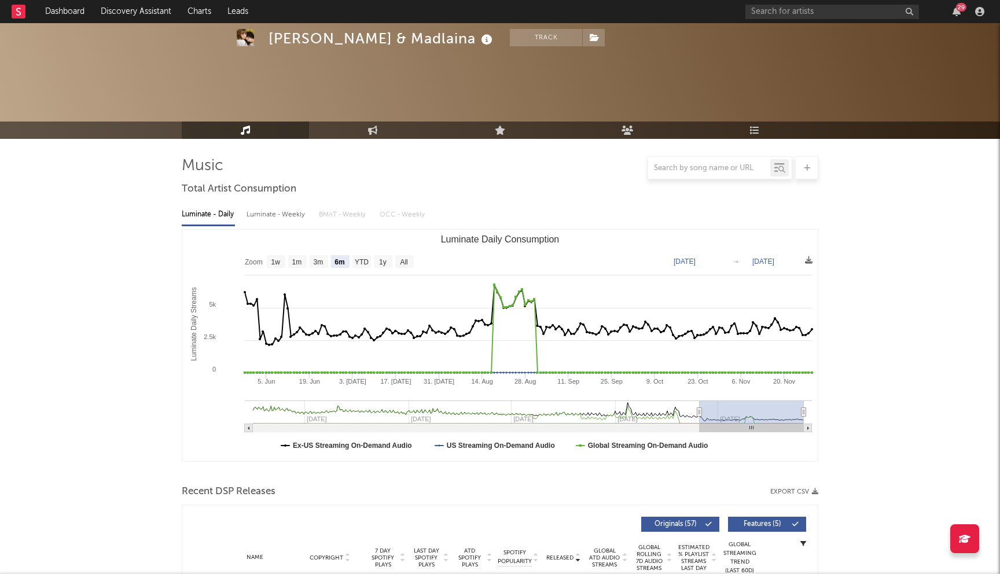
select select "6m"
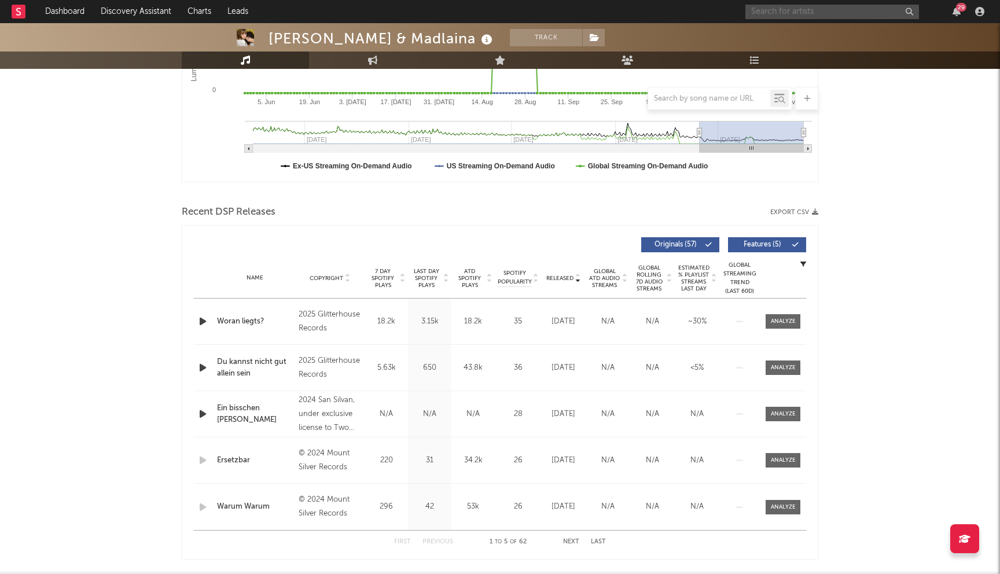
click at [794, 11] on input "text" at bounding box center [832, 12] width 174 height 14
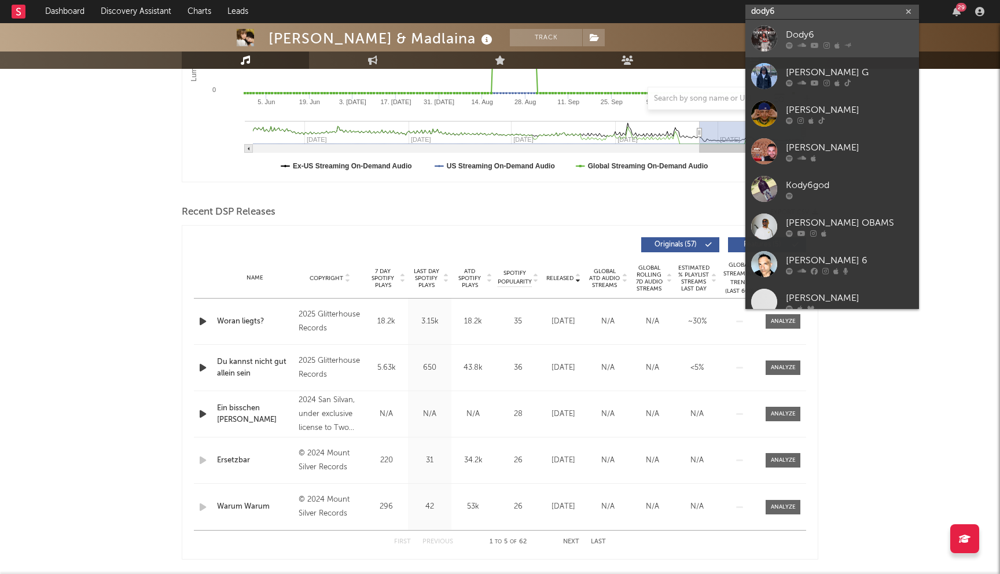
type input "dody6"
click at [825, 36] on div "Dody6" at bounding box center [849, 35] width 127 height 14
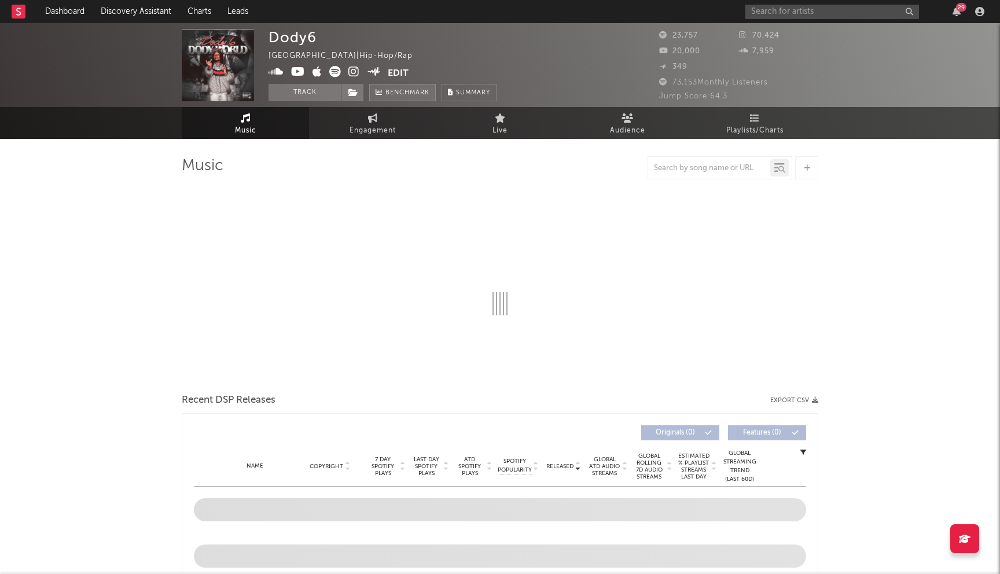
select select "6m"
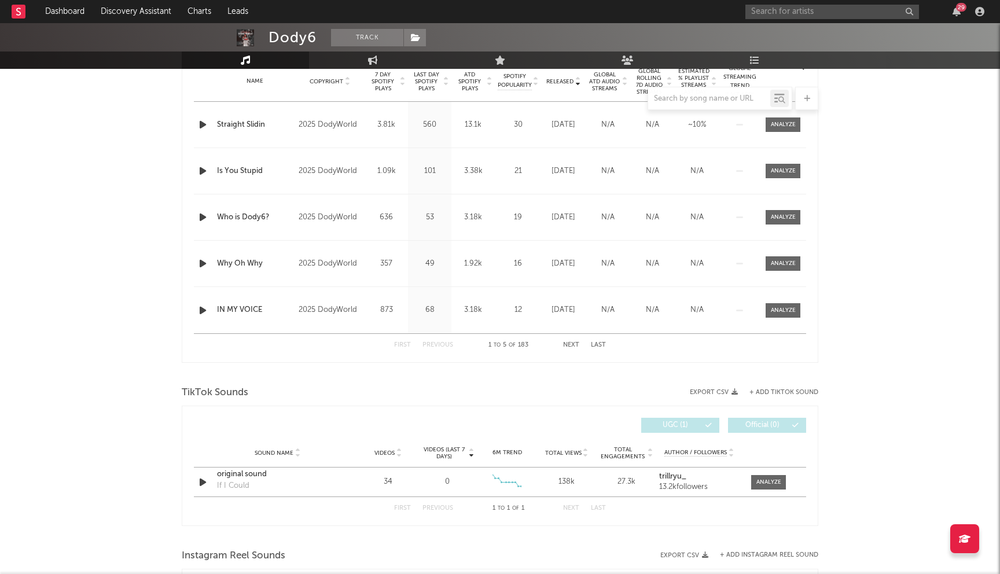
scroll to position [358, 0]
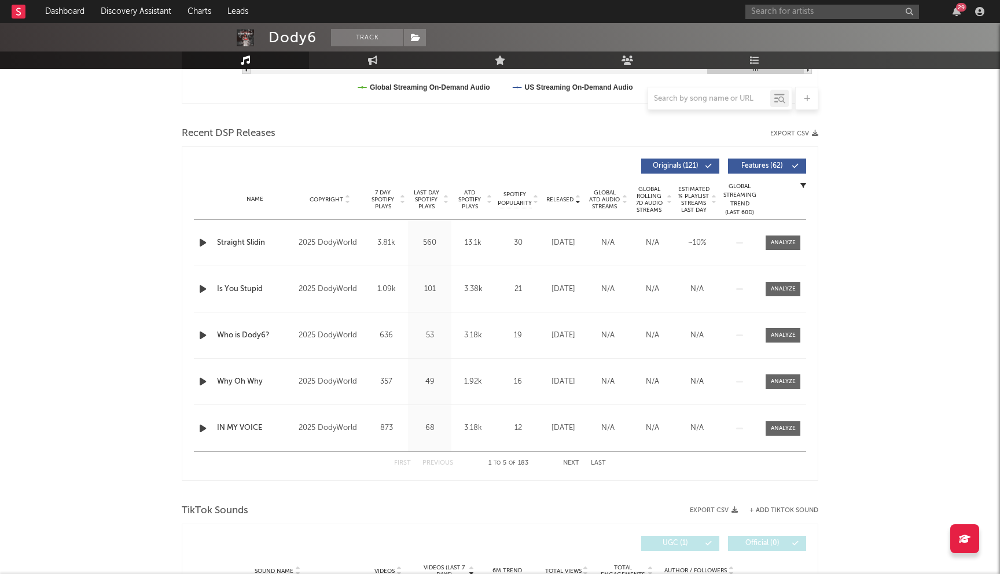
click at [412, 194] on span "Last Day Spotify Plays" at bounding box center [426, 199] width 31 height 21
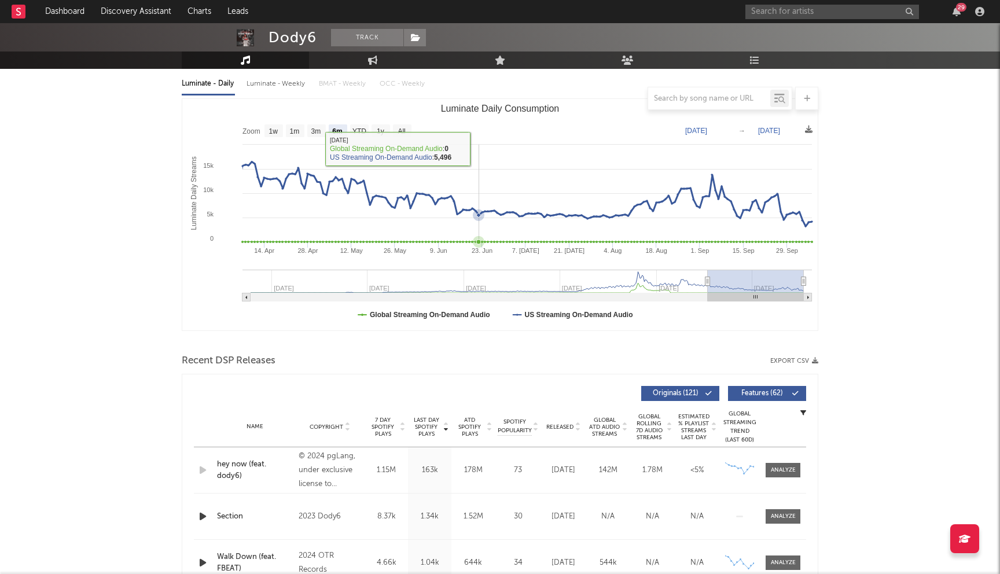
scroll to position [0, 0]
